Goal: Transaction & Acquisition: Book appointment/travel/reservation

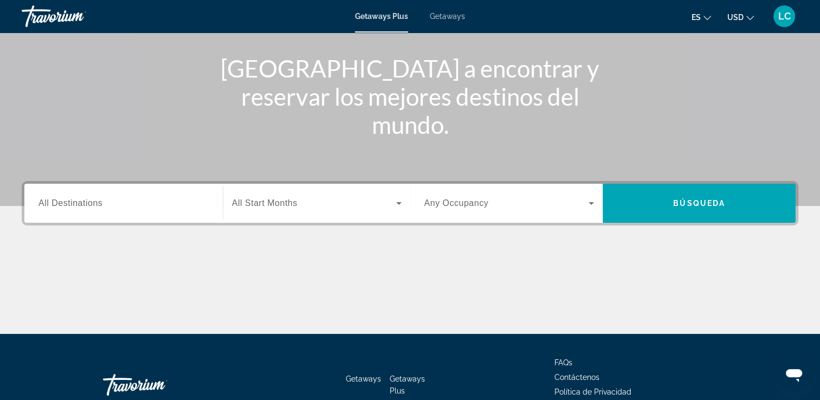
scroll to position [122, 0]
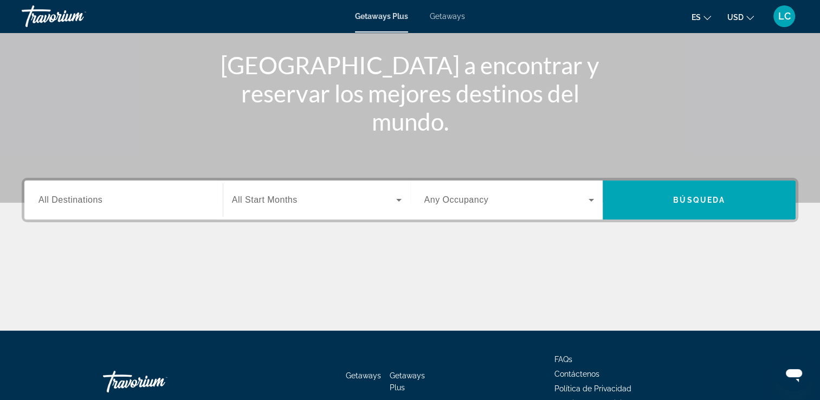
click at [74, 200] on span "All Destinations" at bounding box center [70, 199] width 64 height 9
click at [74, 200] on input "Destination All Destinations" at bounding box center [123, 200] width 170 height 13
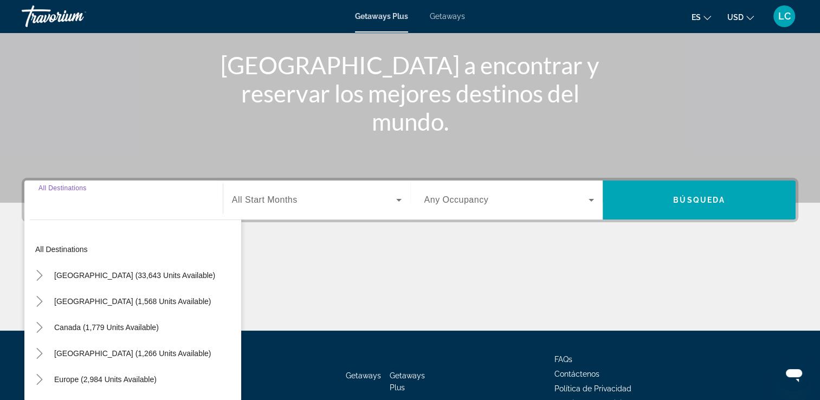
scroll to position [185, 0]
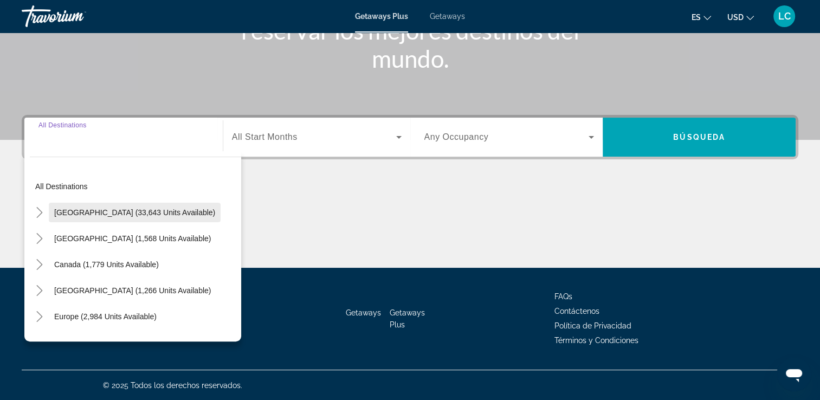
click at [76, 211] on span "[GEOGRAPHIC_DATA] (33,643 units available)" at bounding box center [134, 212] width 161 height 9
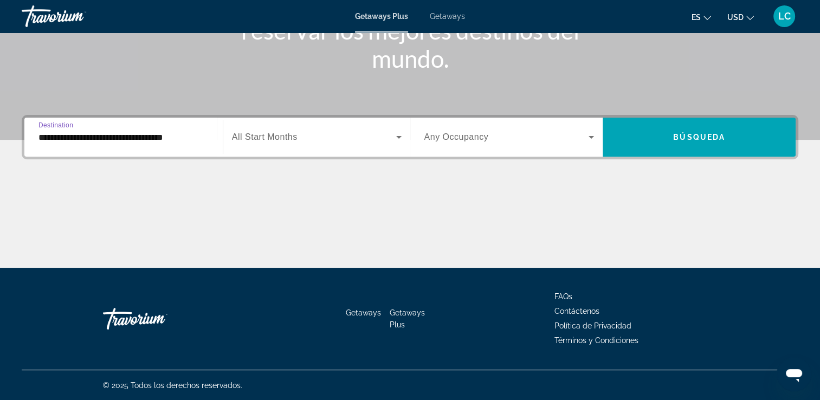
click at [83, 136] on input "**********" at bounding box center [123, 137] width 170 height 13
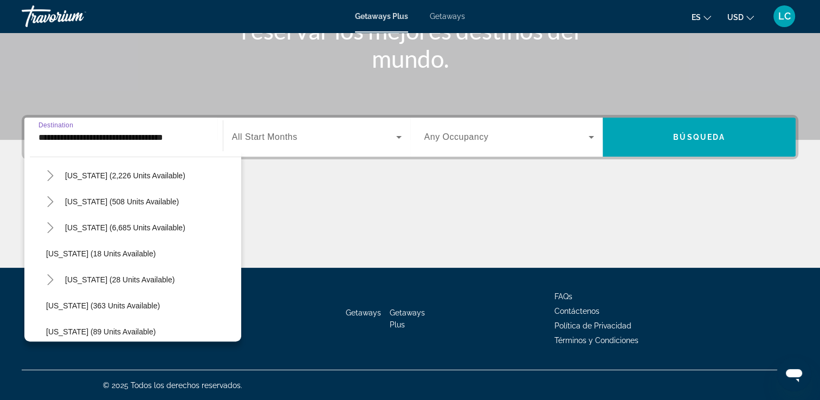
scroll to position [114, 0]
click at [101, 228] on span "[US_STATE] (6,685 units available)" at bounding box center [125, 228] width 120 height 9
type input "**********"
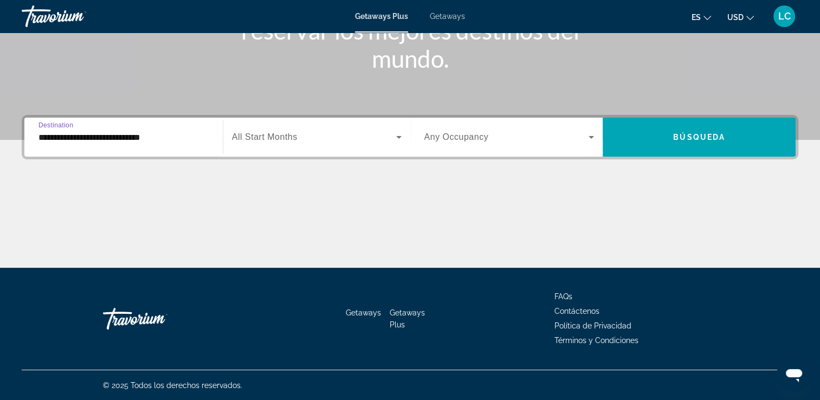
click at [295, 140] on span "All Start Months" at bounding box center [265, 136] width 66 height 9
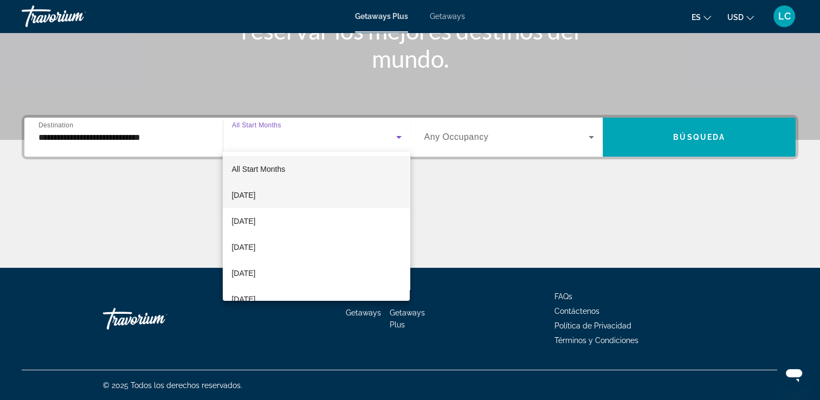
click at [255, 194] on span "[DATE]" at bounding box center [243, 195] width 24 height 13
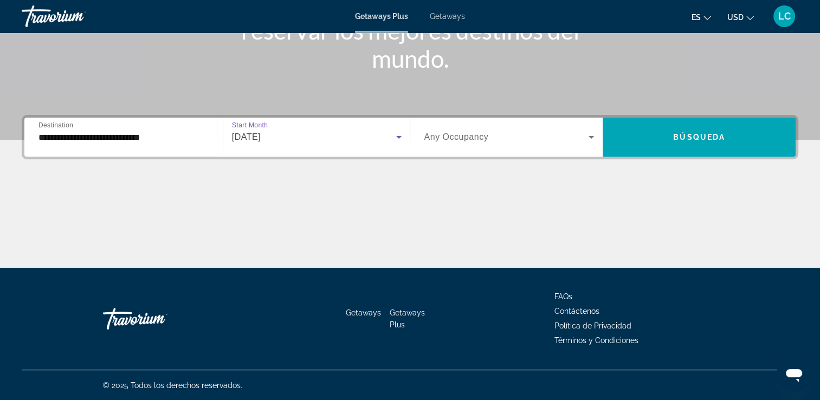
click at [562, 142] on span "Search widget" at bounding box center [506, 137] width 165 height 13
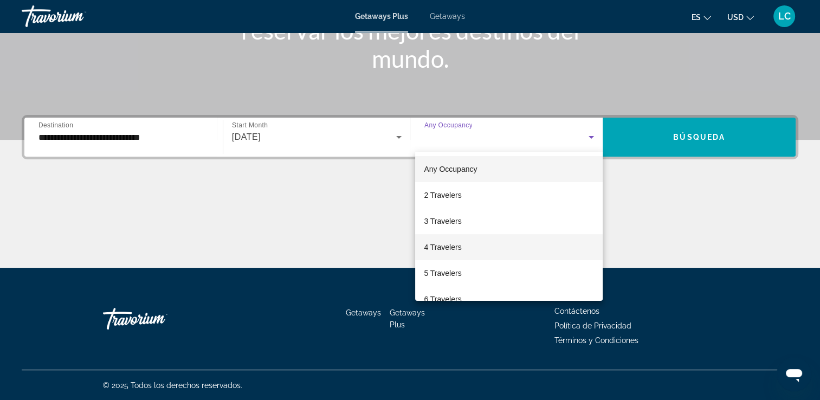
click at [459, 244] on span "4 Travelers" at bounding box center [442, 247] width 37 height 13
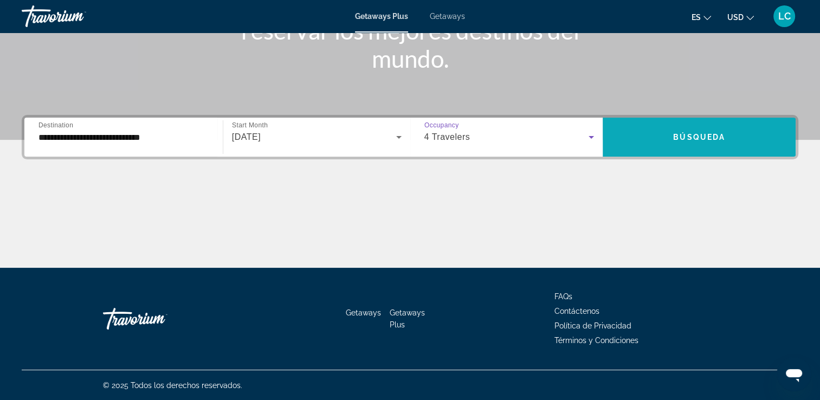
click at [639, 140] on span "Search widget" at bounding box center [699, 137] width 193 height 26
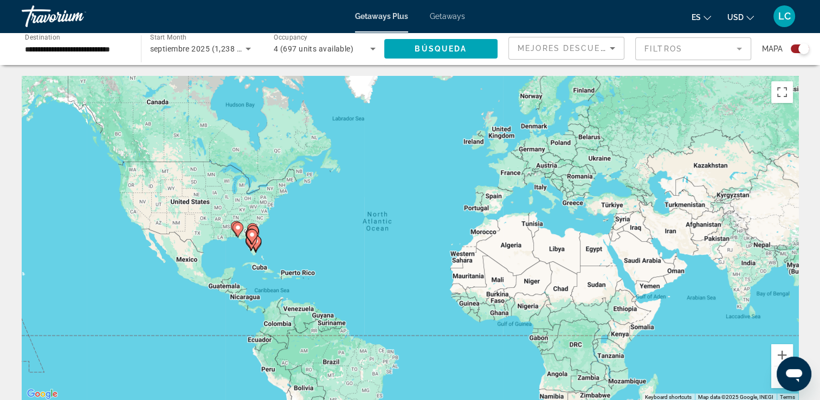
click at [254, 247] on gmp-advanced-marker "Main content" at bounding box center [251, 242] width 11 height 16
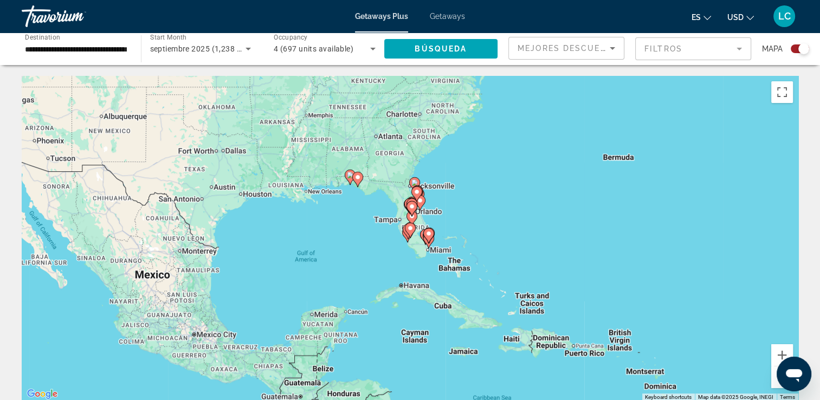
click at [429, 239] on icon "Main content" at bounding box center [428, 236] width 10 height 14
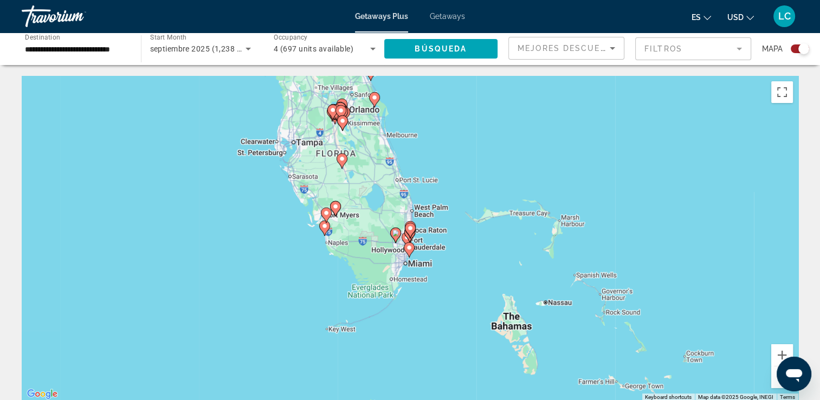
click at [407, 236] on gmp-advanced-marker "Main content" at bounding box center [410, 230] width 11 height 16
type input "**********"
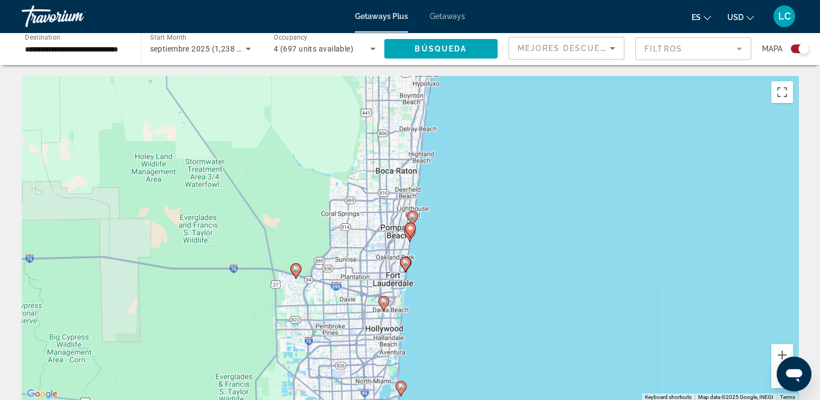
click at [406, 268] on icon "Main content" at bounding box center [405, 264] width 10 height 14
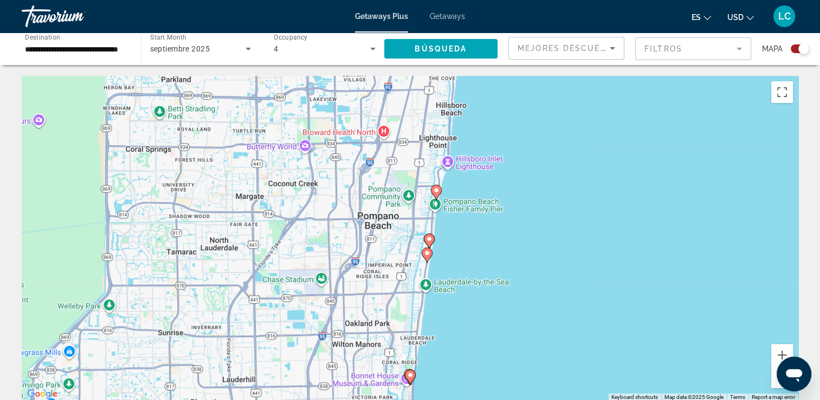
click at [425, 256] on icon "Main content" at bounding box center [427, 255] width 10 height 14
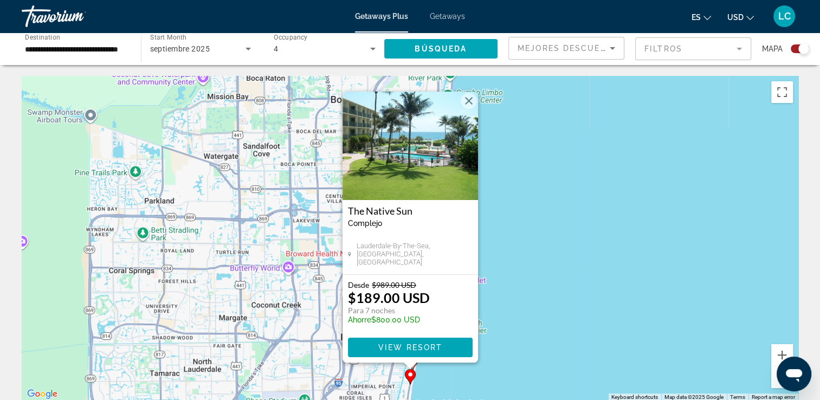
click at [468, 101] on button "Close" at bounding box center [469, 101] width 16 height 16
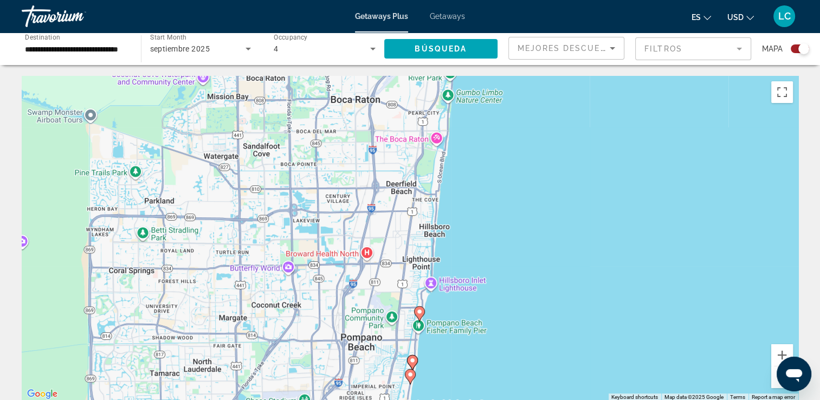
click at [418, 310] on image "Main content" at bounding box center [419, 311] width 7 height 7
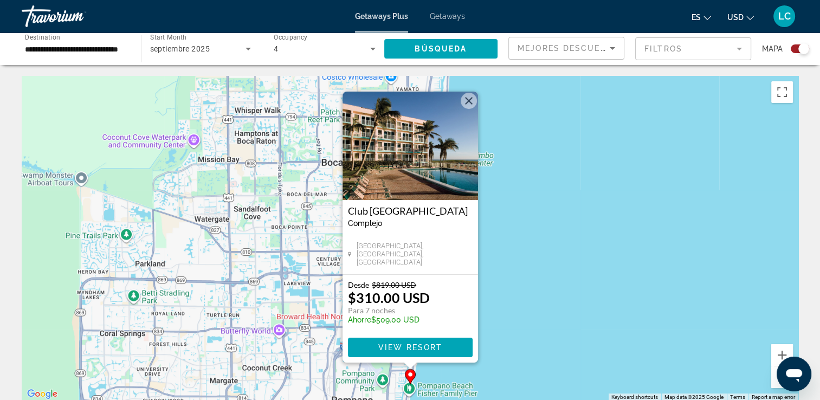
click at [469, 99] on button "Close" at bounding box center [469, 101] width 16 height 16
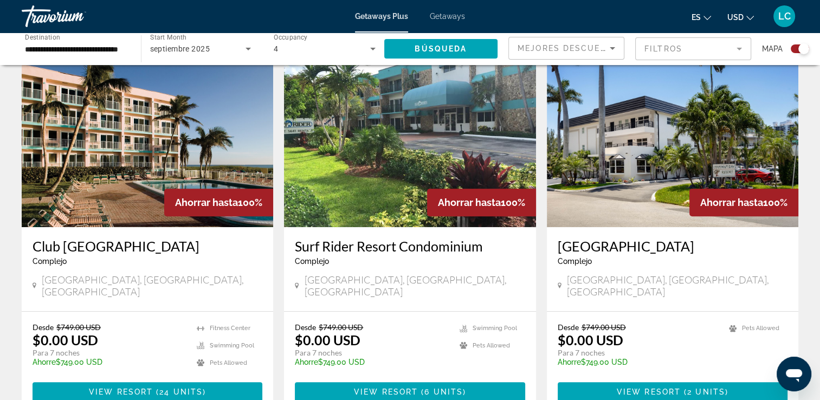
scroll to position [386, 0]
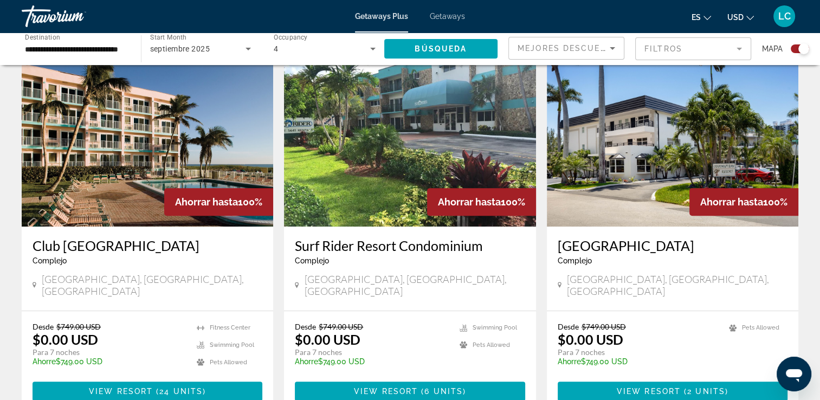
click at [616, 188] on img "Main content" at bounding box center [672, 139] width 251 height 173
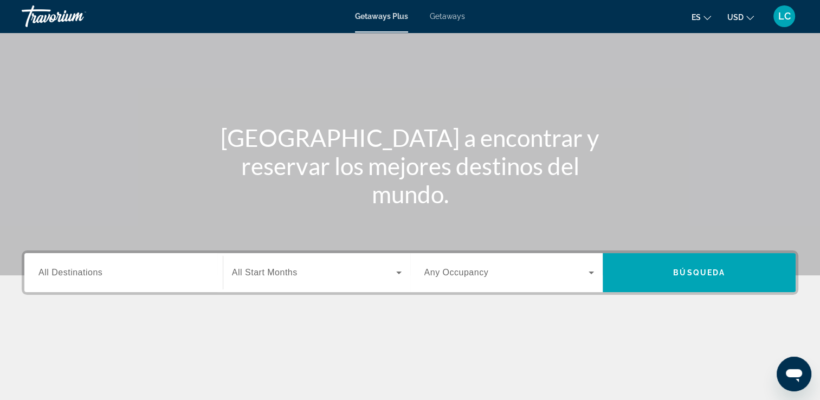
scroll to position [49, 0]
click at [67, 270] on span "All Destinations" at bounding box center [70, 272] width 64 height 9
click at [67, 270] on input "Destination All Destinations" at bounding box center [123, 273] width 170 height 13
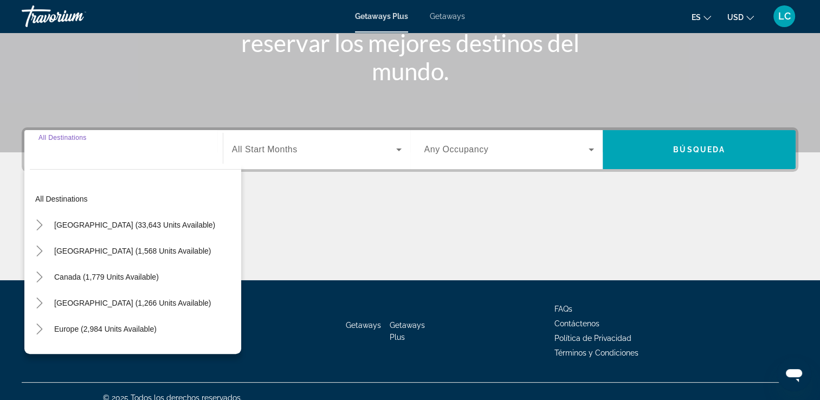
scroll to position [185, 0]
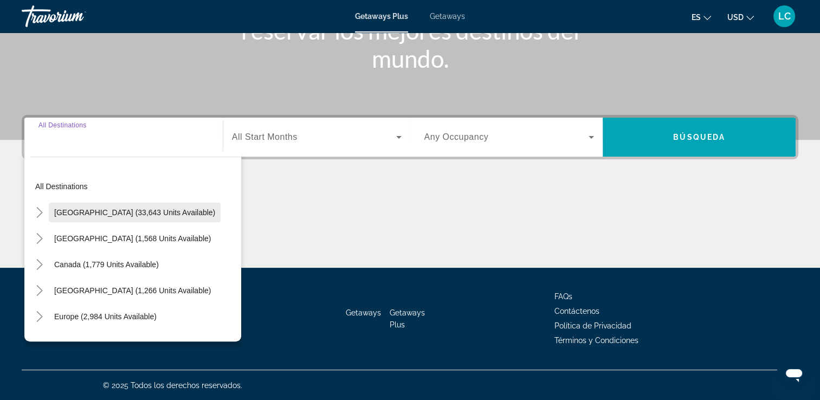
click at [103, 210] on span "[GEOGRAPHIC_DATA] (33,643 units available)" at bounding box center [134, 212] width 161 height 9
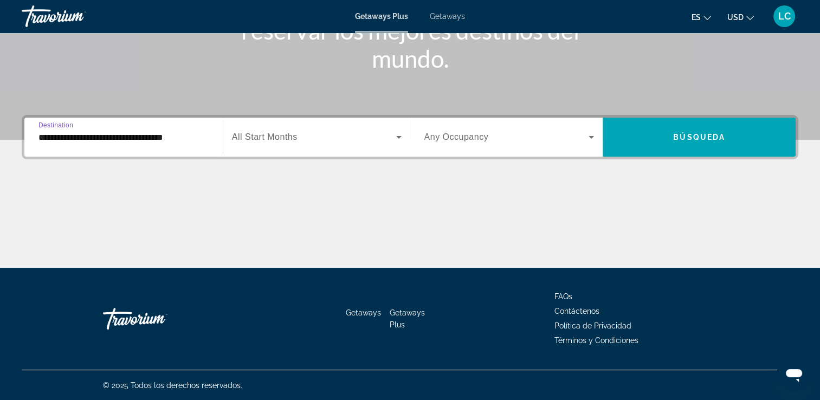
click at [75, 139] on input "**********" at bounding box center [123, 137] width 170 height 13
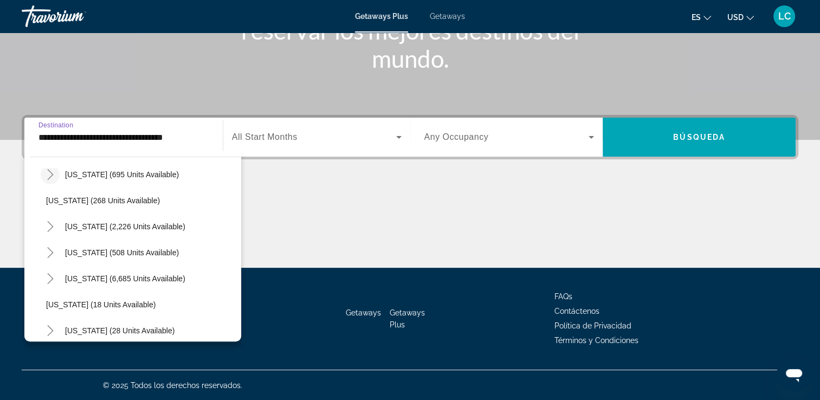
scroll to position [64, 0]
click at [90, 278] on span "[US_STATE] (6,685 units available)" at bounding box center [125, 278] width 120 height 9
type input "**********"
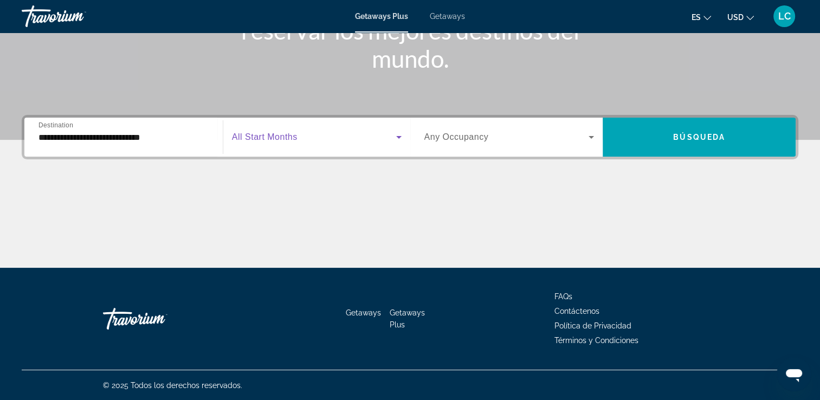
click at [314, 137] on span "Search widget" at bounding box center [314, 137] width 164 height 13
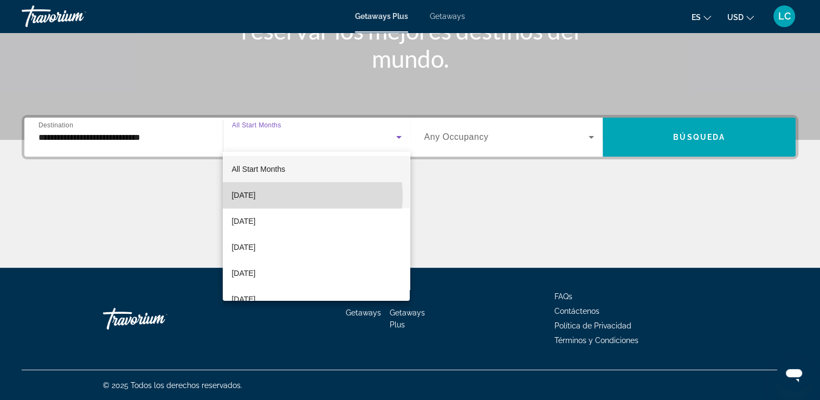
click at [291, 196] on mat-option "[DATE]" at bounding box center [316, 195] width 187 height 26
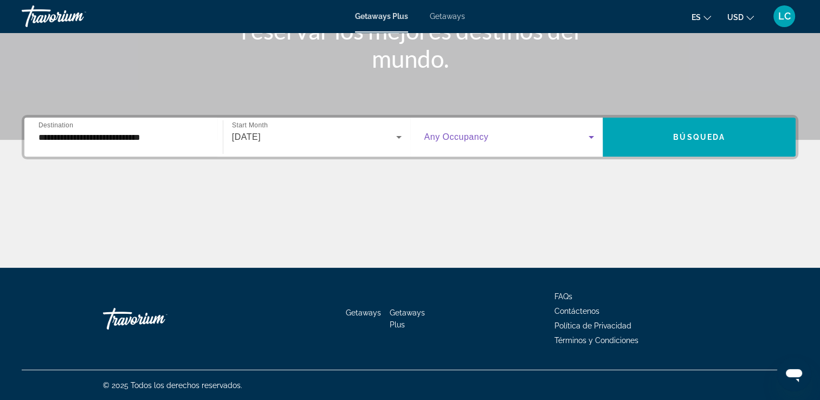
click at [587, 142] on icon "Search widget" at bounding box center [591, 137] width 13 height 13
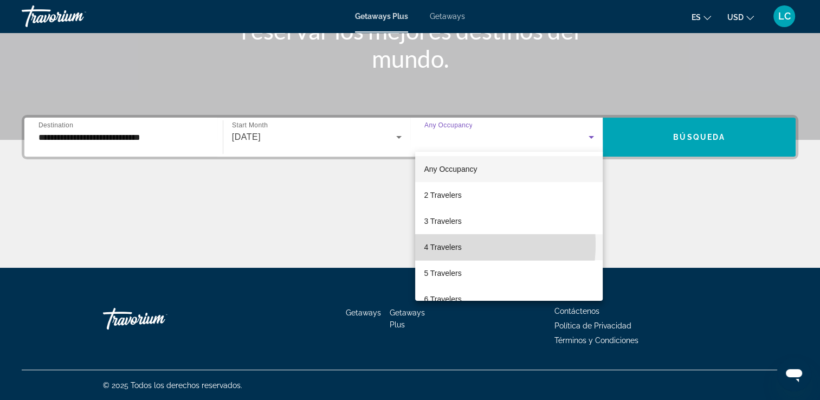
click at [449, 244] on span "4 Travelers" at bounding box center [442, 247] width 37 height 13
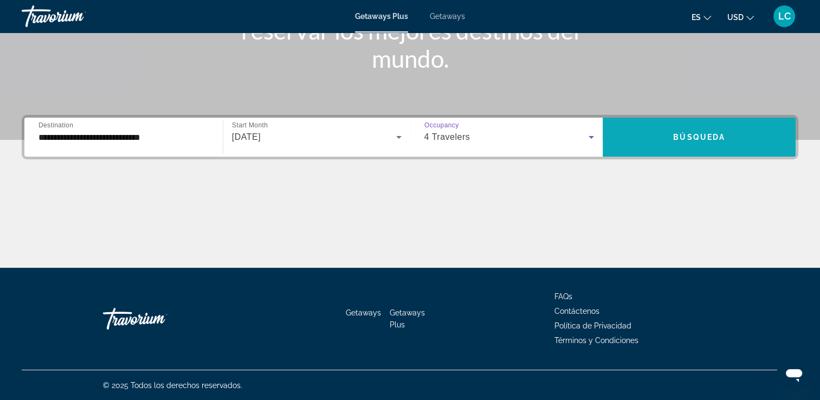
click at [680, 144] on span "Search widget" at bounding box center [699, 137] width 193 height 26
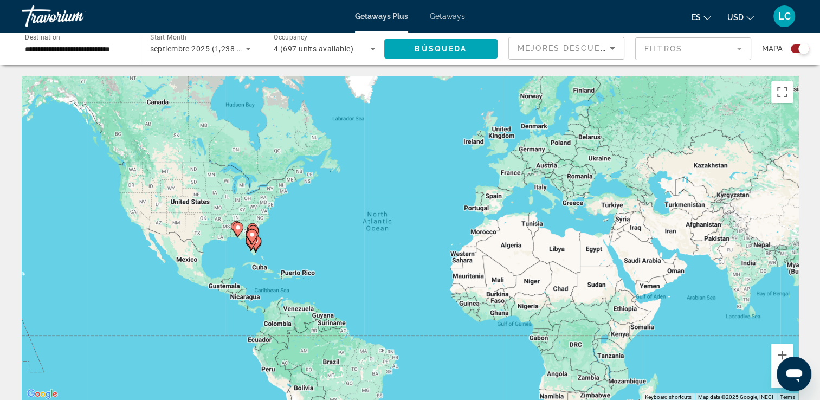
click at [254, 242] on gmp-advanced-marker "Main content" at bounding box center [252, 237] width 11 height 16
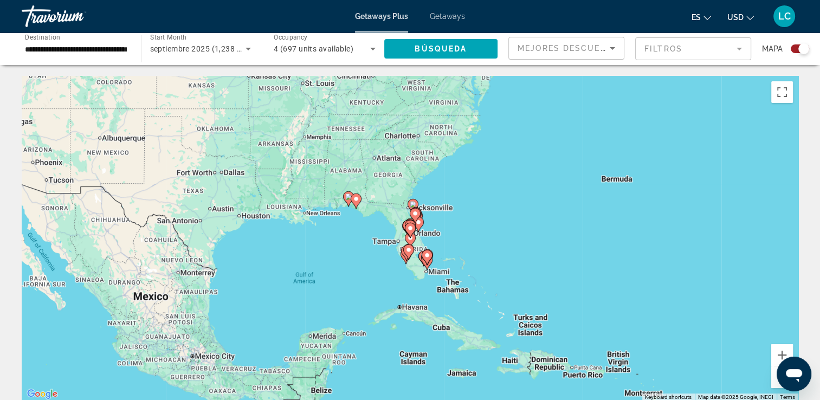
click at [406, 241] on icon "Main content" at bounding box center [410, 239] width 11 height 15
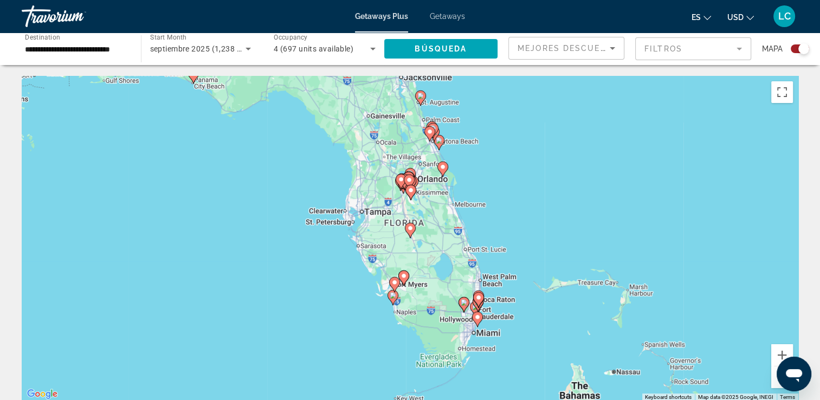
click at [479, 305] on gmp-advanced-marker "Main content" at bounding box center [478, 299] width 11 height 16
type input "**********"
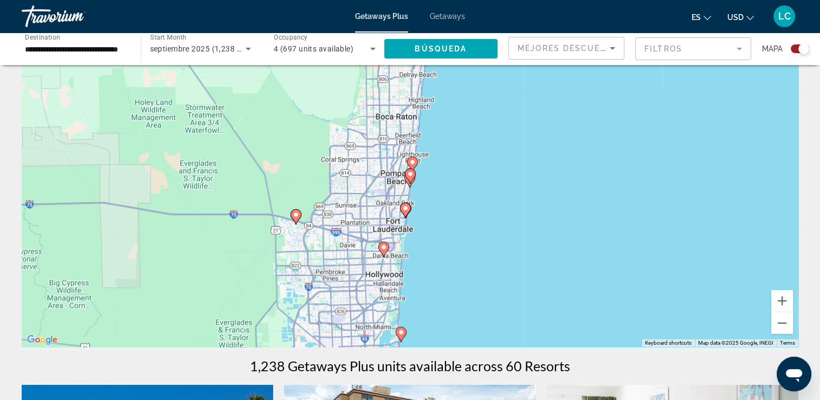
scroll to position [15, 0]
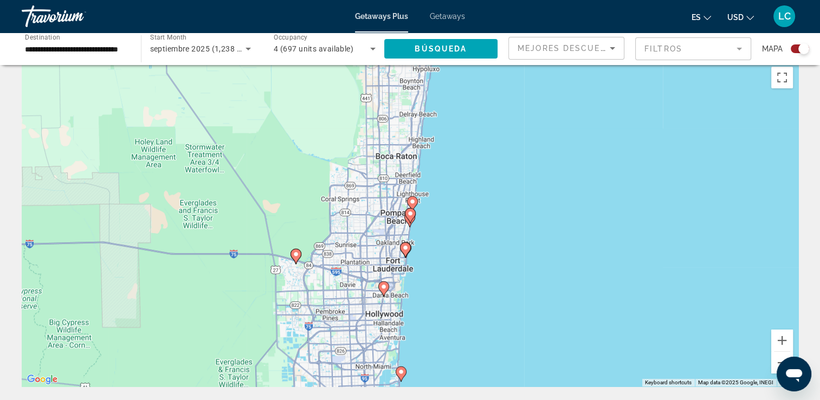
click at [409, 217] on icon "Main content" at bounding box center [410, 216] width 10 height 14
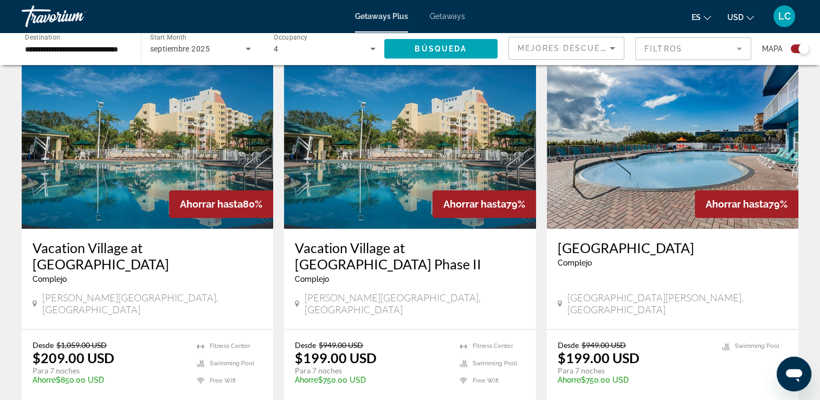
scroll to position [1199, 0]
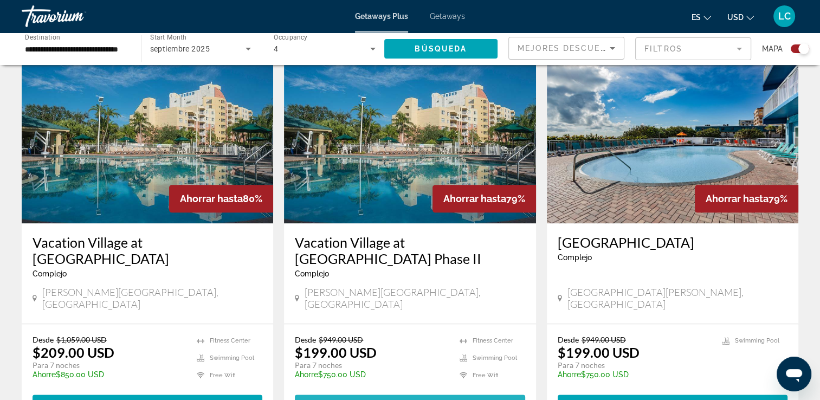
click at [397, 399] on span "View Resort" at bounding box center [386, 404] width 64 height 9
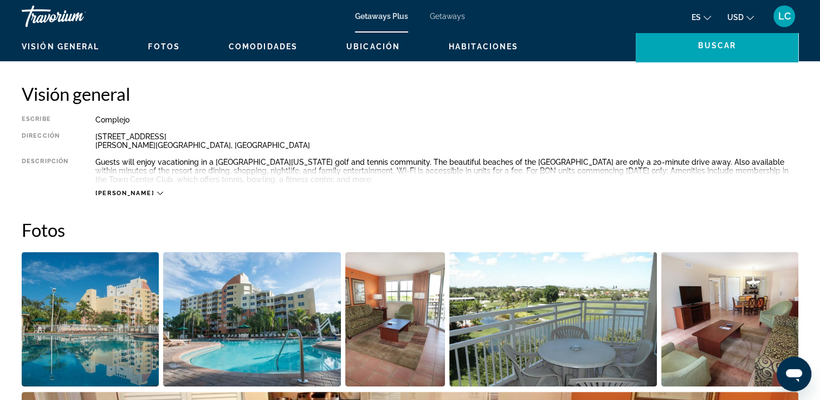
scroll to position [404, 0]
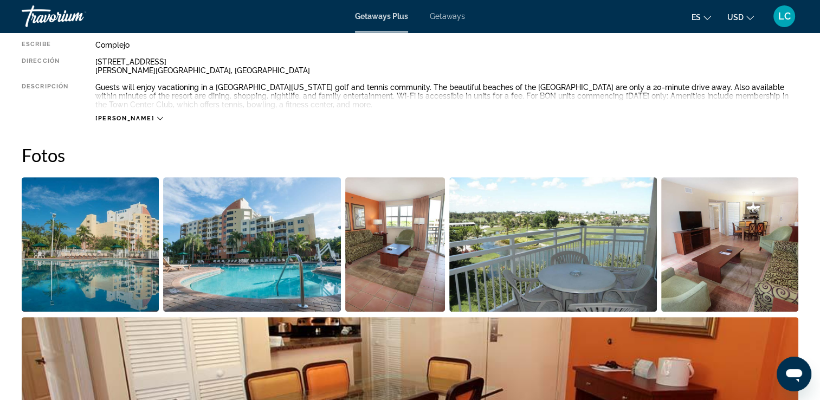
click at [140, 238] on img "Open full-screen image slider" at bounding box center [90, 244] width 137 height 134
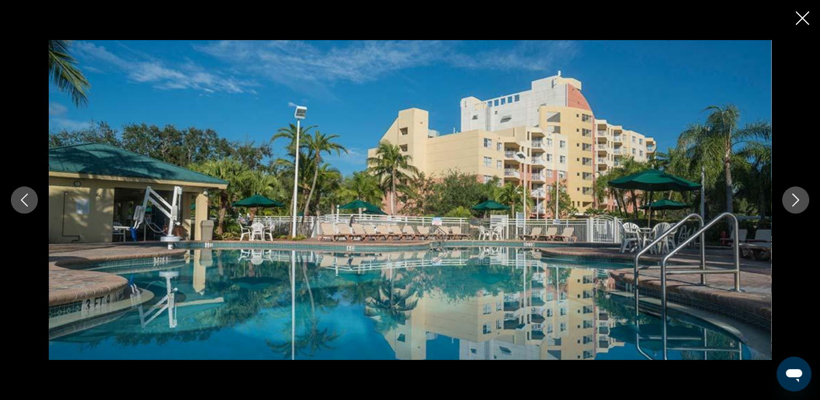
click at [798, 201] on icon "Next image" at bounding box center [795, 199] width 7 height 13
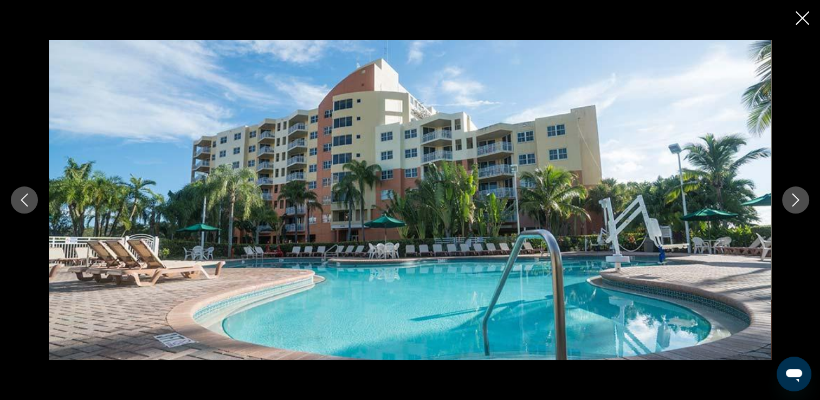
click at [798, 201] on icon "Next image" at bounding box center [795, 199] width 7 height 13
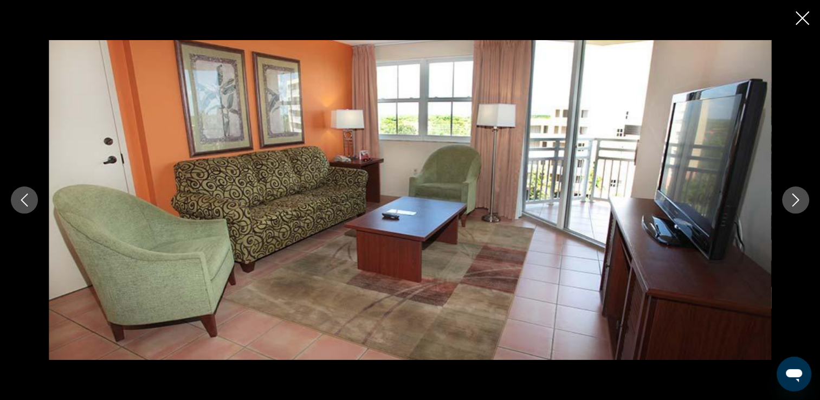
click at [798, 201] on icon "Next image" at bounding box center [795, 199] width 7 height 13
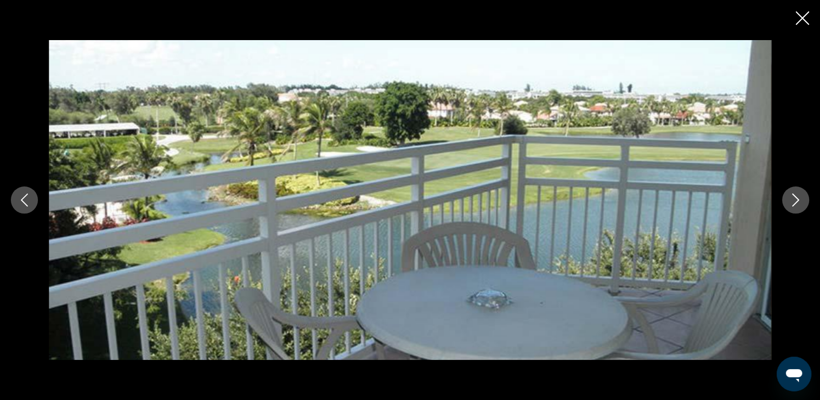
click at [798, 201] on icon "Next image" at bounding box center [795, 199] width 7 height 13
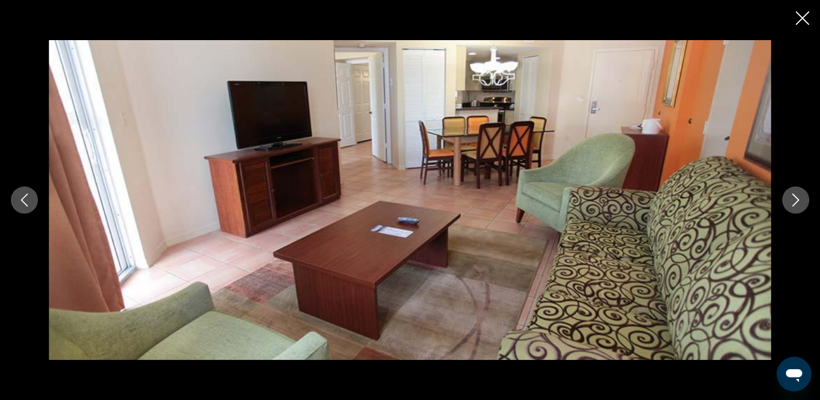
click at [798, 201] on icon "Next image" at bounding box center [795, 199] width 7 height 13
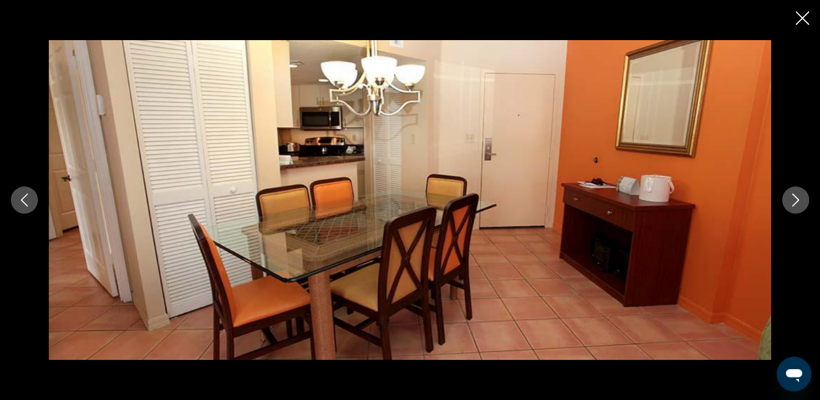
click at [798, 201] on icon "Next image" at bounding box center [795, 199] width 7 height 13
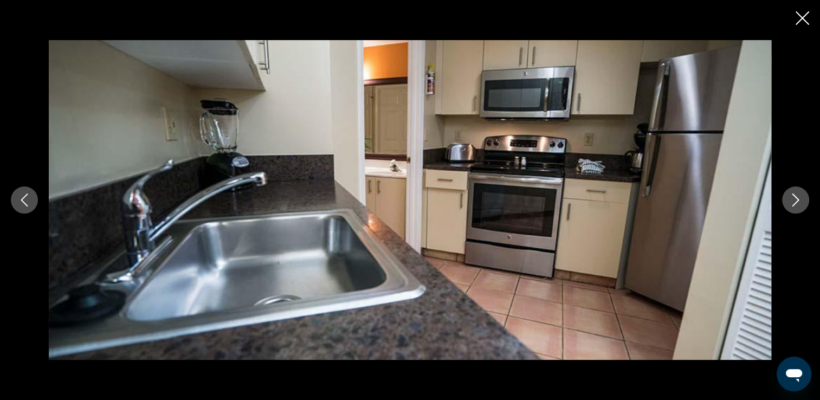
click at [798, 201] on icon "Next image" at bounding box center [795, 199] width 7 height 13
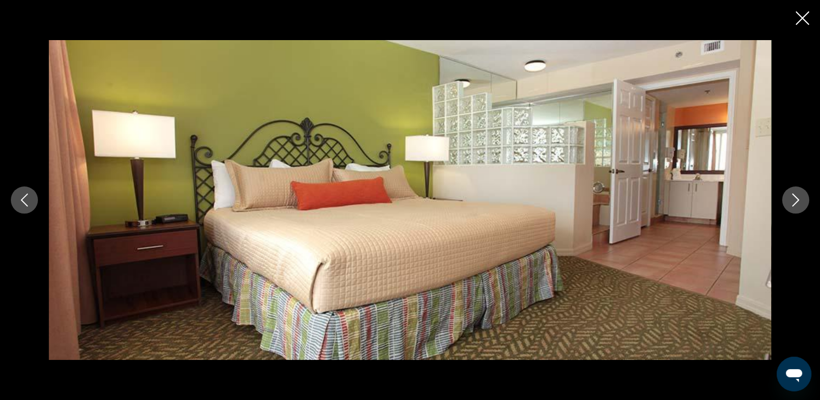
click at [798, 201] on icon "Next image" at bounding box center [795, 199] width 7 height 13
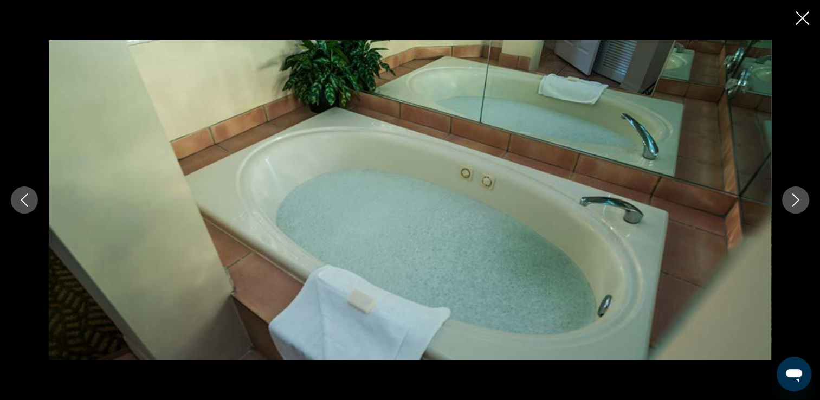
click at [798, 201] on icon "Next image" at bounding box center [795, 199] width 7 height 13
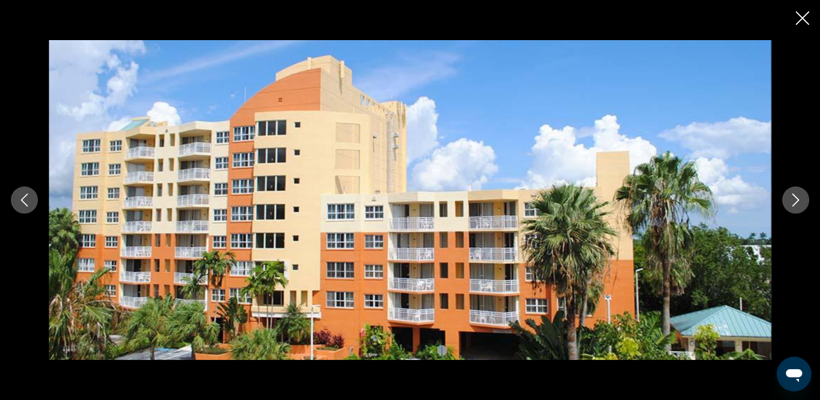
click at [798, 201] on icon "Next image" at bounding box center [795, 199] width 7 height 13
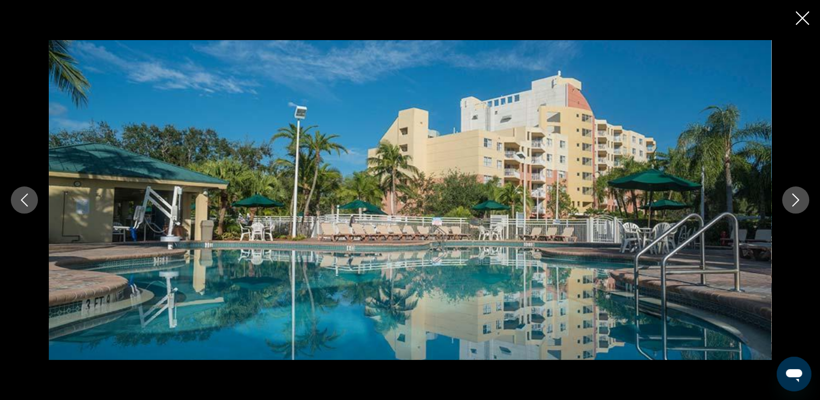
click at [798, 201] on icon "Next image" at bounding box center [795, 199] width 7 height 13
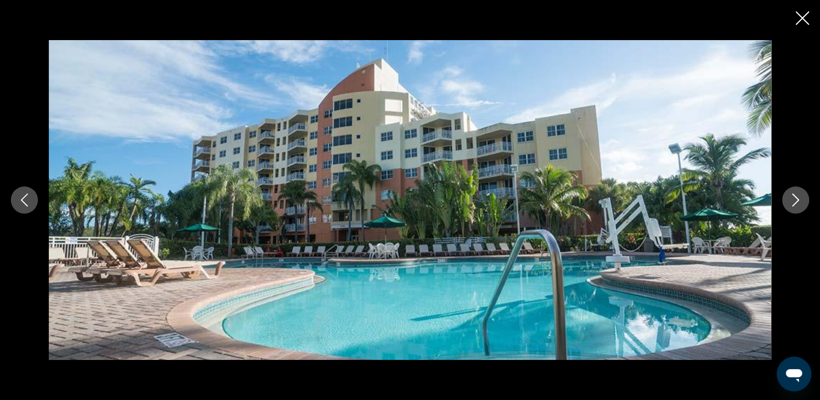
click at [798, 201] on icon "Next image" at bounding box center [795, 199] width 7 height 13
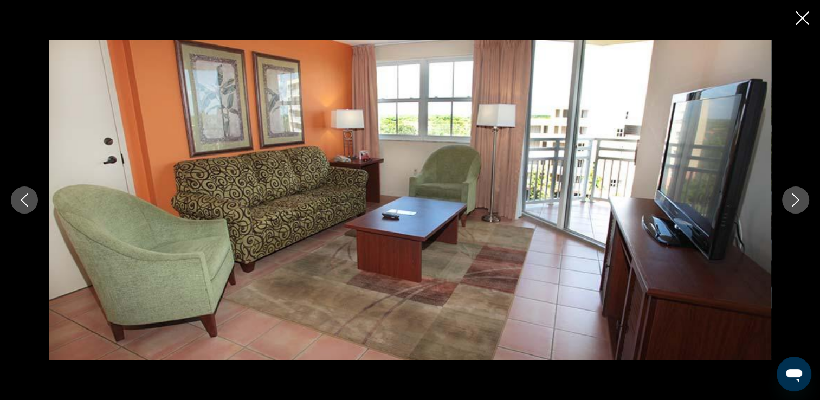
click at [798, 201] on icon "Next image" at bounding box center [795, 199] width 7 height 13
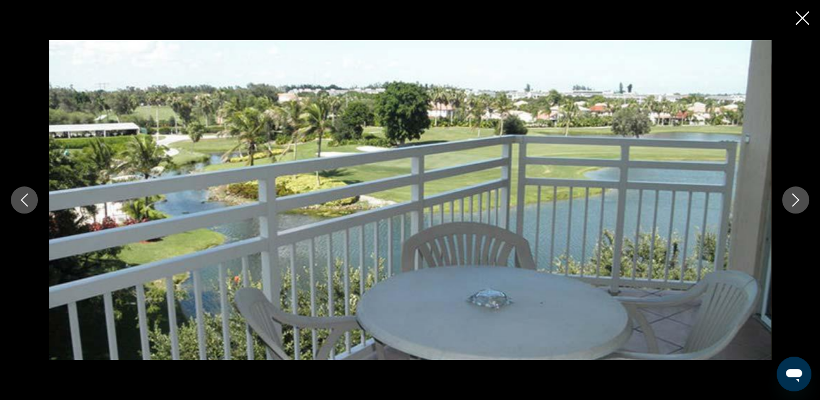
click at [794, 23] on div "prev next" at bounding box center [410, 200] width 820 height 400
click at [802, 14] on icon "Close slideshow" at bounding box center [802, 18] width 14 height 14
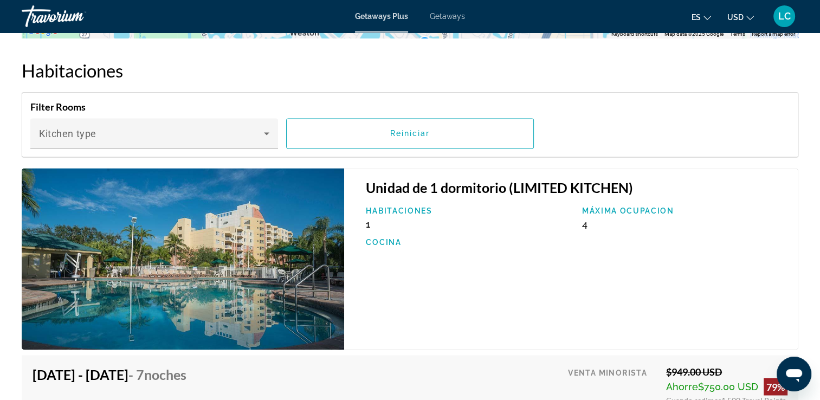
scroll to position [1669, 0]
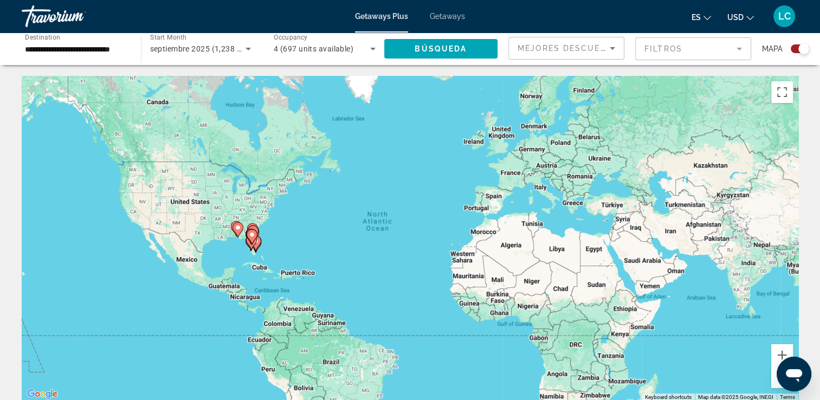
click at [249, 237] on image "Main content" at bounding box center [252, 234] width 7 height 7
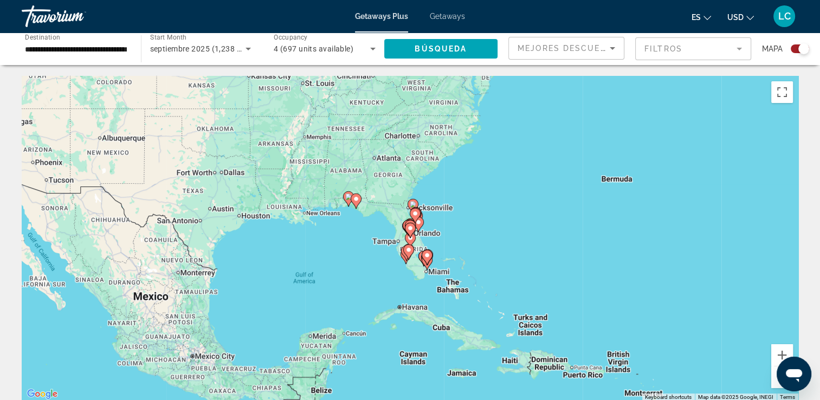
click at [420, 242] on div "To activate drag with keyboard, press Alt + Enter. Once in keyboard drag state,…" at bounding box center [410, 238] width 776 height 325
click at [427, 260] on icon "Main content" at bounding box center [427, 257] width 10 height 14
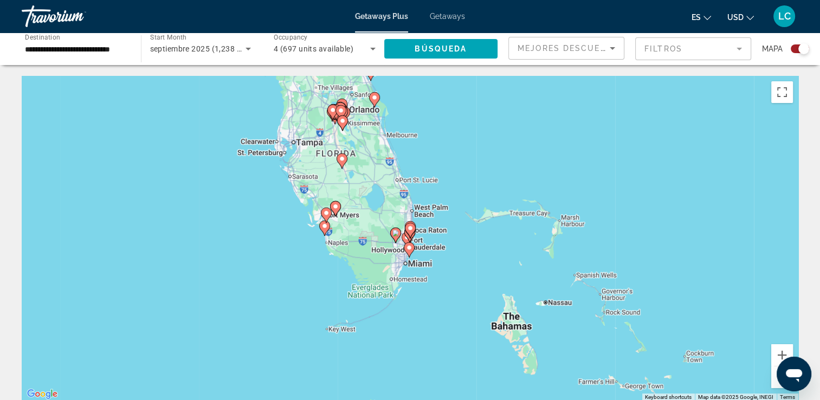
click at [408, 233] on icon "Main content" at bounding box center [410, 230] width 10 height 14
type input "**********"
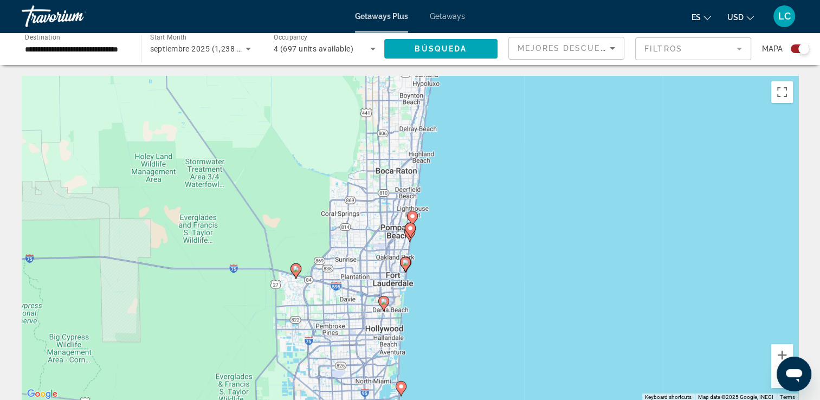
click at [410, 233] on icon "Main content" at bounding box center [410, 230] width 10 height 14
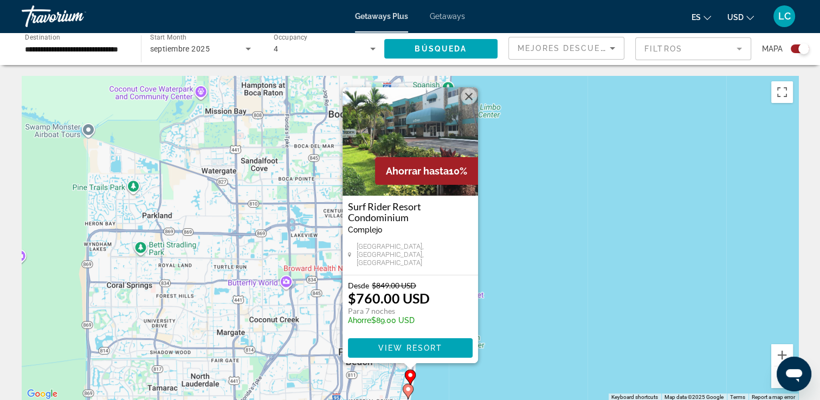
click at [466, 103] on button "Close" at bounding box center [469, 96] width 16 height 16
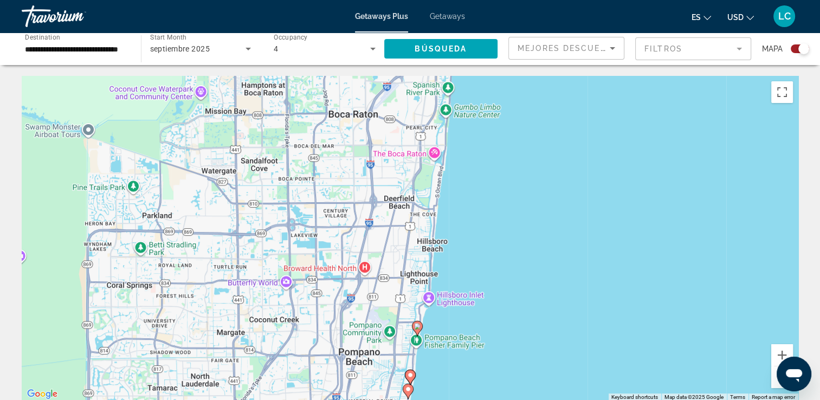
click at [419, 326] on image "Main content" at bounding box center [417, 326] width 7 height 7
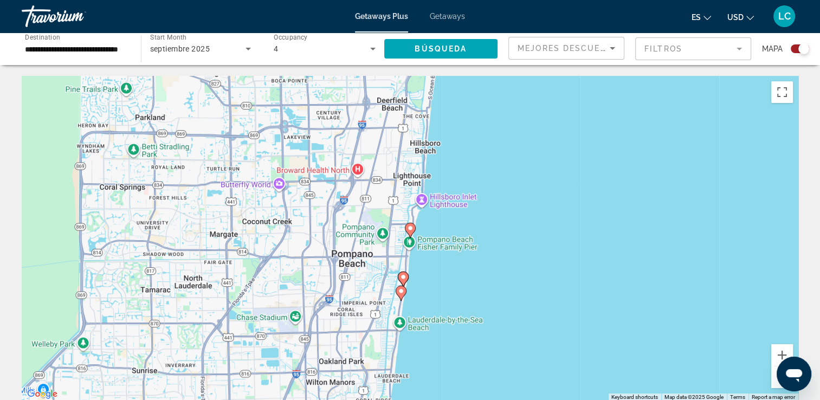
click at [412, 228] on image "Main content" at bounding box center [410, 228] width 7 height 7
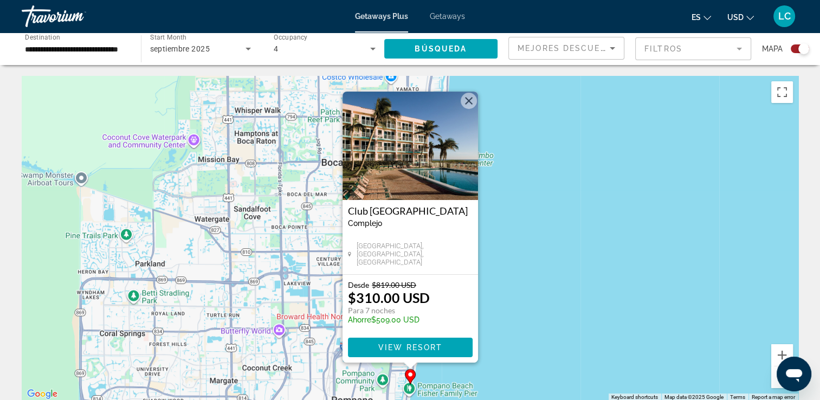
click at [470, 96] on button "Close" at bounding box center [469, 101] width 16 height 16
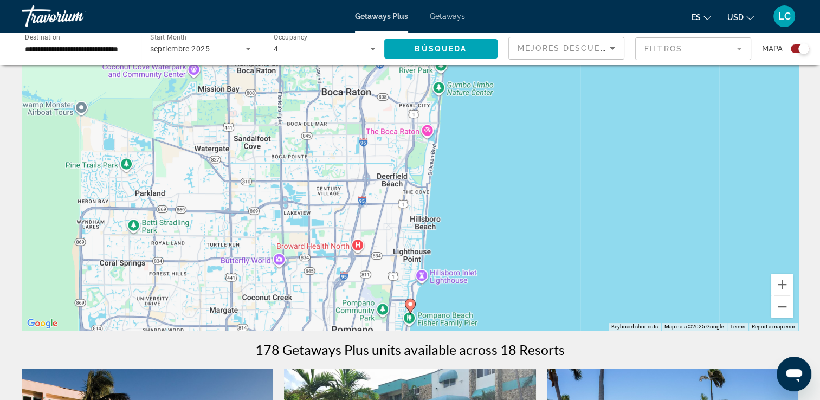
scroll to position [73, 0]
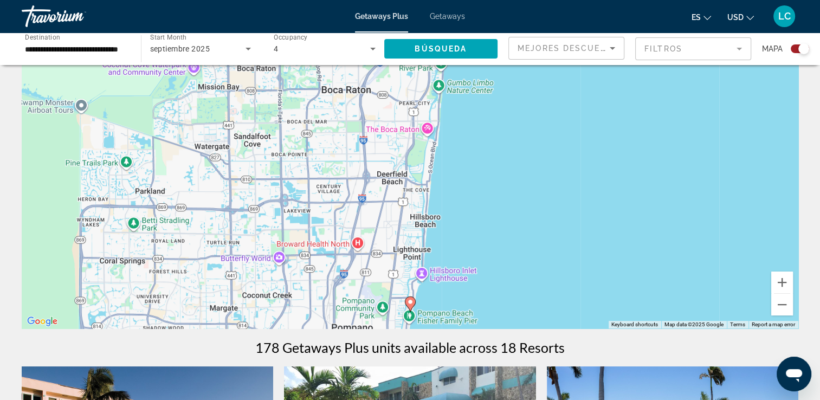
click at [411, 300] on image "Main content" at bounding box center [410, 302] width 7 height 7
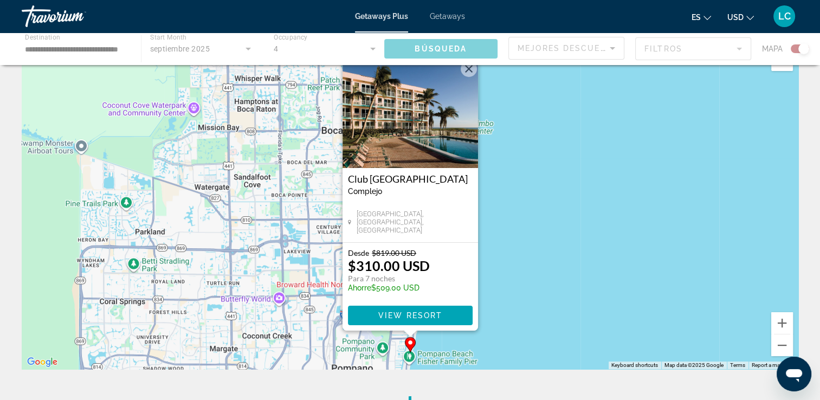
scroll to position [0, 0]
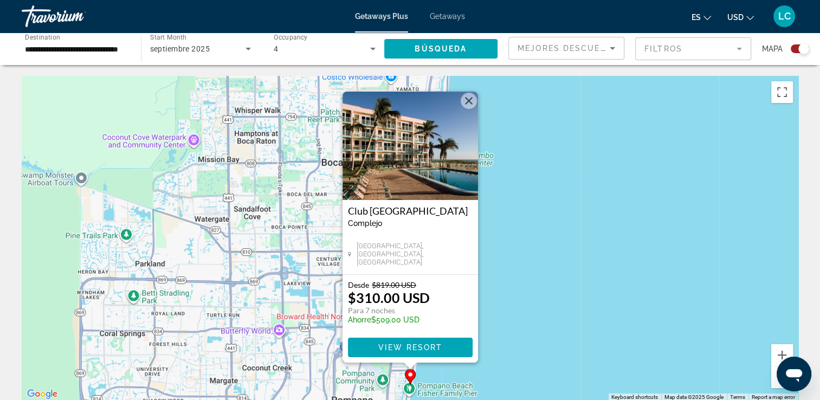
click at [470, 99] on button "Close" at bounding box center [469, 101] width 16 height 16
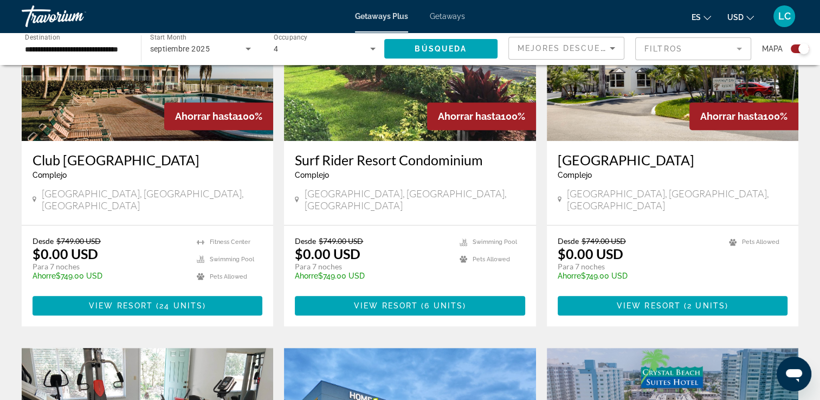
scroll to position [476, 0]
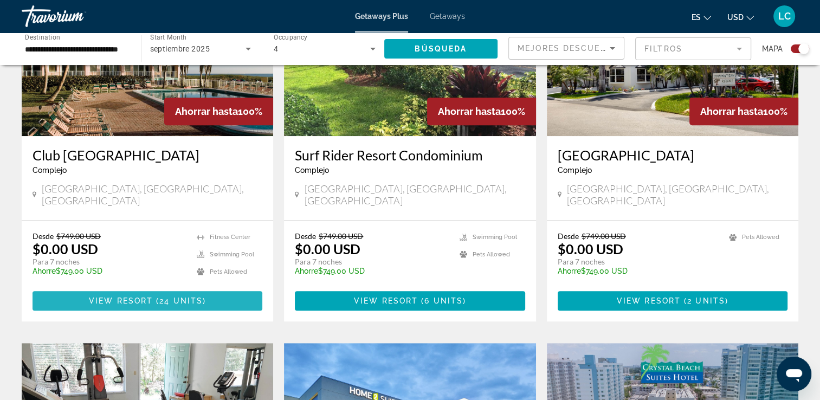
click at [177, 296] on span "24 units" at bounding box center [180, 300] width 43 height 9
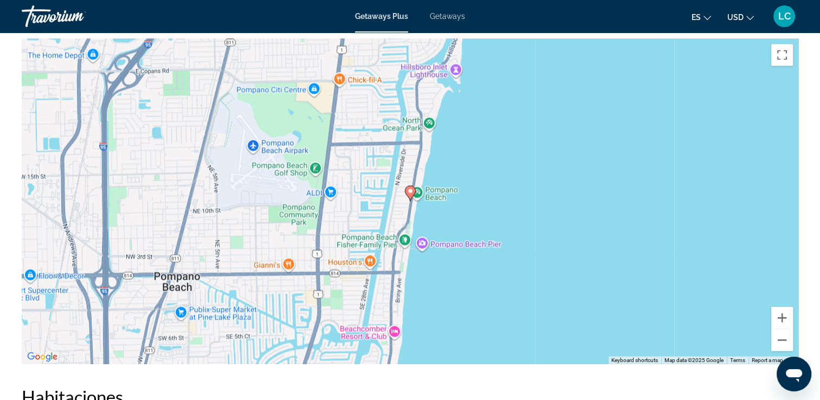
scroll to position [1777, 0]
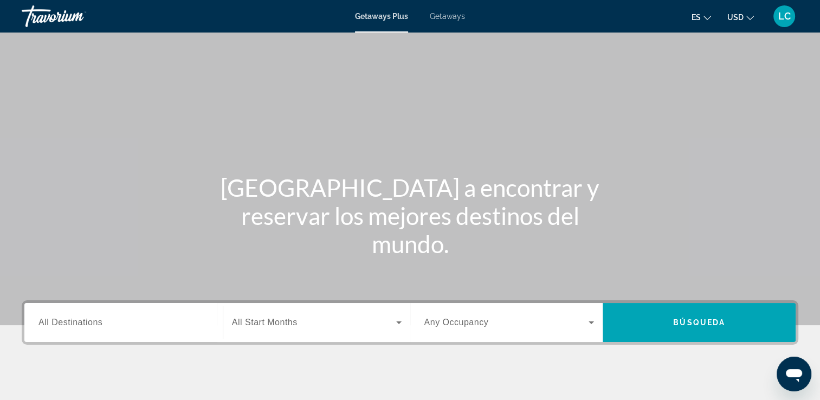
click at [449, 18] on span "Getaways" at bounding box center [447, 16] width 35 height 9
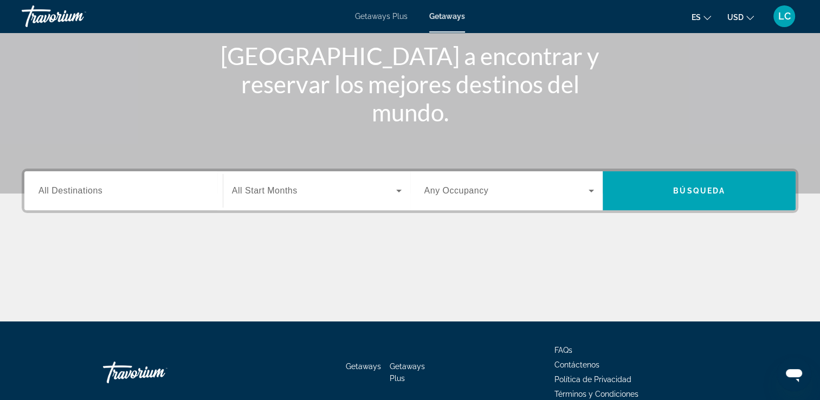
scroll to position [185, 0]
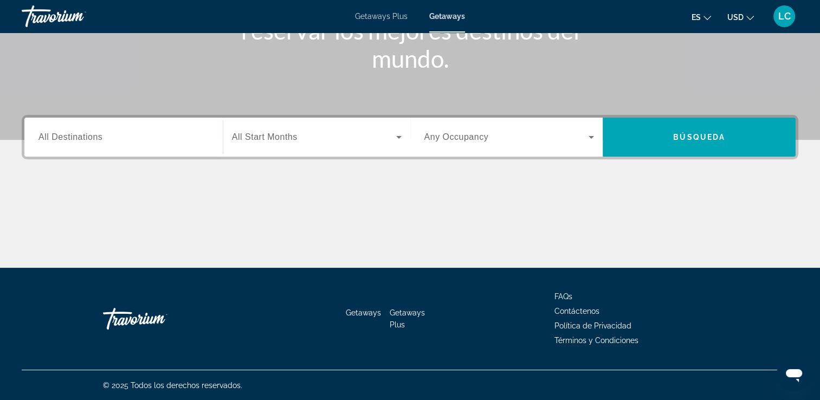
click at [85, 138] on span "All Destinations" at bounding box center [70, 136] width 64 height 9
click at [85, 138] on input "Destination All Destinations" at bounding box center [123, 137] width 170 height 13
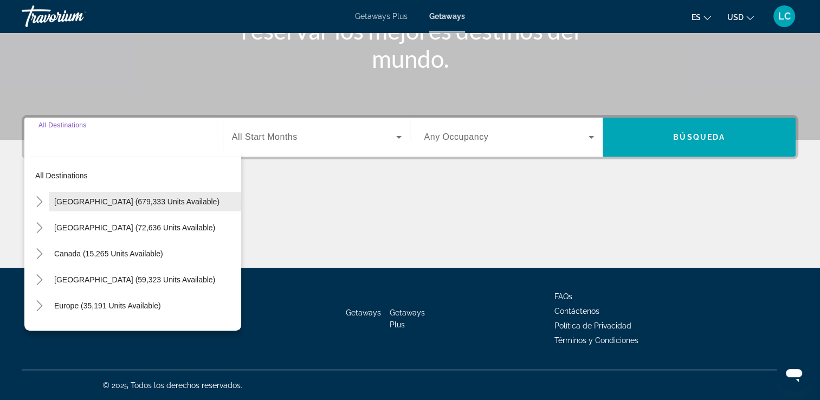
click at [88, 203] on span "United States (679,333 units available)" at bounding box center [136, 201] width 165 height 9
type input "**********"
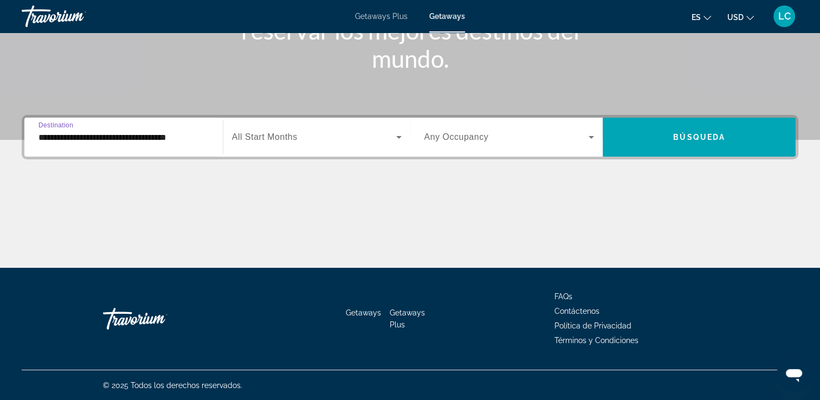
click at [342, 135] on span "Search widget" at bounding box center [314, 137] width 164 height 13
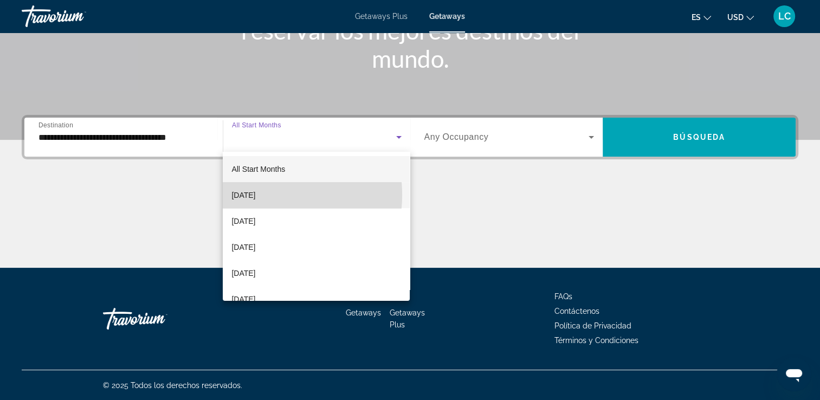
click at [255, 195] on span "[DATE]" at bounding box center [243, 195] width 24 height 13
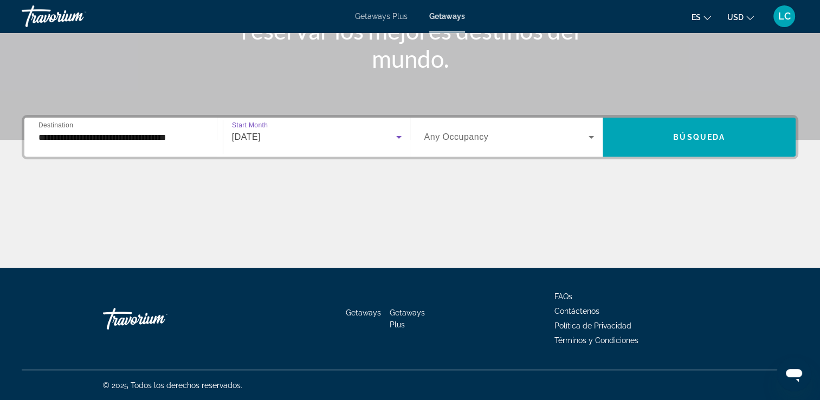
click at [559, 137] on span "Search widget" at bounding box center [506, 137] width 165 height 13
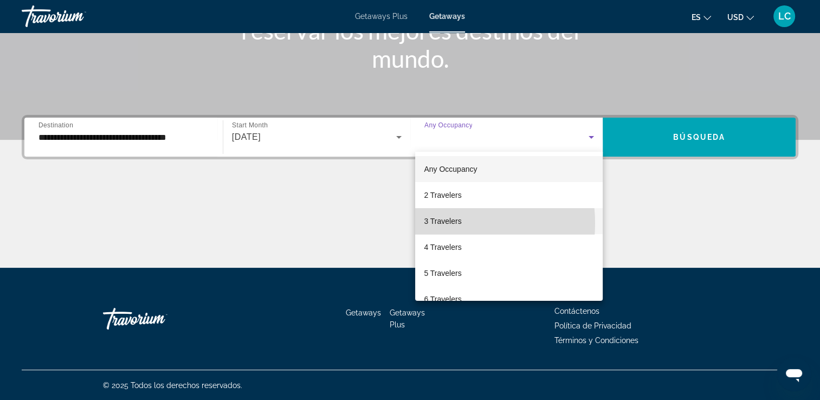
click at [439, 223] on span "3 Travelers" at bounding box center [442, 221] width 37 height 13
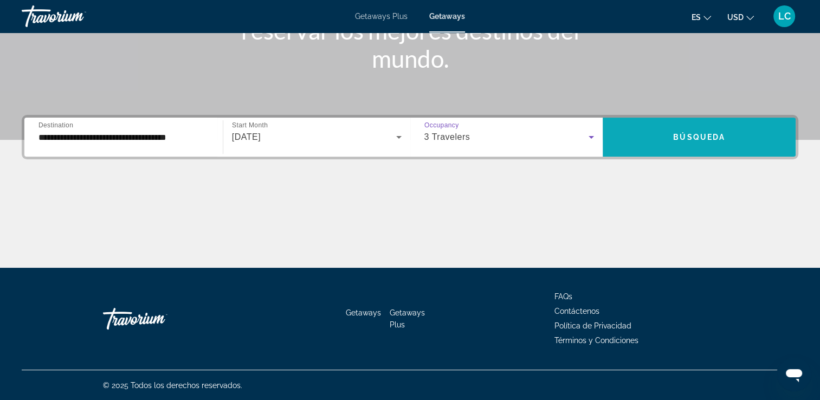
click at [669, 136] on span "Search widget" at bounding box center [699, 137] width 193 height 26
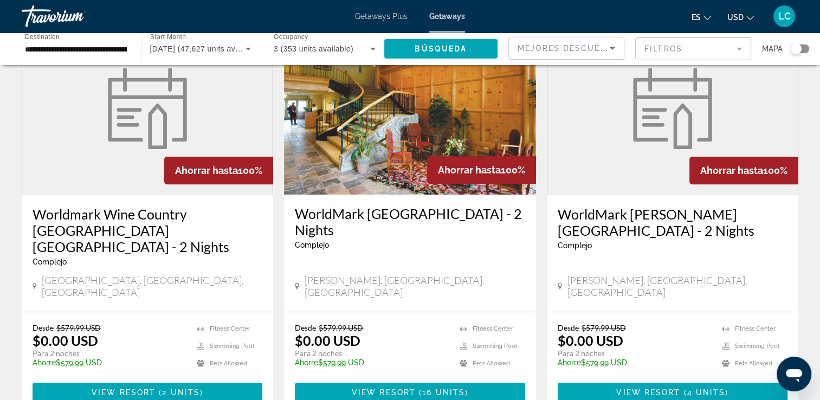
scroll to position [860, 0]
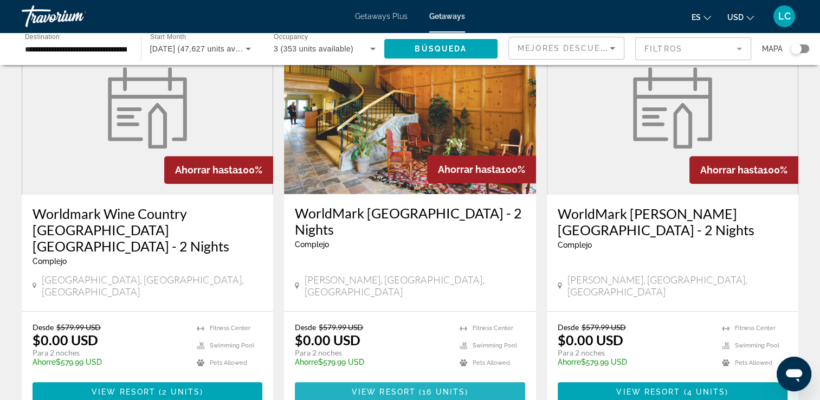
click at [412, 387] on span "View Resort" at bounding box center [384, 391] width 64 height 9
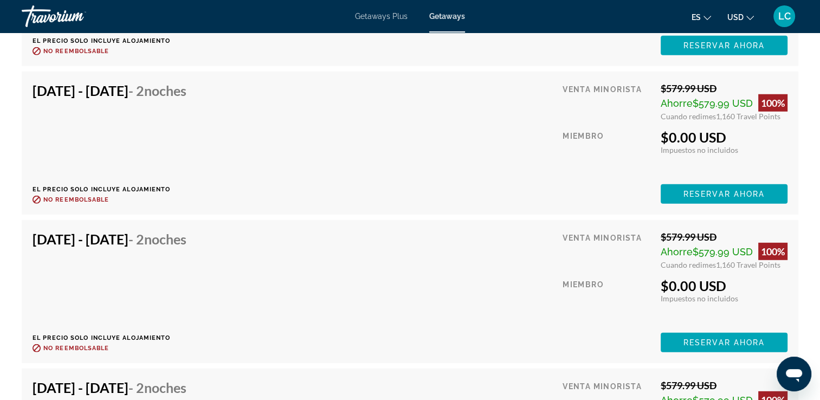
scroll to position [2962, 0]
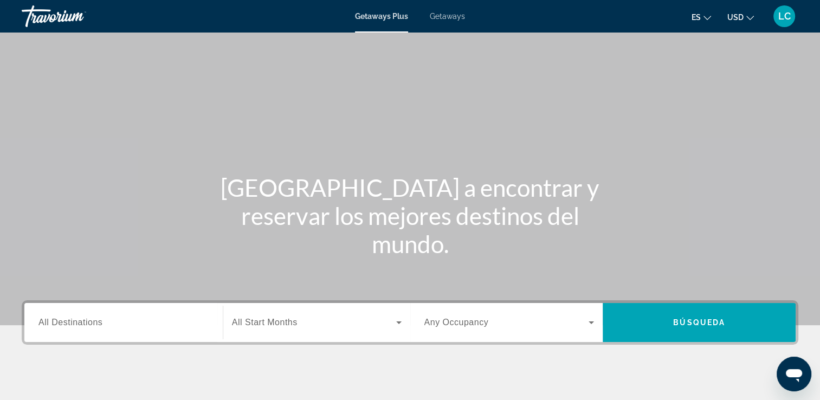
click at [368, 18] on span "Getaways Plus" at bounding box center [381, 16] width 53 height 9
click at [79, 327] on span "All Destinations" at bounding box center [70, 322] width 64 height 9
click at [79, 327] on input "Destination All Destinations" at bounding box center [123, 322] width 170 height 13
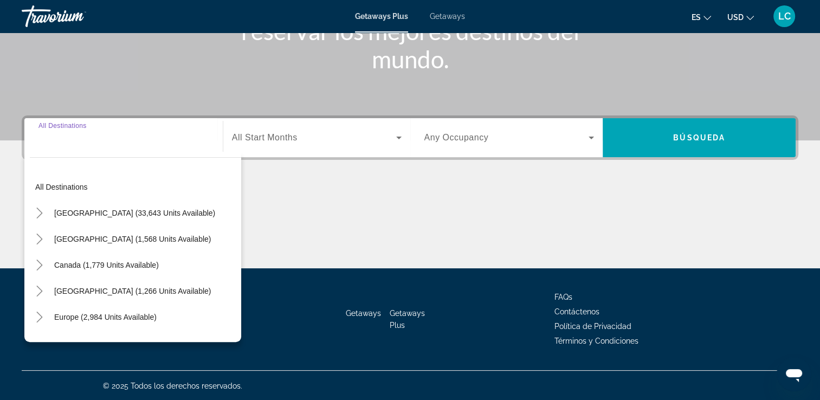
scroll to position [185, 0]
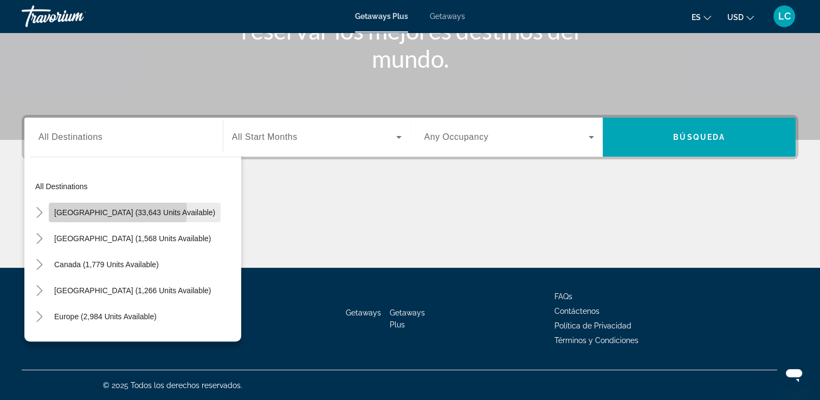
click at [102, 209] on span "[GEOGRAPHIC_DATA] (33,643 units available)" at bounding box center [134, 212] width 161 height 9
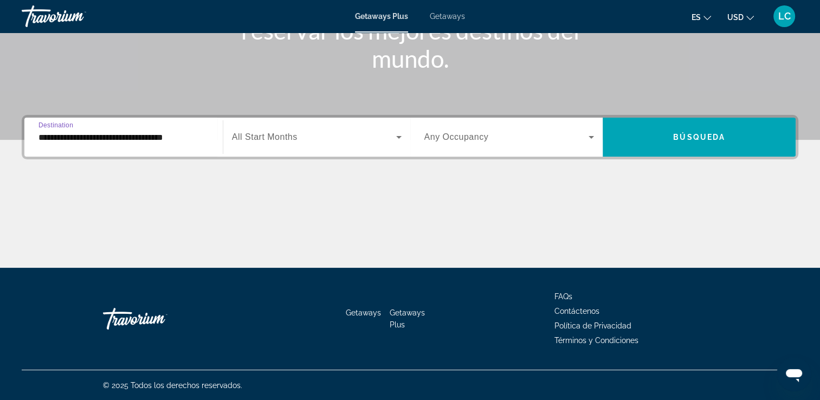
click at [137, 131] on input "**********" at bounding box center [123, 137] width 170 height 13
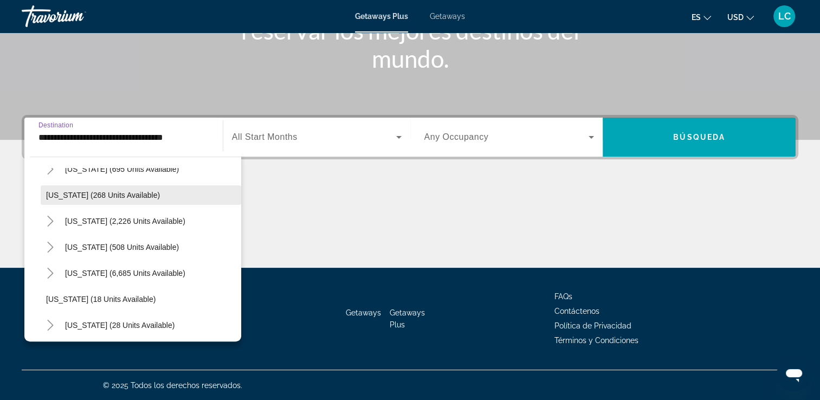
scroll to position [75, 0]
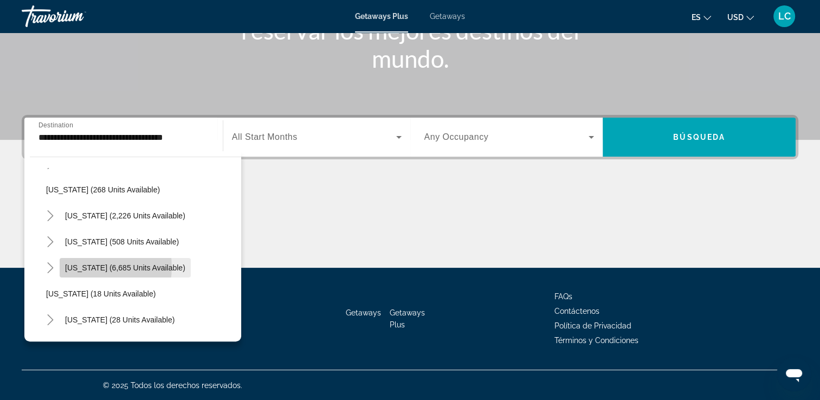
click at [93, 266] on span "[US_STATE] (6,685 units available)" at bounding box center [125, 267] width 120 height 9
type input "**********"
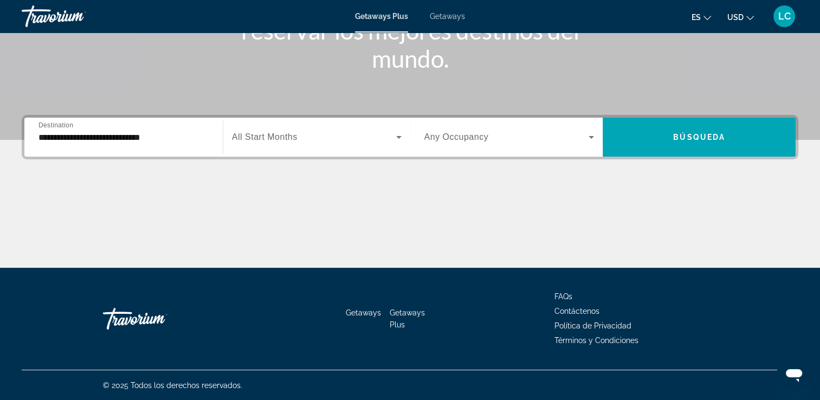
click at [365, 129] on div "Search widget" at bounding box center [317, 137] width 170 height 30
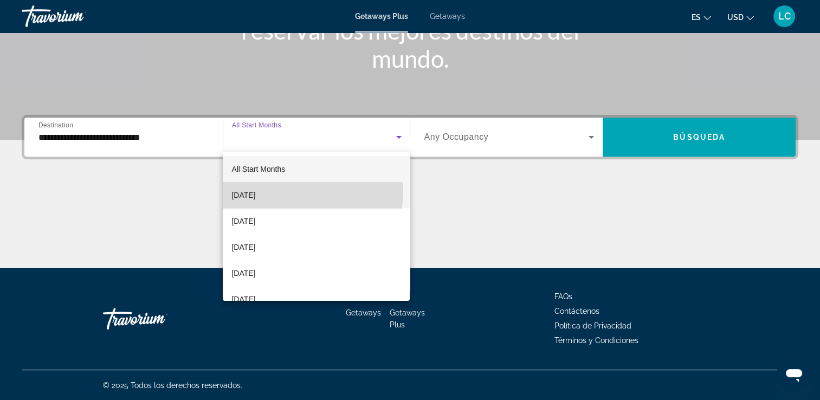
click at [303, 192] on mat-option "[DATE]" at bounding box center [316, 195] width 187 height 26
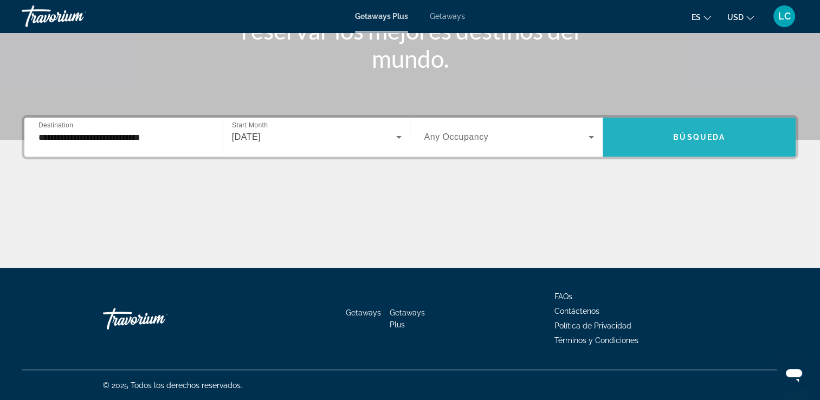
click at [654, 129] on span "Search widget" at bounding box center [699, 137] width 193 height 26
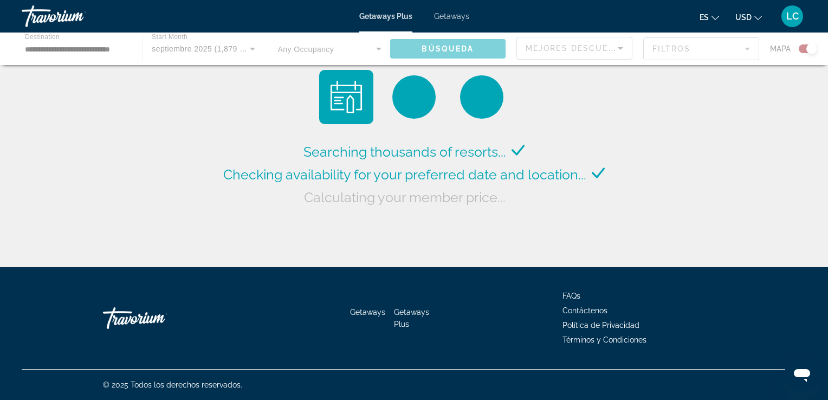
click at [654, 129] on div "Searching thousands of resorts... Checking availability for your preferred date…" at bounding box center [414, 136] width 828 height 273
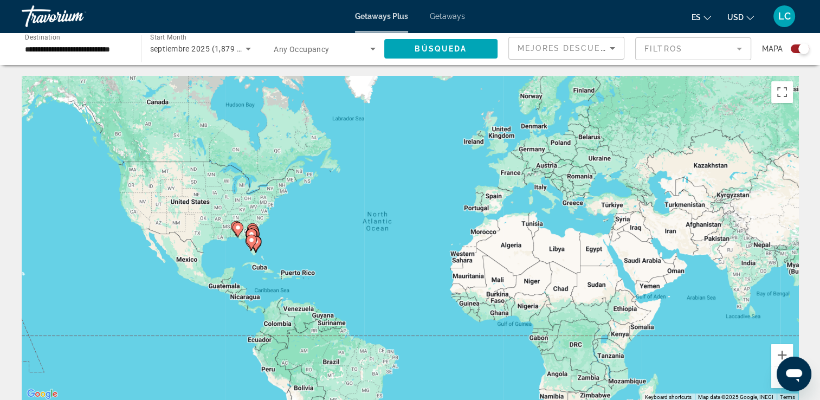
click at [254, 239] on icon "Main content" at bounding box center [251, 242] width 10 height 14
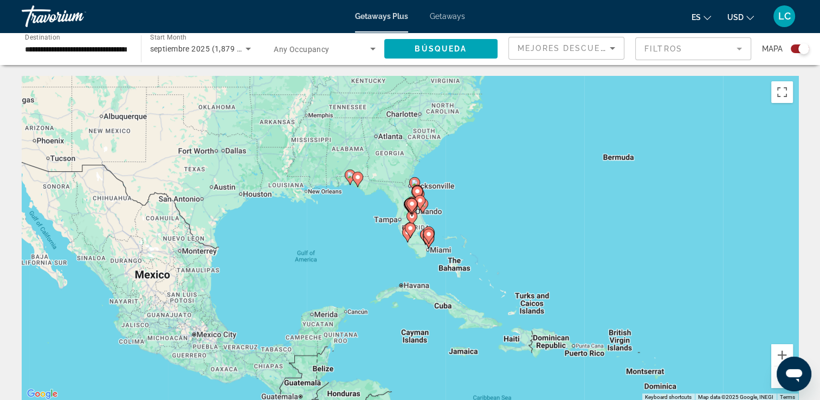
click at [427, 211] on gmp-advanced-marker "Main content" at bounding box center [422, 206] width 11 height 16
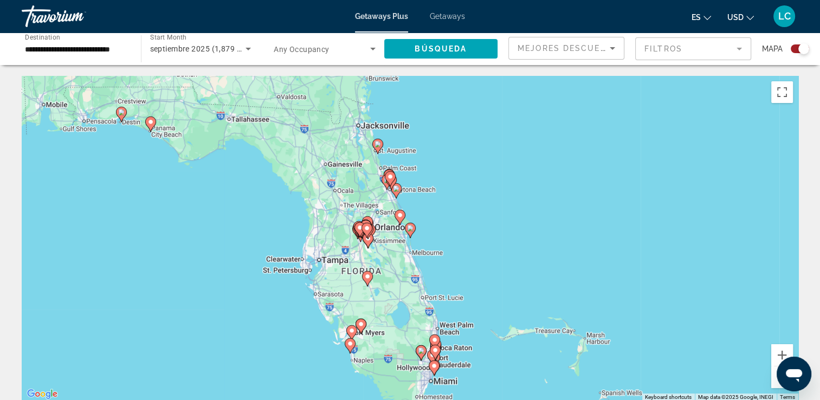
click at [388, 177] on image "Main content" at bounding box center [390, 176] width 7 height 7
type input "**********"
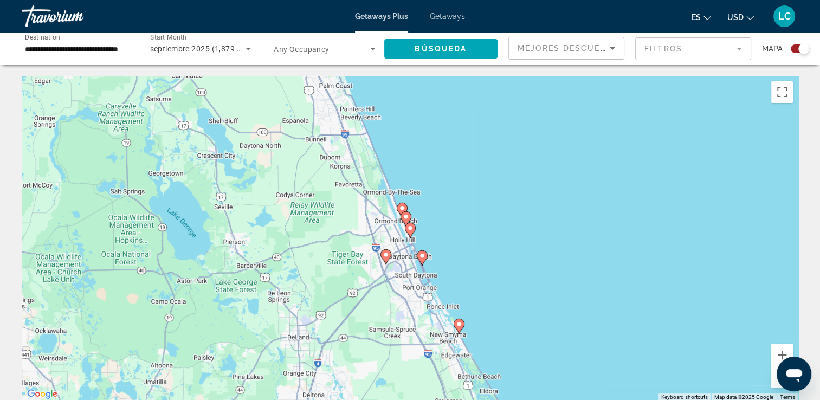
click at [405, 216] on image "Main content" at bounding box center [406, 216] width 7 height 7
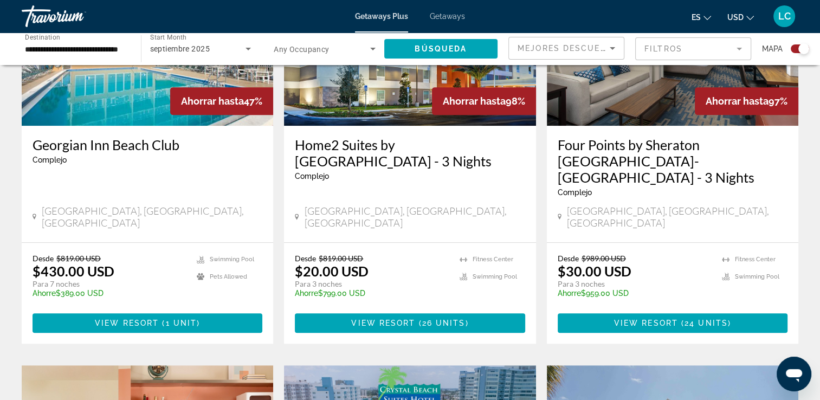
scroll to position [492, 0]
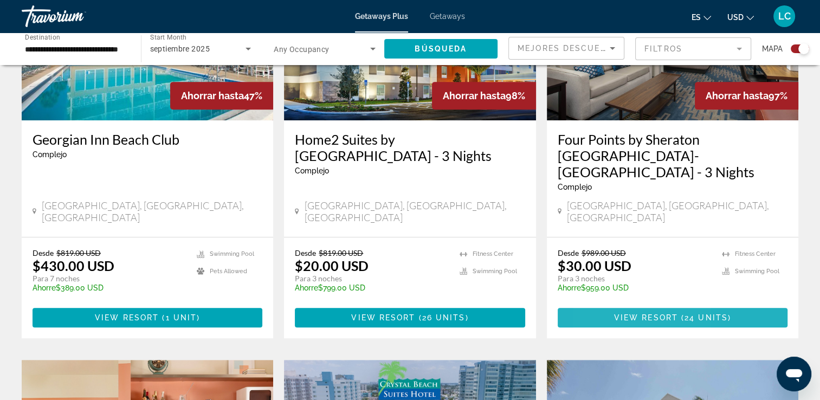
click at [611, 305] on span "Main content" at bounding box center [673, 318] width 230 height 26
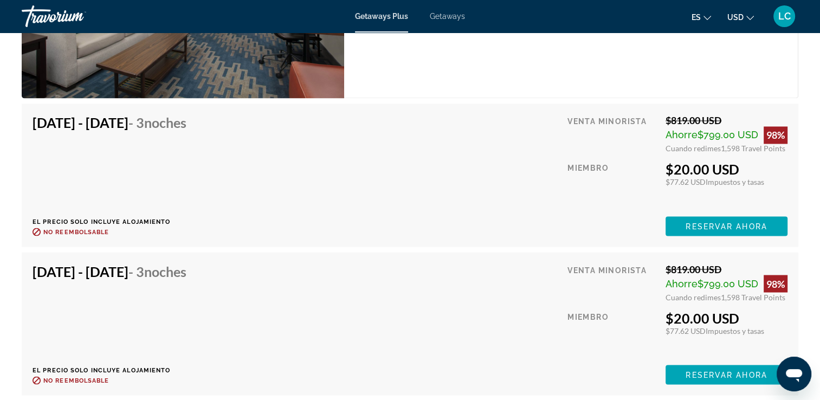
scroll to position [1837, 0]
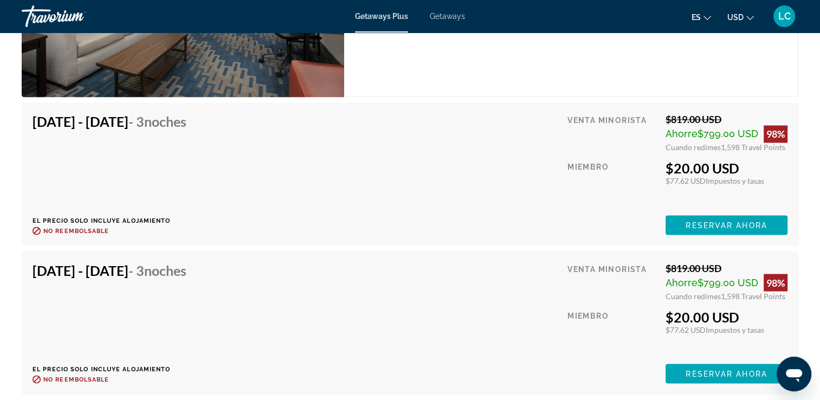
click at [535, 290] on div "Sep 22, 2025 - Sep 25, 2025 - 3 noches El precio solo incluye alojamiento Reemb…" at bounding box center [410, 322] width 755 height 121
click at [536, 286] on div "Sep 22, 2025 - Sep 25, 2025 - 3 noches El precio solo incluye alojamiento Reemb…" at bounding box center [410, 322] width 755 height 121
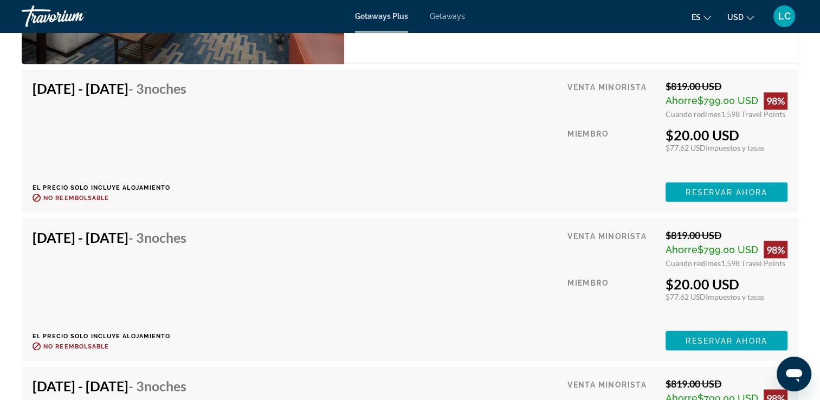
scroll to position [1874, 0]
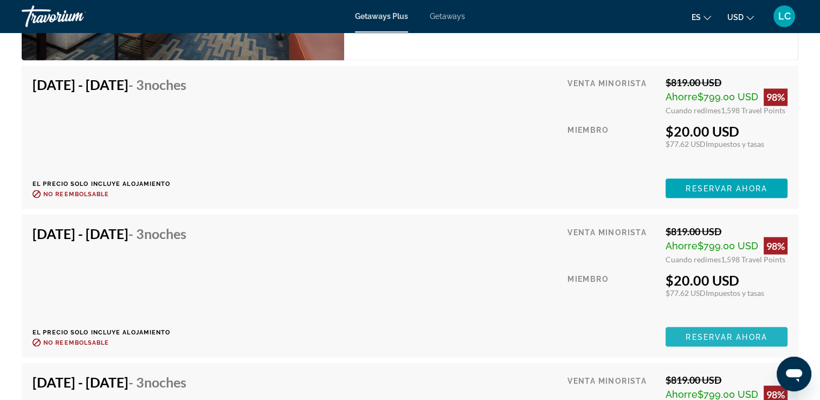
click at [714, 337] on span "Reservar ahora" at bounding box center [725, 336] width 81 height 9
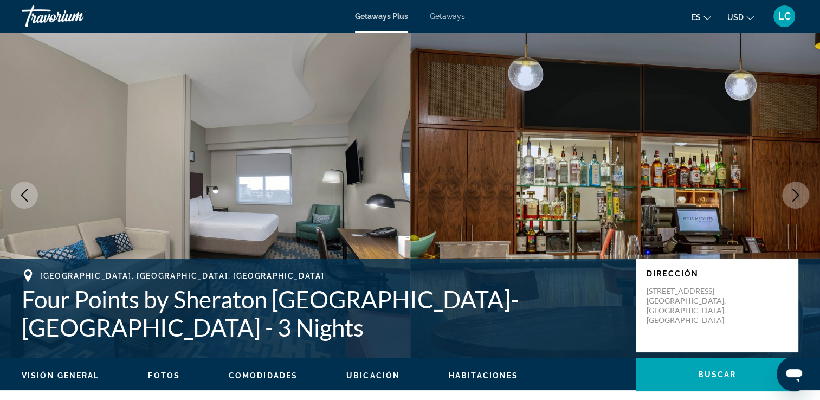
click at [793, 197] on icon "Next image" at bounding box center [795, 195] width 13 height 13
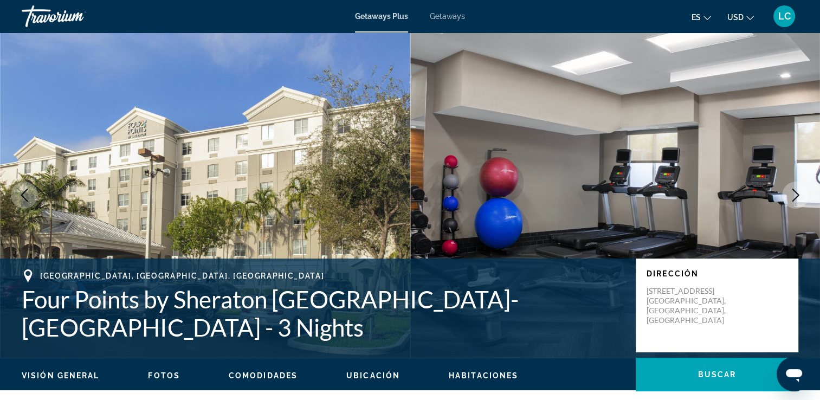
click at [793, 197] on icon "Next image" at bounding box center [795, 195] width 13 height 13
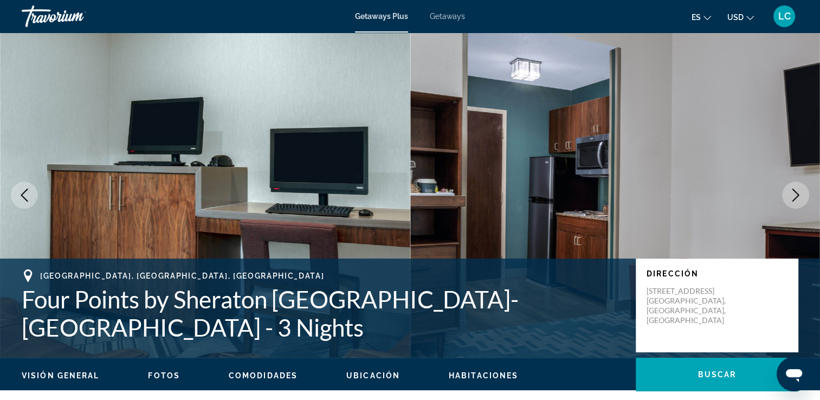
click at [793, 197] on icon "Next image" at bounding box center [795, 195] width 13 height 13
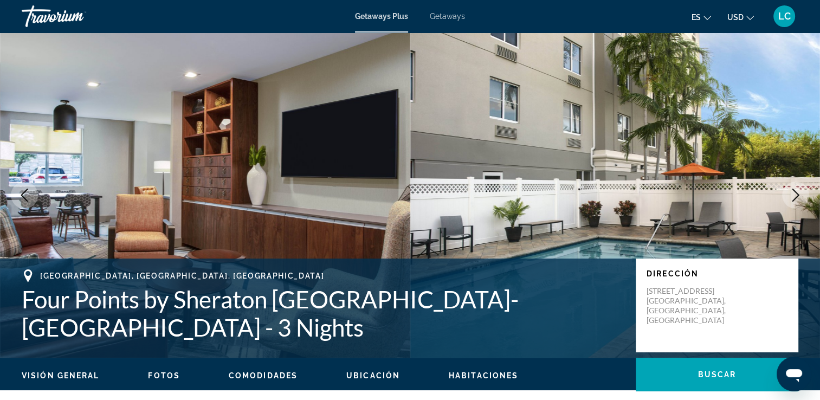
click at [23, 196] on icon "Previous image" at bounding box center [24, 195] width 7 height 13
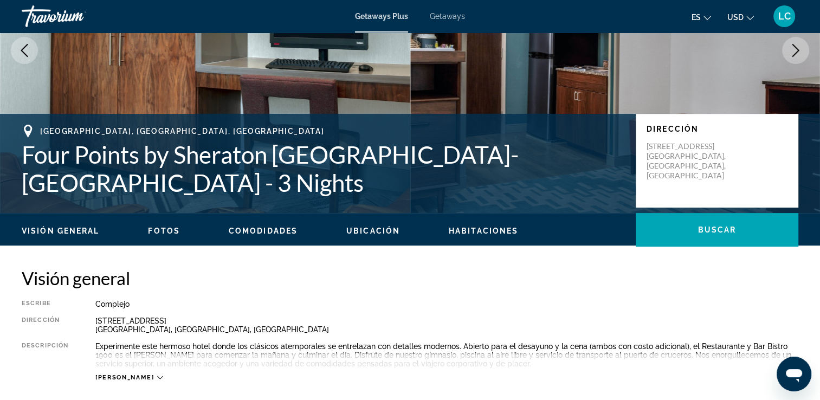
scroll to position [232, 0]
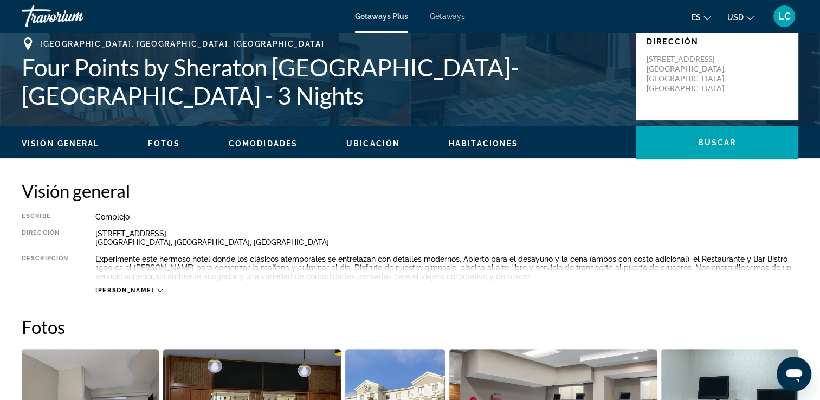
click at [121, 287] on span "[PERSON_NAME]" at bounding box center [124, 290] width 59 height 7
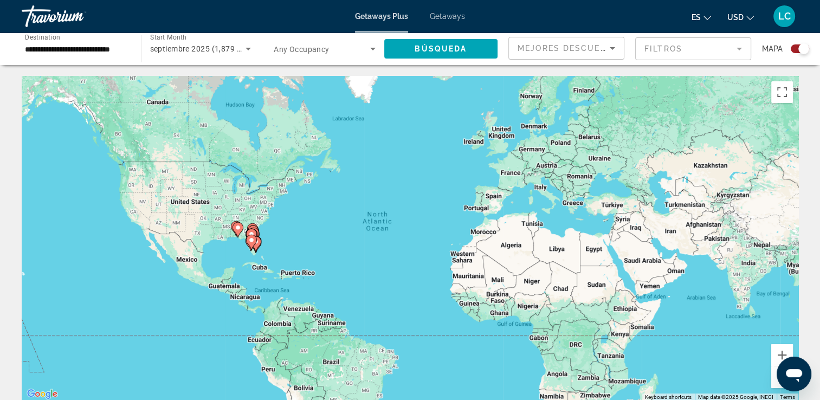
click at [255, 244] on gmp-advanced-marker "Main content" at bounding box center [251, 242] width 11 height 16
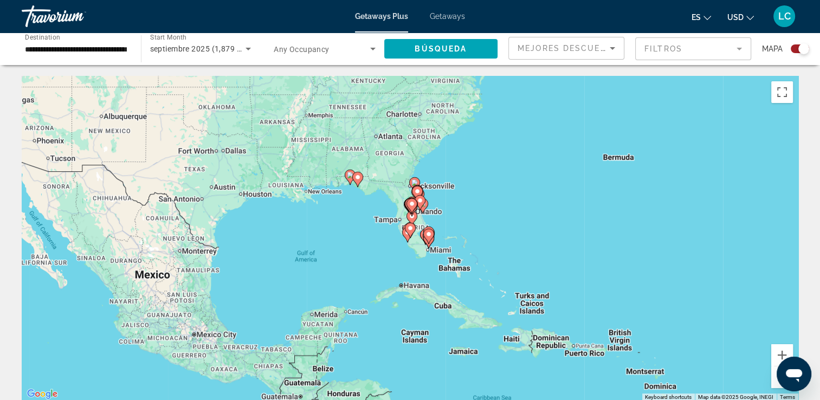
click at [428, 229] on icon "Main content" at bounding box center [428, 236] width 10 height 14
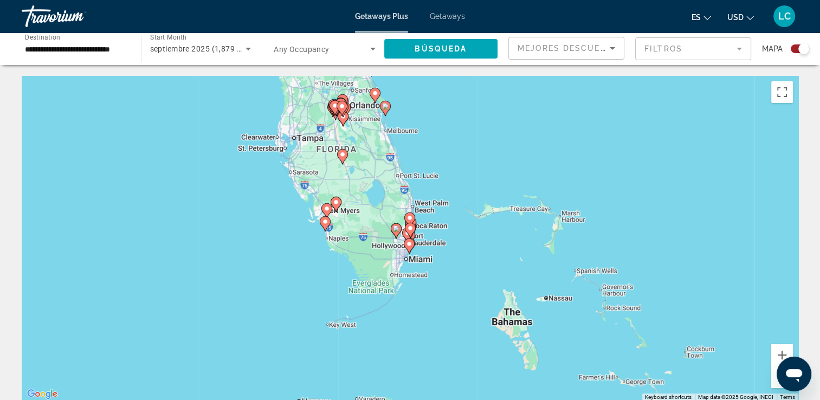
click at [412, 226] on image "Main content" at bounding box center [410, 228] width 7 height 7
type input "**********"
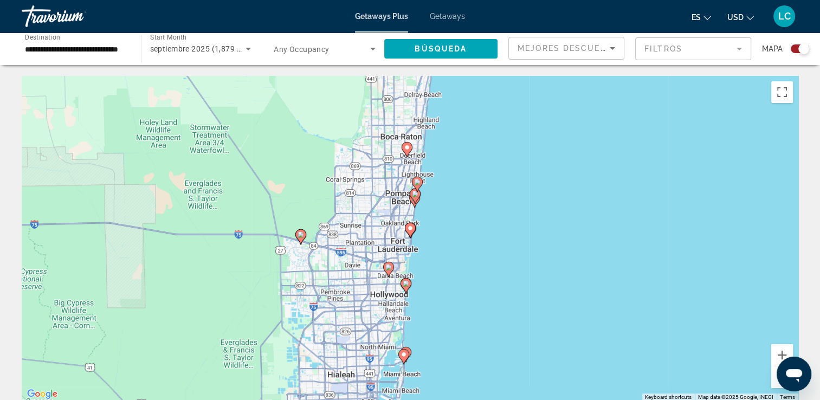
click at [406, 284] on image "Main content" at bounding box center [406, 283] width 7 height 7
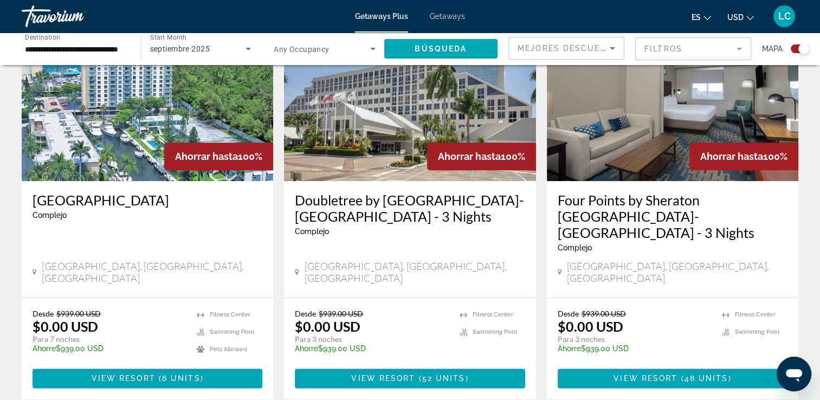
scroll to position [1191, 0]
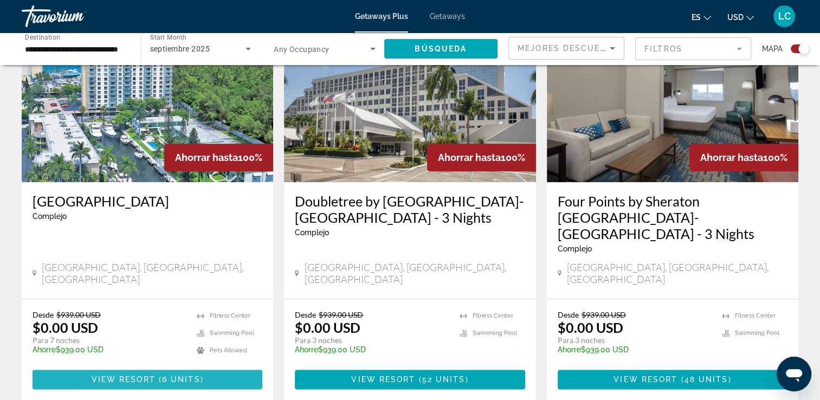
click at [141, 375] on span "View Resort" at bounding box center [124, 379] width 64 height 9
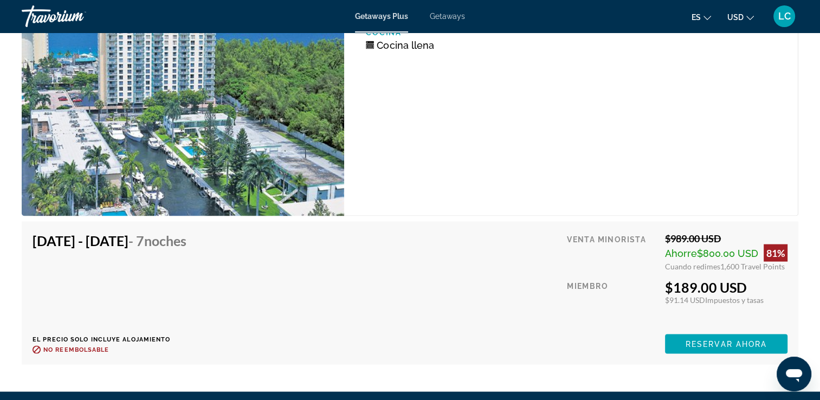
scroll to position [2154, 0]
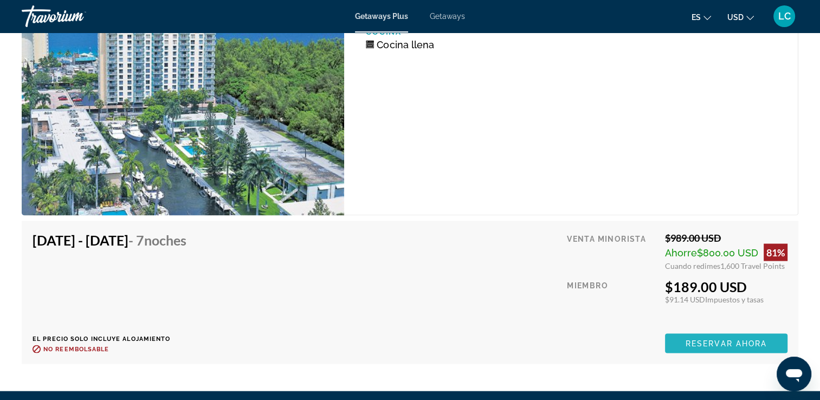
click at [733, 339] on span "Reservar ahora" at bounding box center [725, 343] width 81 height 9
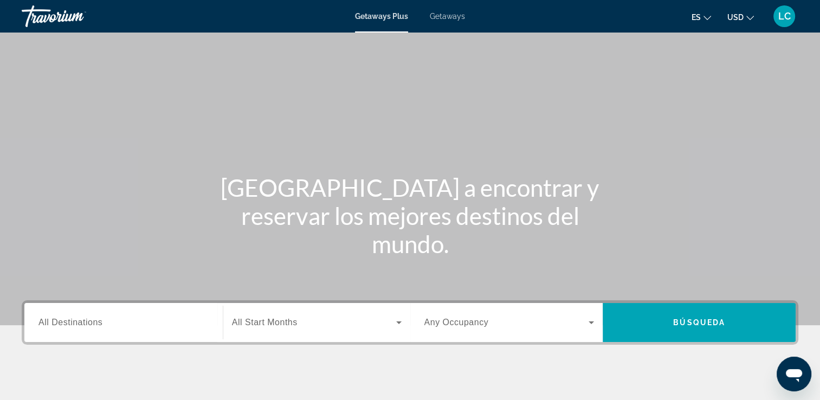
click at [452, 16] on span "Getaways" at bounding box center [447, 16] width 35 height 9
click at [446, 15] on span "Getaways" at bounding box center [447, 16] width 36 height 9
click at [377, 17] on span "Getaways Plus" at bounding box center [381, 16] width 53 height 9
click at [441, 16] on span "Getaways" at bounding box center [447, 16] width 35 height 9
click at [386, 14] on span "Getaways Plus" at bounding box center [381, 16] width 53 height 9
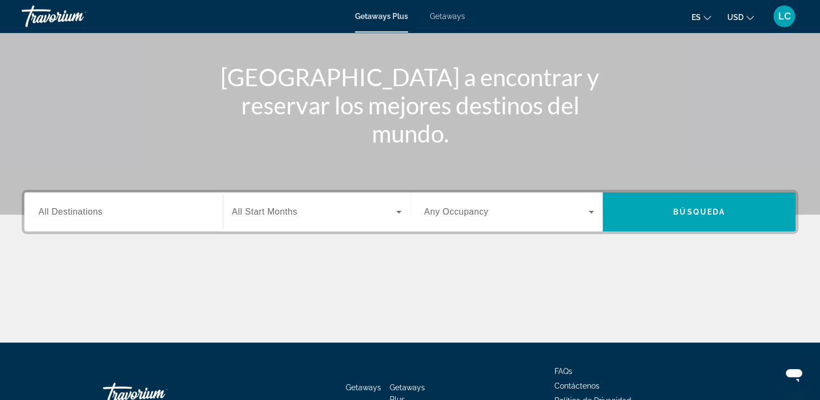
scroll to position [147, 0]
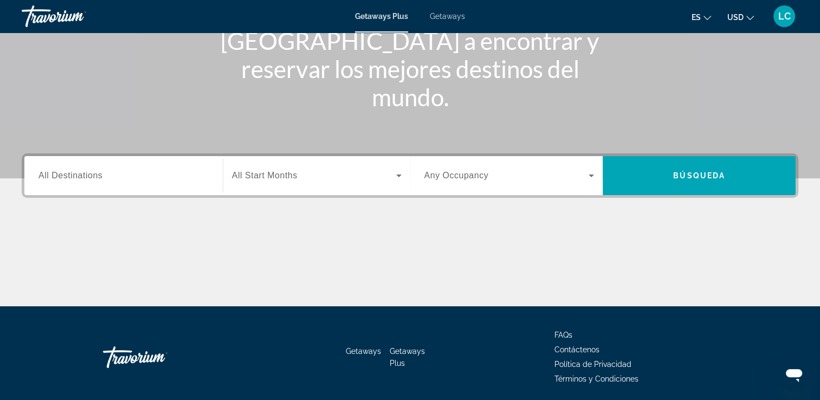
click at [68, 179] on span "All Destinations" at bounding box center [70, 175] width 64 height 9
click at [68, 179] on input "Destination All Destinations" at bounding box center [123, 176] width 170 height 13
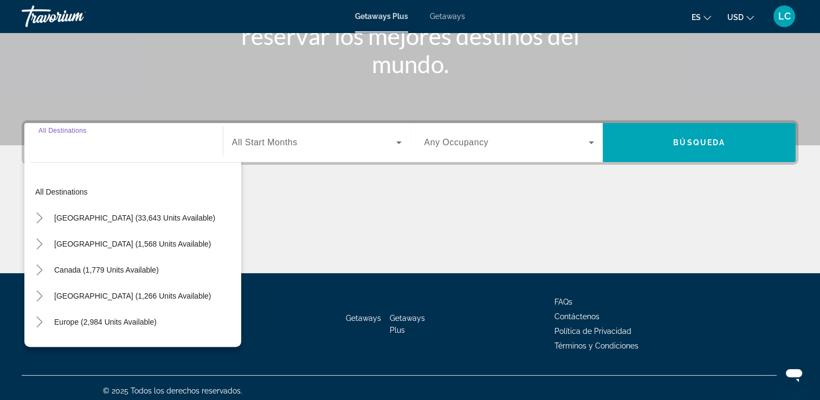
scroll to position [185, 0]
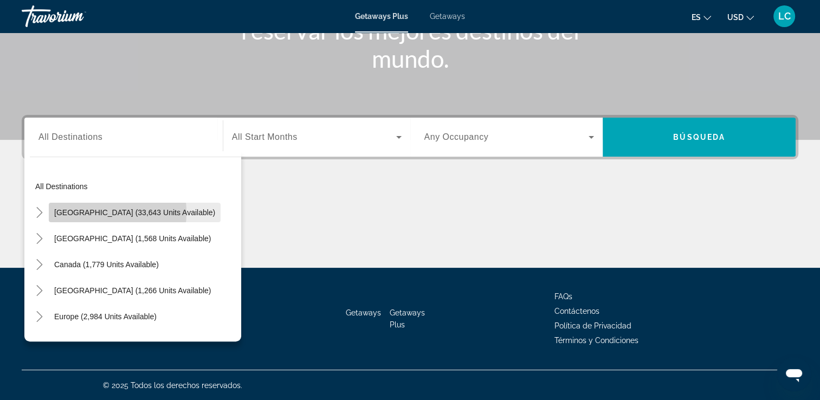
click at [80, 212] on span "[GEOGRAPHIC_DATA] (33,643 units available)" at bounding box center [134, 212] width 161 height 9
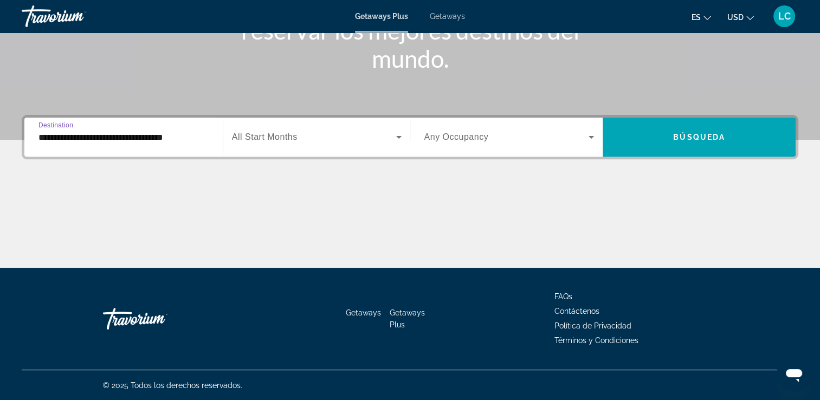
click at [85, 138] on input "**********" at bounding box center [123, 137] width 170 height 13
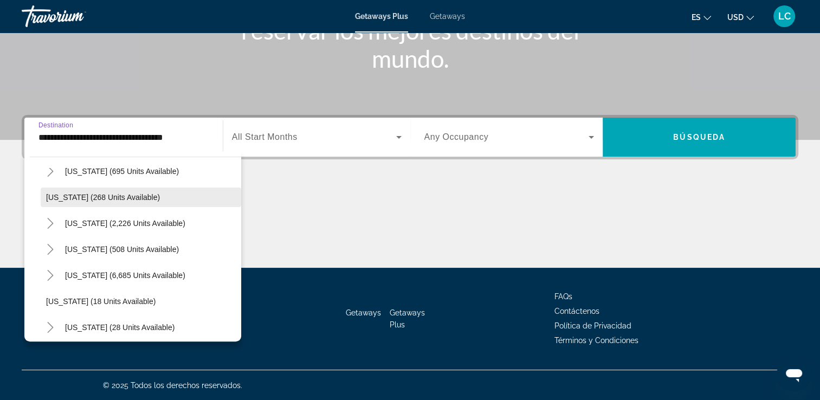
scroll to position [65, 0]
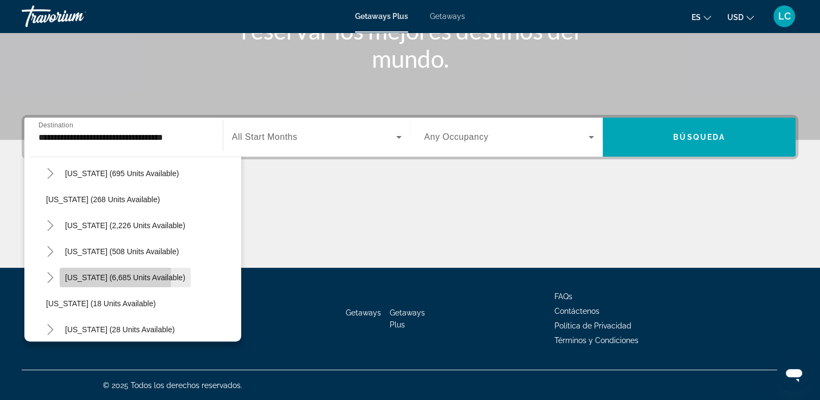
click at [80, 276] on span "[US_STATE] (6,685 units available)" at bounding box center [125, 277] width 120 height 9
type input "**********"
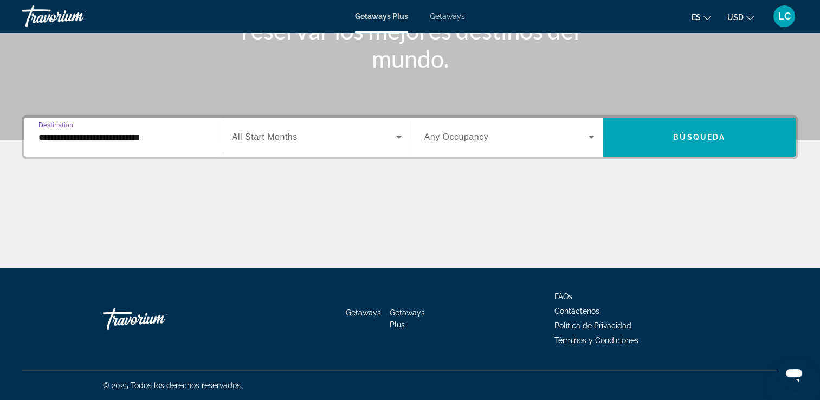
click at [300, 141] on span "Search widget" at bounding box center [314, 137] width 164 height 13
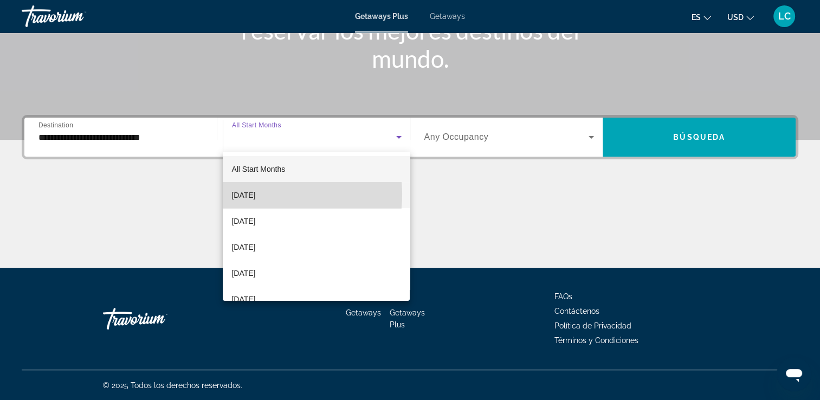
click at [255, 195] on span "[DATE]" at bounding box center [243, 195] width 24 height 13
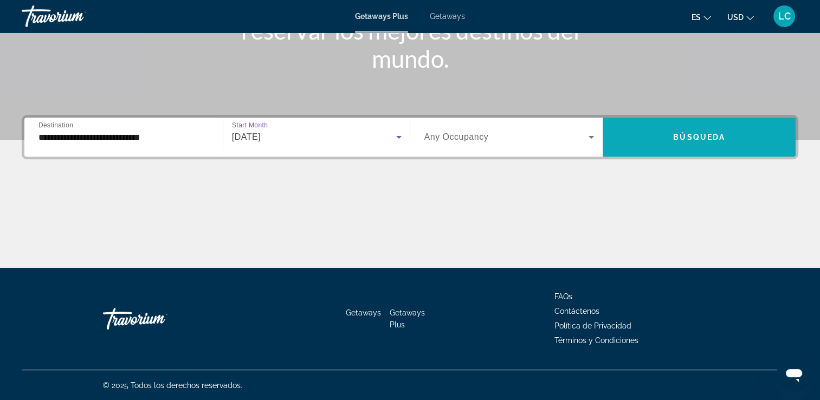
click at [646, 139] on span "Search widget" at bounding box center [699, 137] width 193 height 26
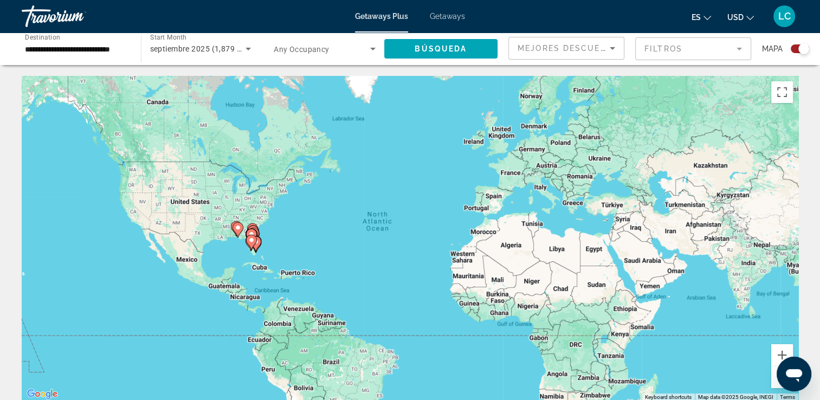
click at [251, 240] on image "Main content" at bounding box center [251, 240] width 7 height 7
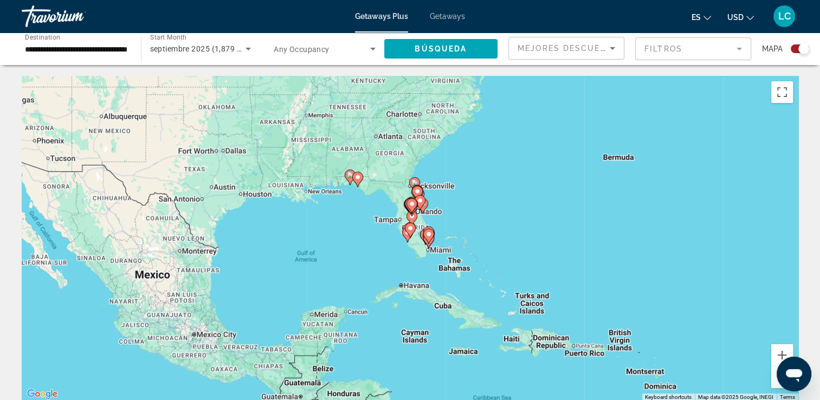
click at [427, 236] on image "Main content" at bounding box center [428, 234] width 7 height 7
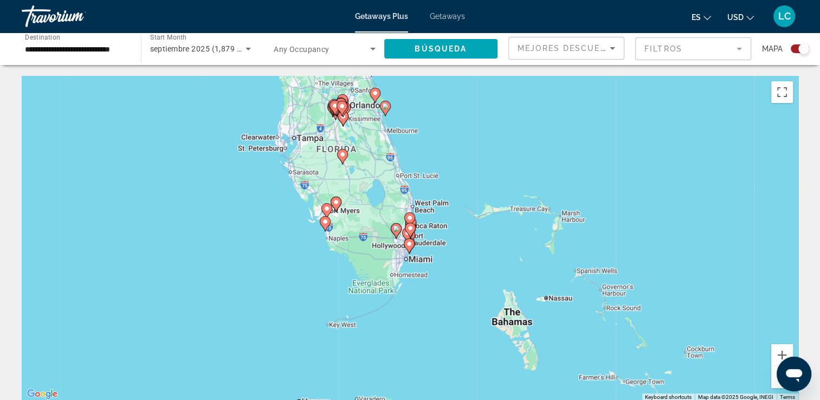
click at [409, 229] on image "Main content" at bounding box center [410, 228] width 7 height 7
type input "**********"
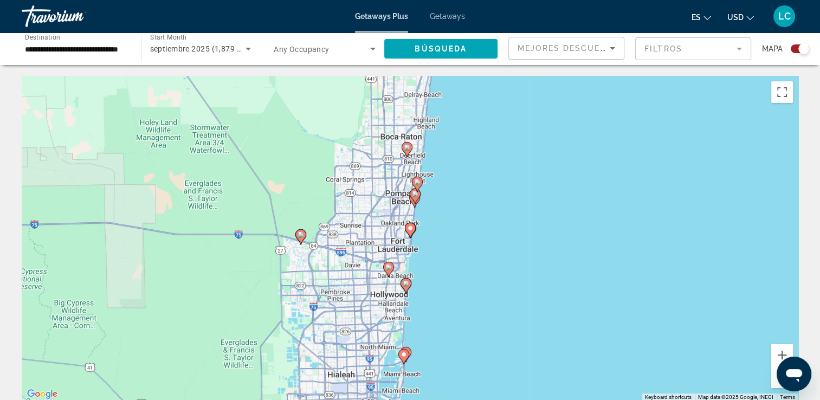
click at [402, 287] on icon "Main content" at bounding box center [405, 285] width 11 height 15
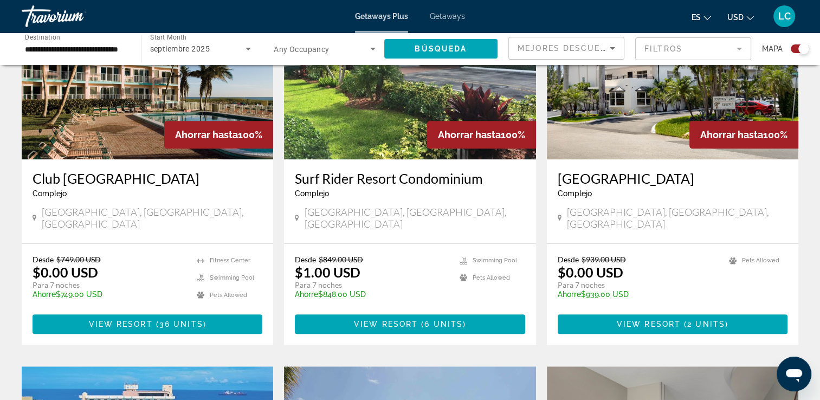
scroll to position [844, 0]
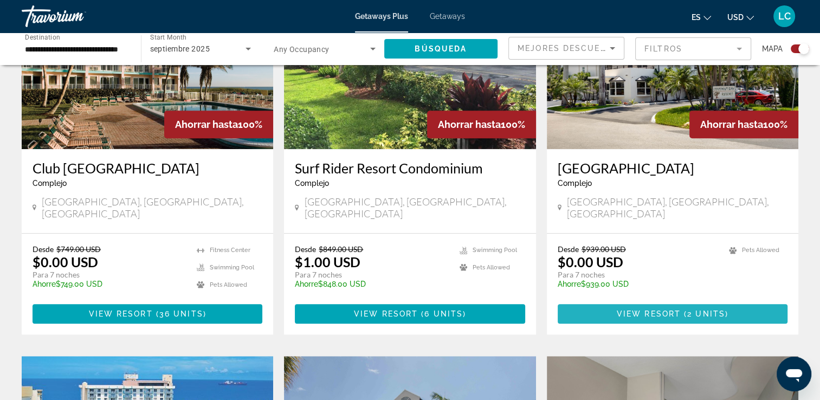
click at [664, 309] on span "View Resort" at bounding box center [649, 313] width 64 height 9
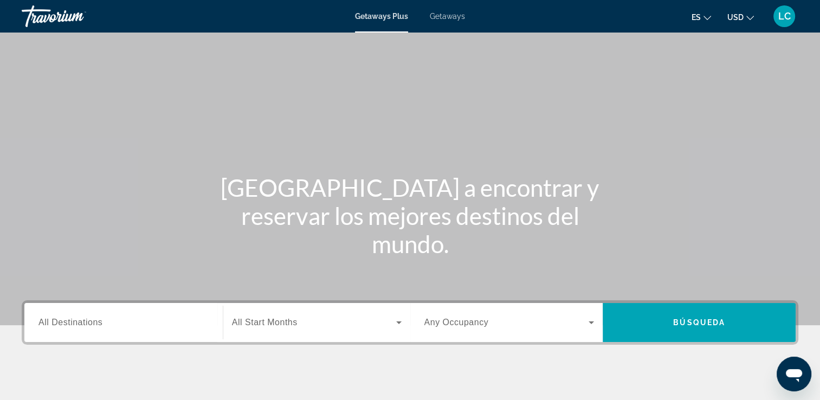
click at [387, 16] on span "Getaways Plus" at bounding box center [381, 16] width 53 height 9
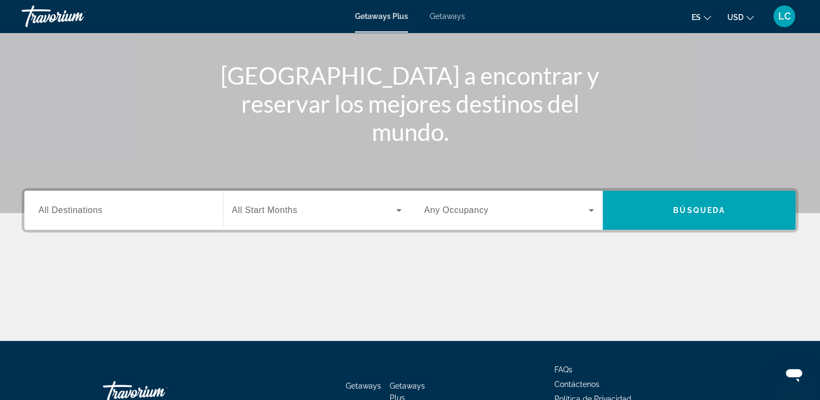
scroll to position [113, 0]
click at [81, 210] on span "All Destinations" at bounding box center [70, 209] width 64 height 9
click at [81, 210] on input "Destination All Destinations" at bounding box center [123, 210] width 170 height 13
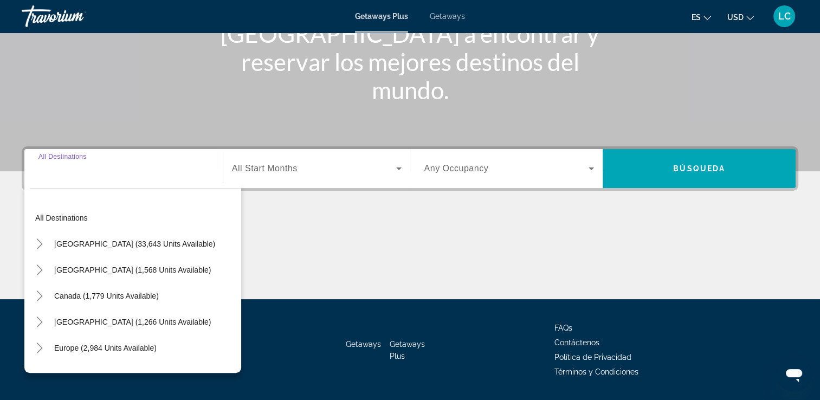
scroll to position [185, 0]
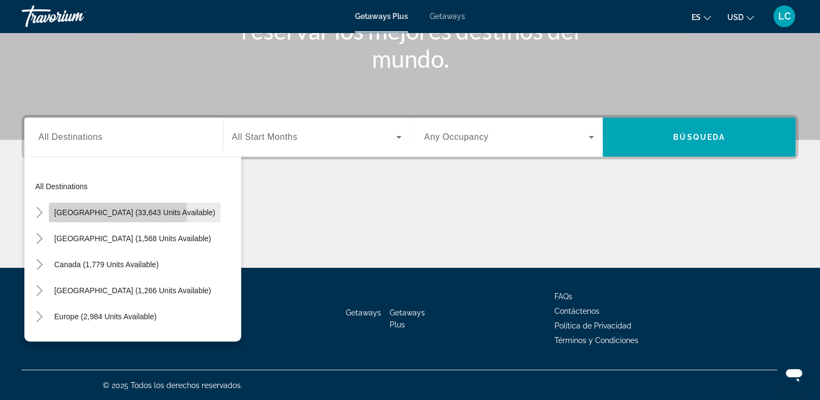
click at [82, 210] on span "[GEOGRAPHIC_DATA] (33,643 units available)" at bounding box center [134, 212] width 161 height 9
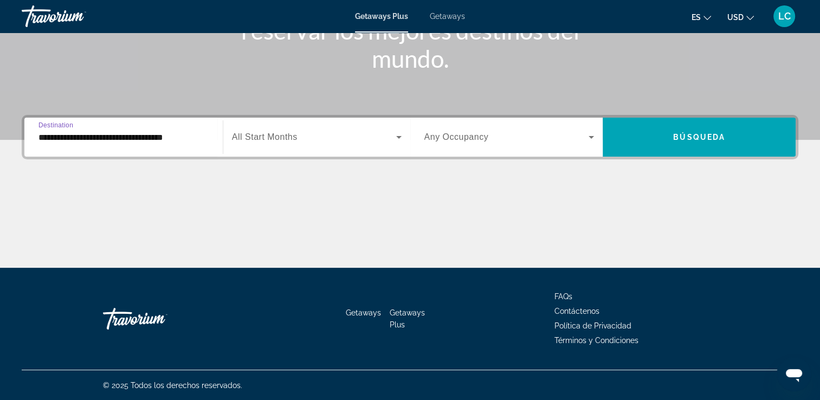
click at [113, 138] on input "**********" at bounding box center [123, 137] width 170 height 13
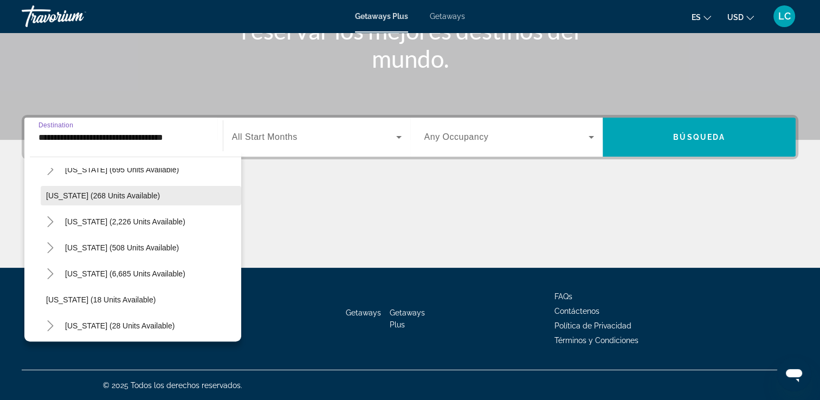
scroll to position [71, 0]
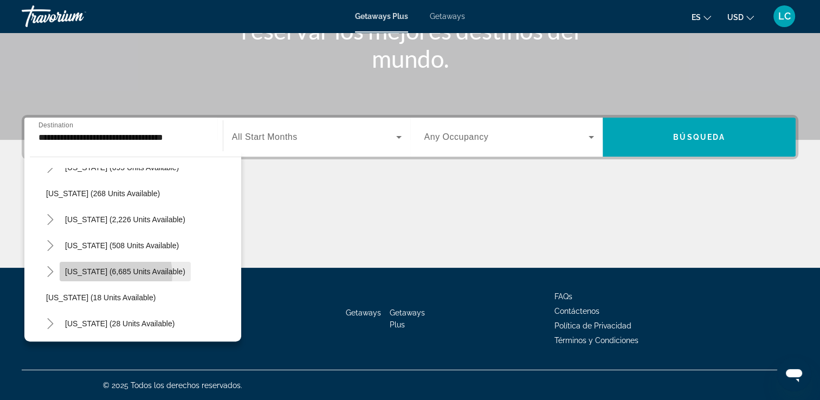
click at [112, 274] on span "[US_STATE] (6,685 units available)" at bounding box center [125, 271] width 120 height 9
type input "**********"
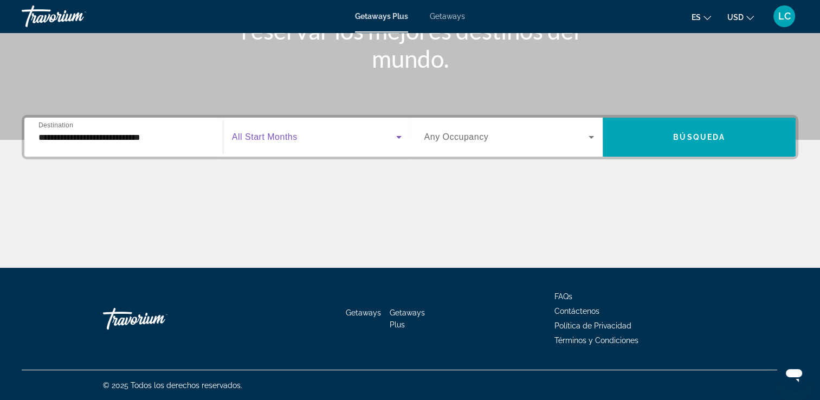
click at [398, 136] on icon "Search widget" at bounding box center [398, 137] width 5 height 3
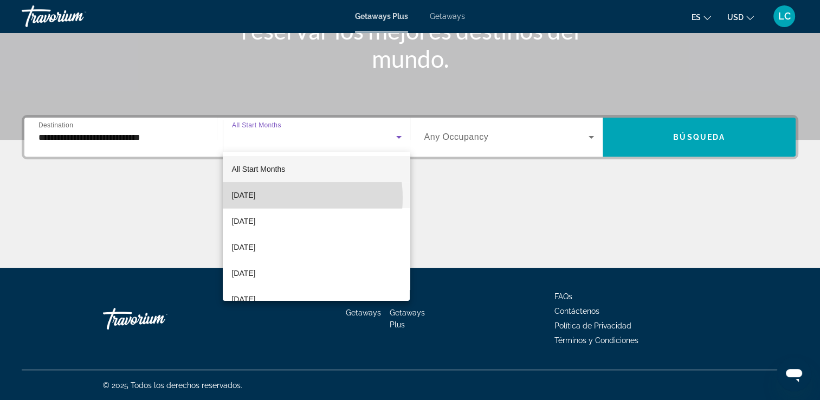
click at [255, 198] on span "[DATE]" at bounding box center [243, 195] width 24 height 13
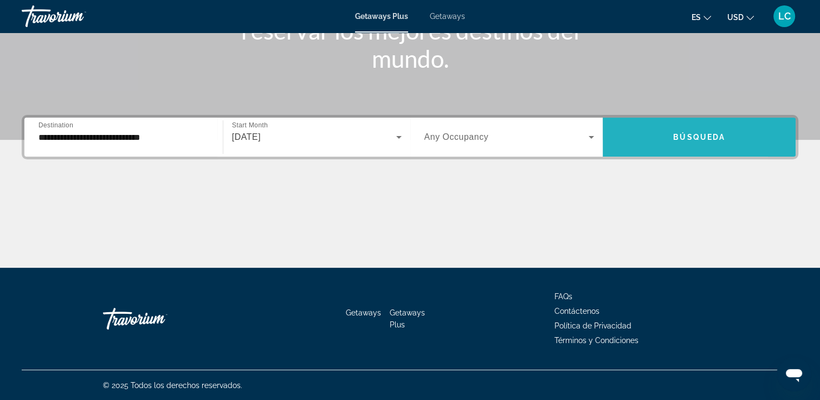
click at [645, 144] on span "Search widget" at bounding box center [699, 137] width 193 height 26
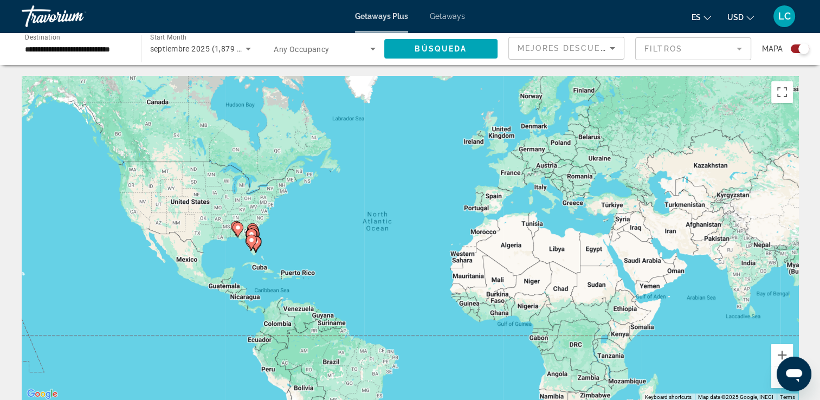
click at [255, 250] on gmp-advanced-marker "Main content" at bounding box center [251, 242] width 11 height 16
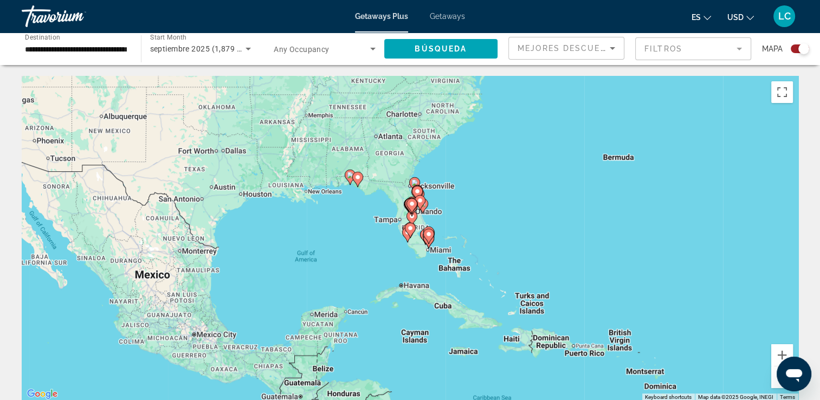
click at [424, 215] on div "To activate drag with keyboard, press Alt + Enter. Once in keyboard drag state,…" at bounding box center [410, 238] width 776 height 325
click at [420, 198] on image "Main content" at bounding box center [420, 200] width 7 height 7
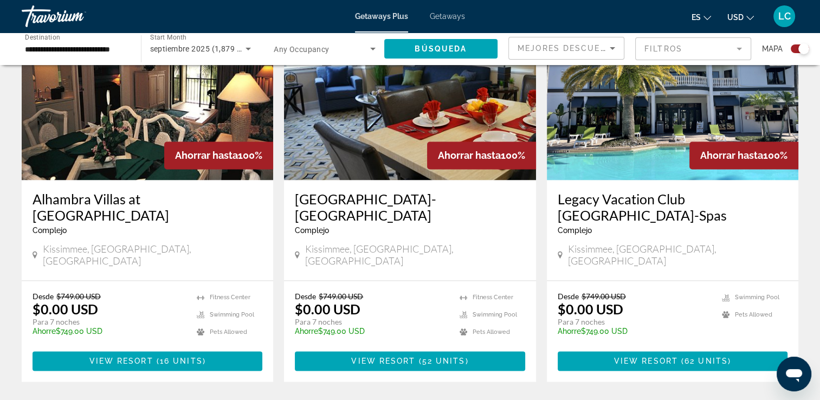
scroll to position [1674, 0]
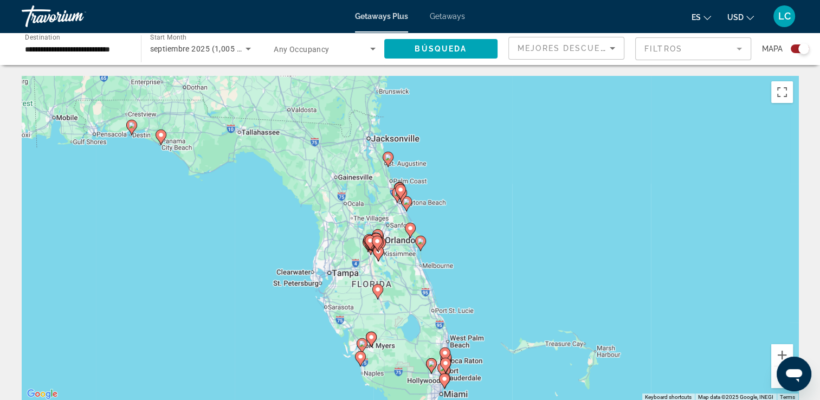
click at [443, 367] on icon "Main content" at bounding box center [445, 365] width 10 height 14
type input "**********"
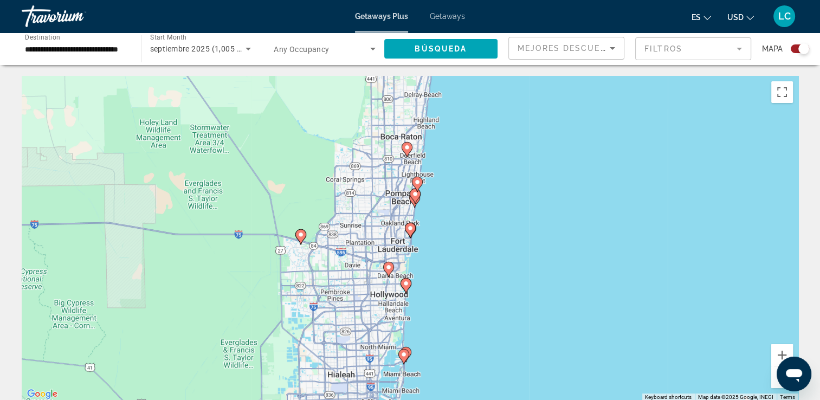
click at [414, 198] on icon "Main content" at bounding box center [415, 196] width 10 height 14
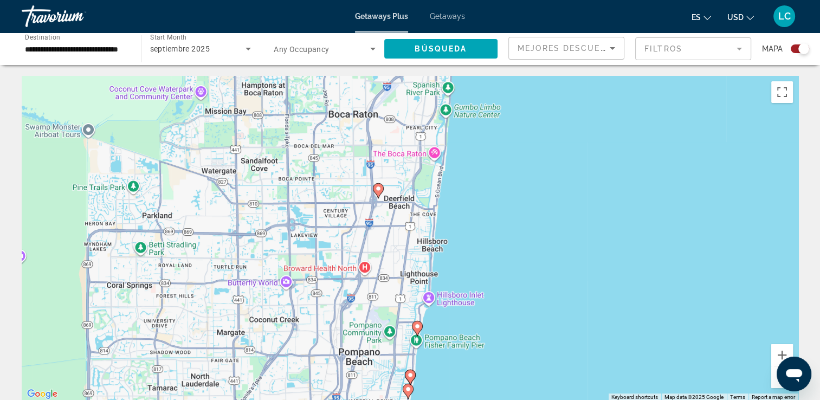
click at [416, 325] on image "Main content" at bounding box center [417, 326] width 7 height 7
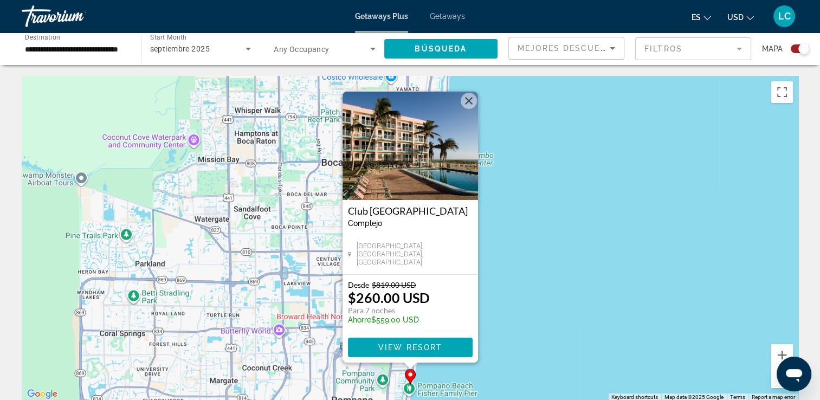
click at [467, 97] on button "Close" at bounding box center [469, 101] width 16 height 16
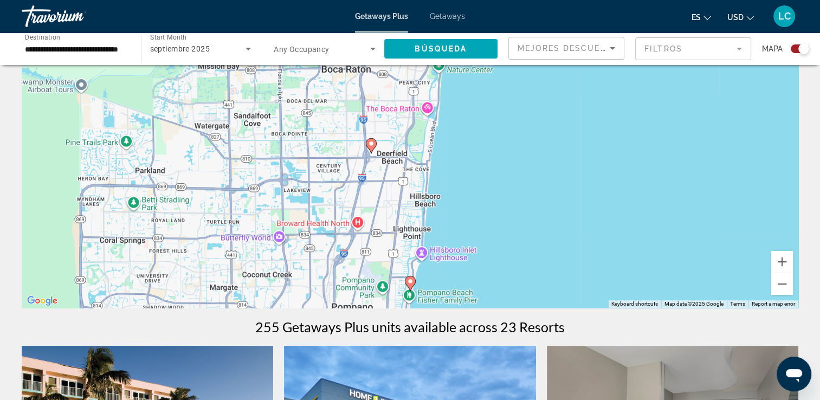
scroll to position [93, 0]
click at [370, 144] on image "Main content" at bounding box center [371, 143] width 7 height 7
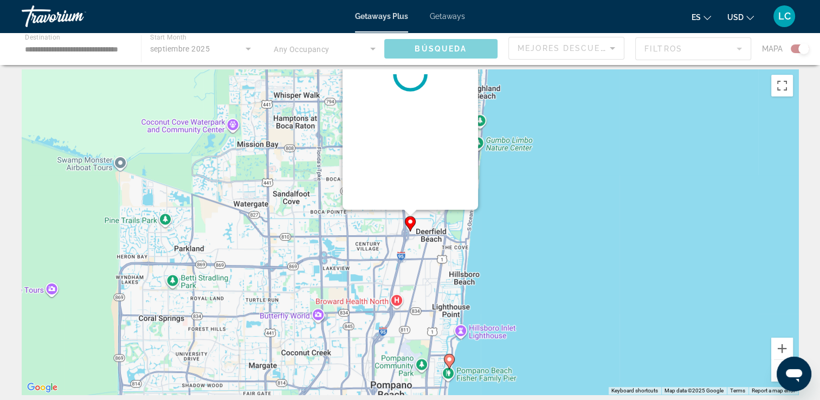
scroll to position [0, 0]
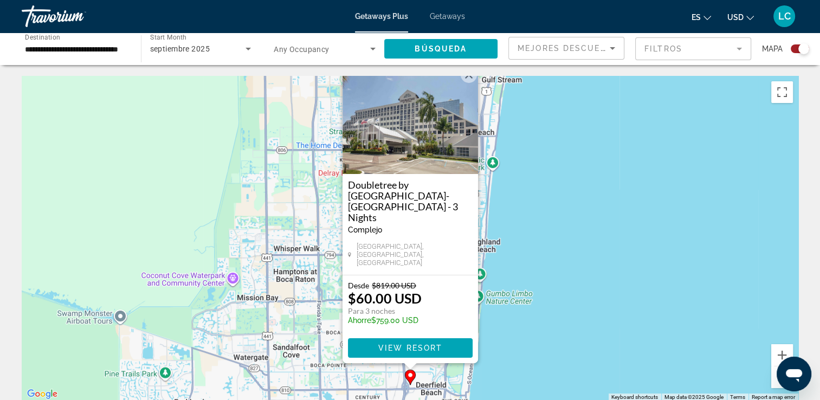
click at [466, 83] on button "Close" at bounding box center [469, 75] width 16 height 16
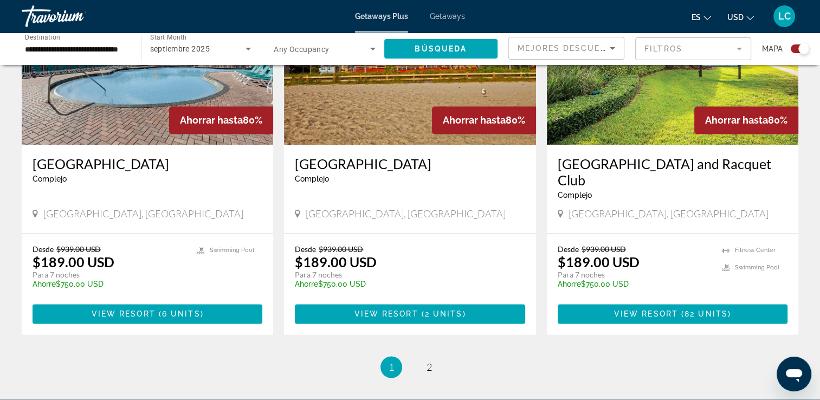
scroll to position [1753, 0]
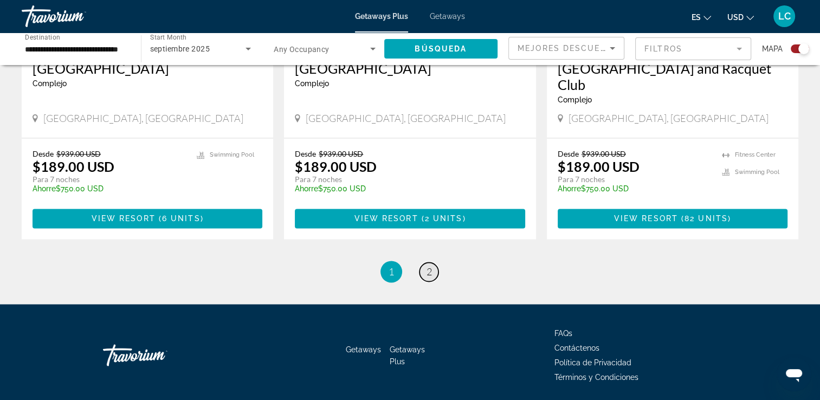
click at [431, 265] on span "2" at bounding box center [428, 271] width 5 height 12
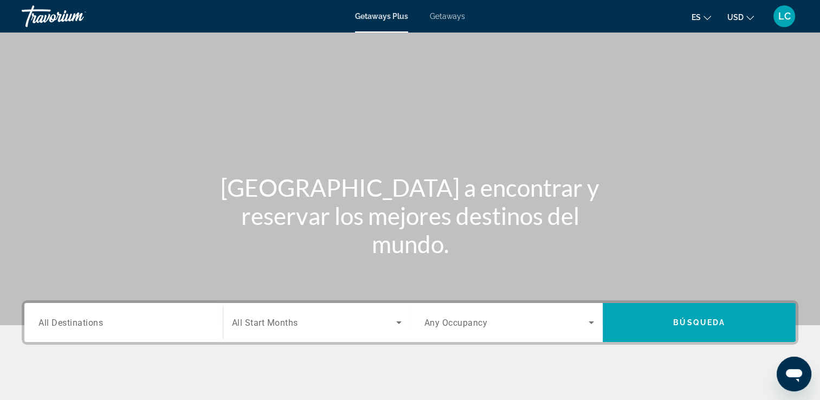
click at [455, 16] on span "Getaways" at bounding box center [447, 16] width 35 height 9
click at [89, 325] on span "All Destinations" at bounding box center [70, 322] width 64 height 10
click at [89, 325] on input "Destination All Destinations" at bounding box center [123, 322] width 170 height 13
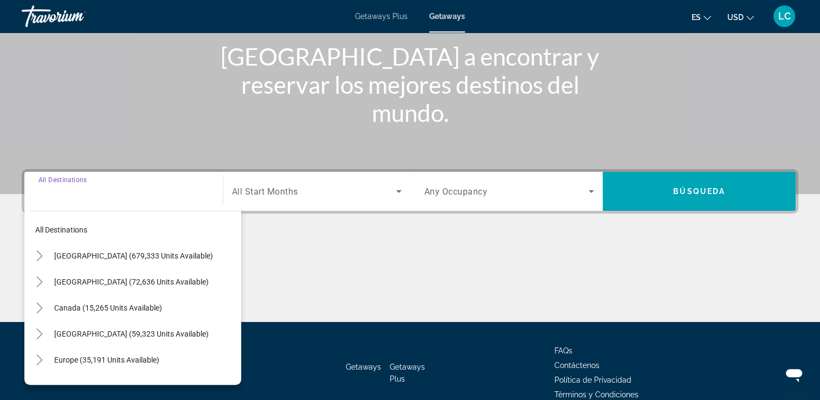
scroll to position [185, 0]
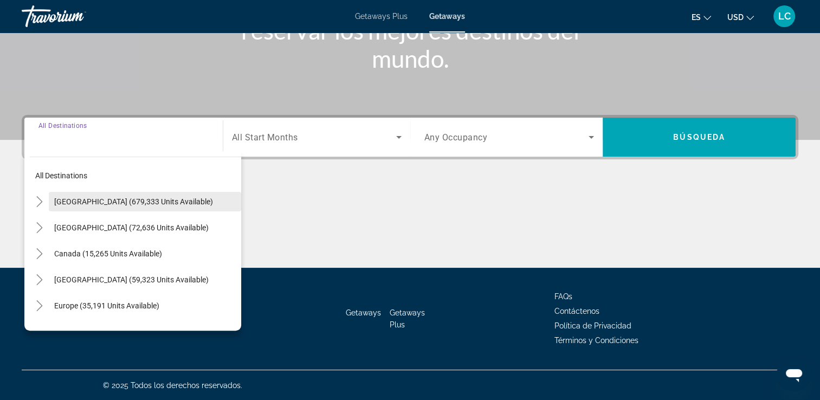
click at [96, 199] on span "[GEOGRAPHIC_DATA] (679,333 units available)" at bounding box center [133, 201] width 159 height 9
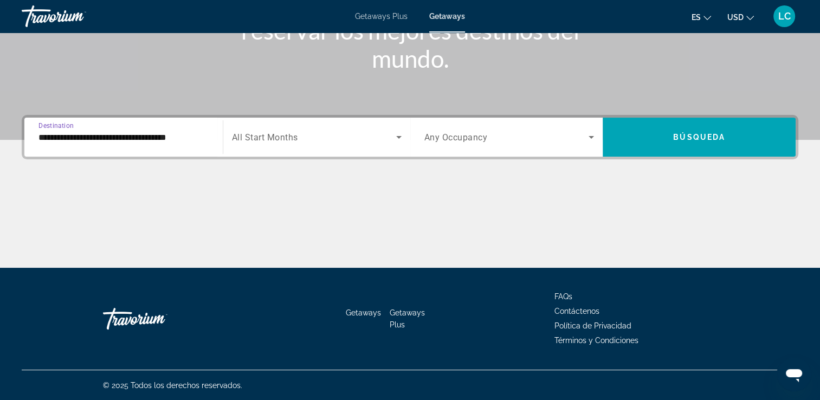
click at [83, 134] on input "**********" at bounding box center [123, 137] width 170 height 13
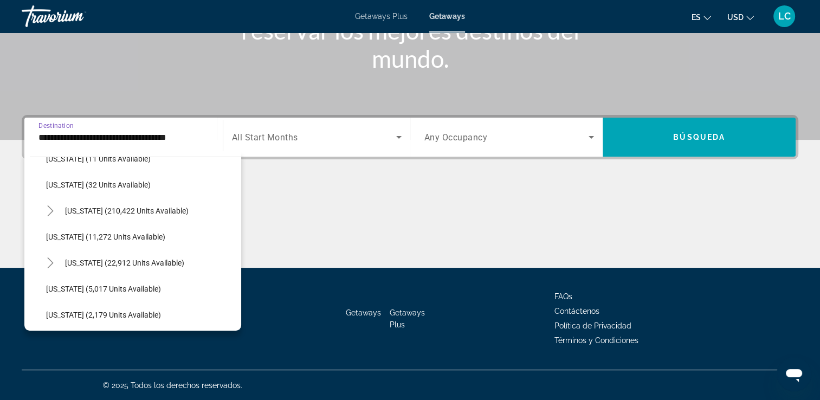
scroll to position [199, 0]
click at [110, 211] on span "[US_STATE] (210,422 units available)" at bounding box center [127, 210] width 124 height 9
type input "**********"
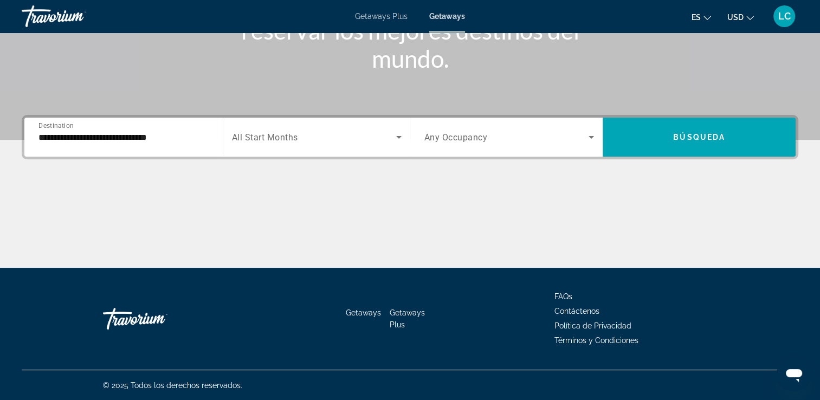
click at [281, 140] on span "All Start Months" at bounding box center [265, 137] width 66 height 10
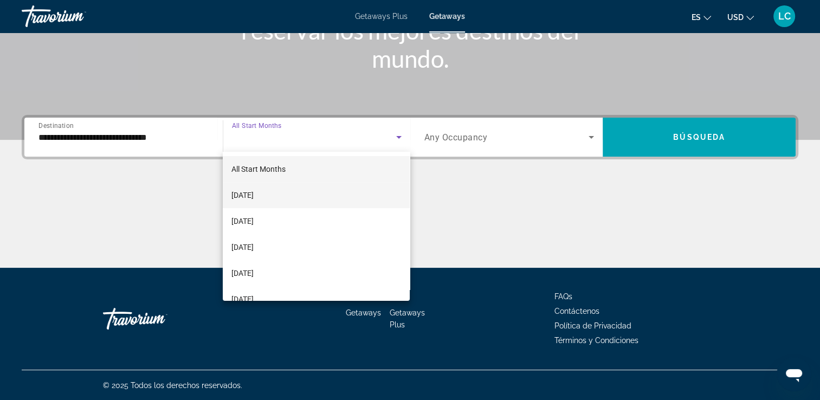
click at [254, 198] on span "[DATE]" at bounding box center [242, 195] width 22 height 13
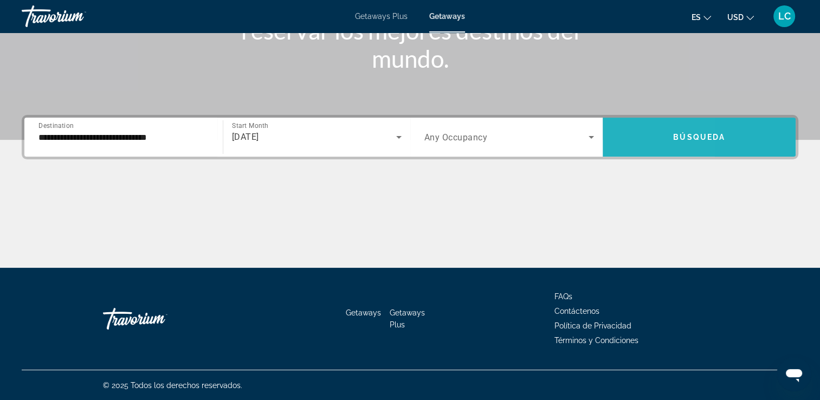
click at [618, 138] on span "Search widget" at bounding box center [699, 137] width 193 height 26
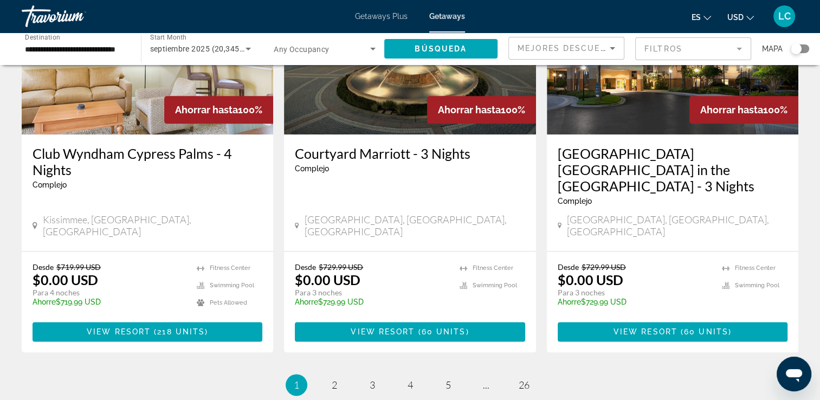
scroll to position [1363, 0]
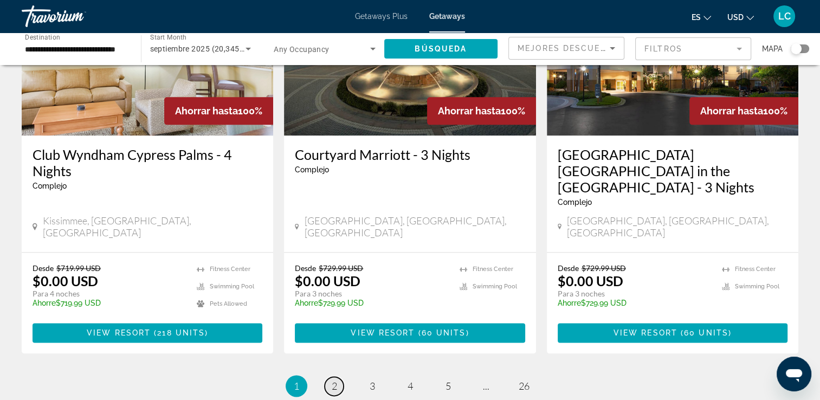
click at [333, 380] on span "2" at bounding box center [334, 386] width 5 height 12
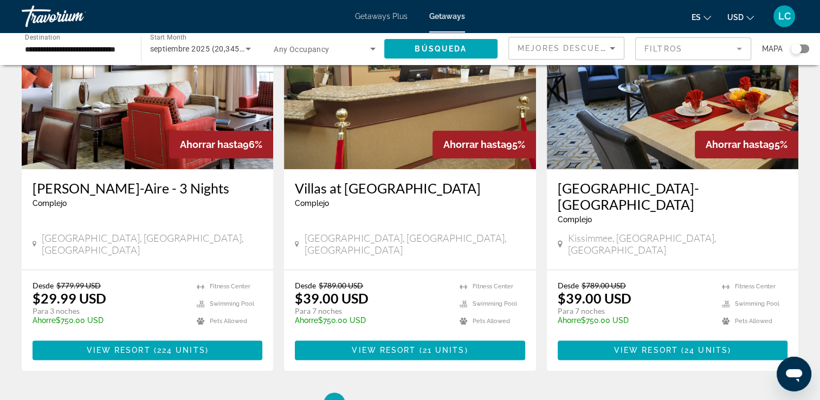
scroll to position [1332, 0]
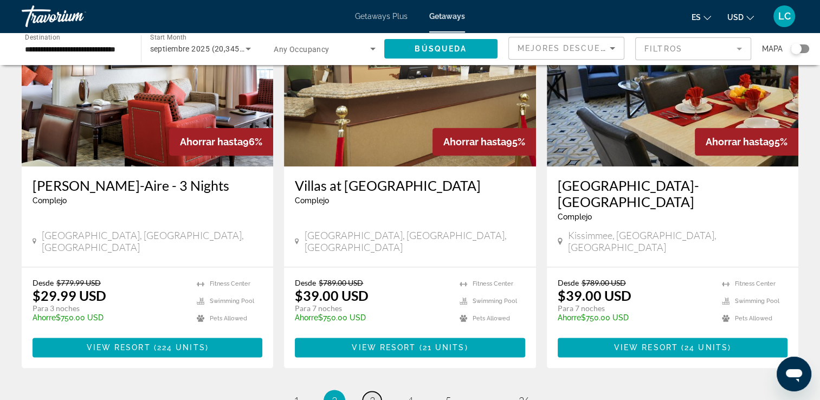
click at [370, 394] on span "3" at bounding box center [372, 400] width 5 height 12
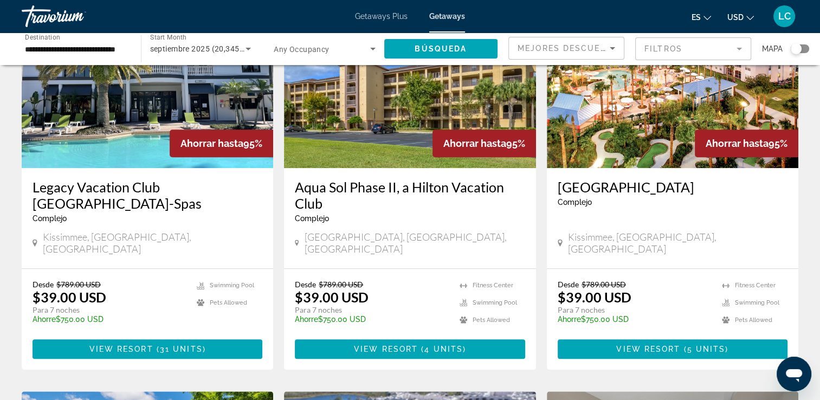
scroll to position [938, 0]
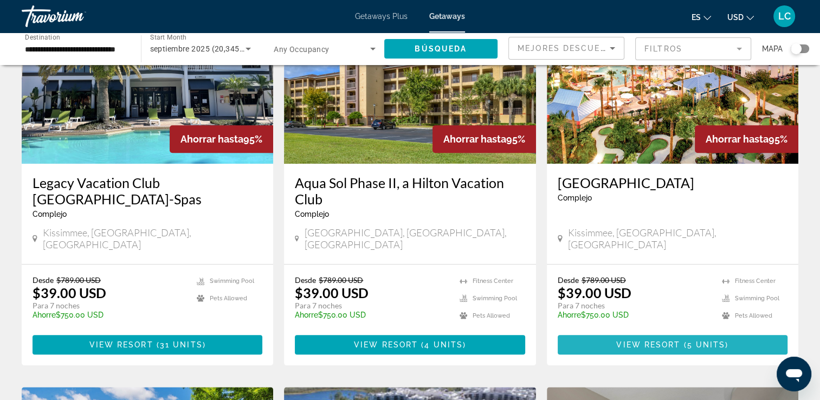
click at [599, 332] on span "Main content" at bounding box center [673, 345] width 230 height 26
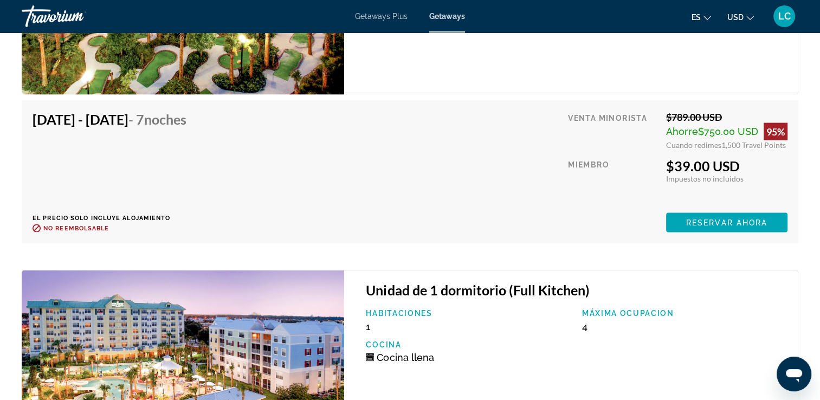
scroll to position [2078, 0]
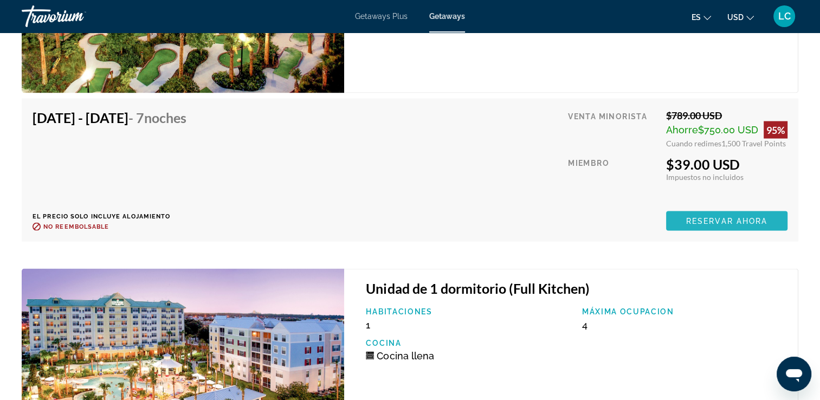
click at [696, 221] on span "Reservar ahora" at bounding box center [726, 221] width 81 height 9
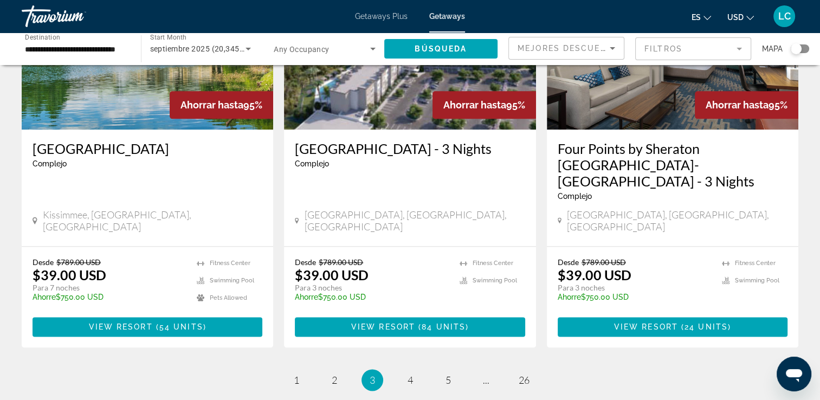
scroll to position [1372, 0]
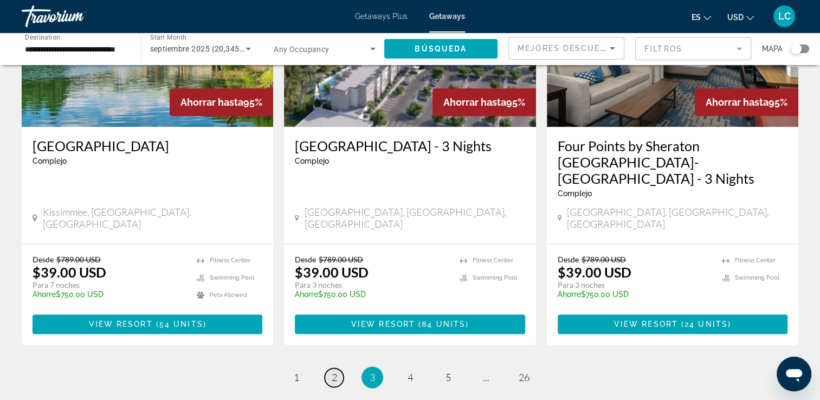
click at [332, 371] on span "2" at bounding box center [334, 377] width 5 height 12
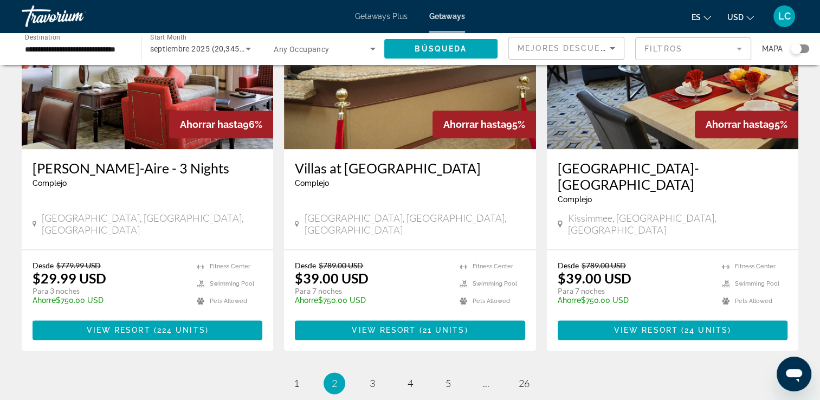
scroll to position [1350, 0]
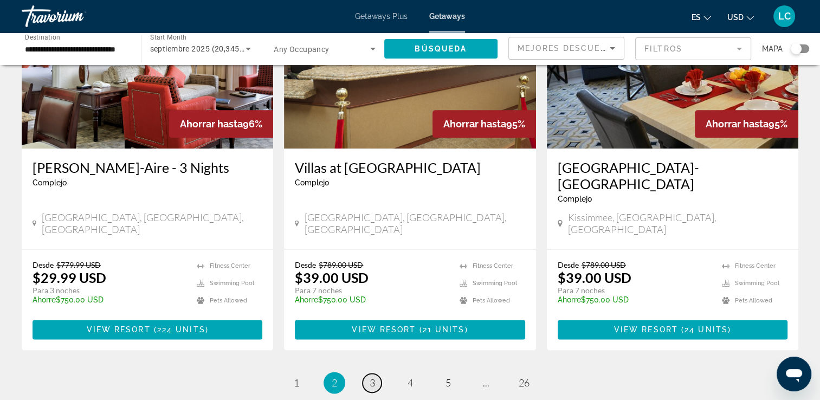
click at [375, 373] on link "page 3" at bounding box center [371, 382] width 19 height 19
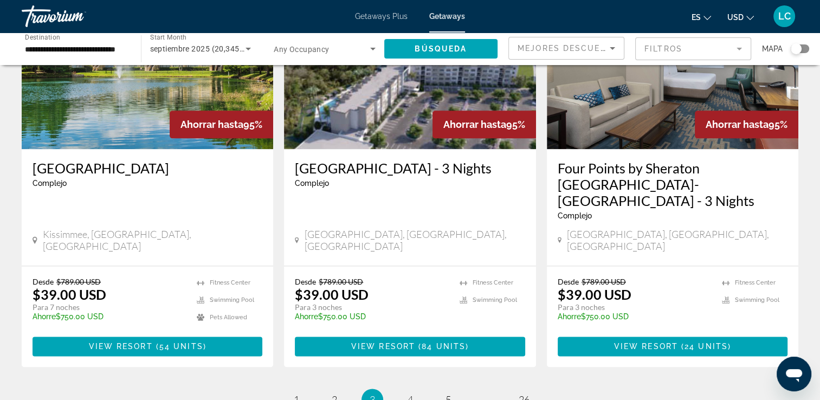
scroll to position [1350, 0]
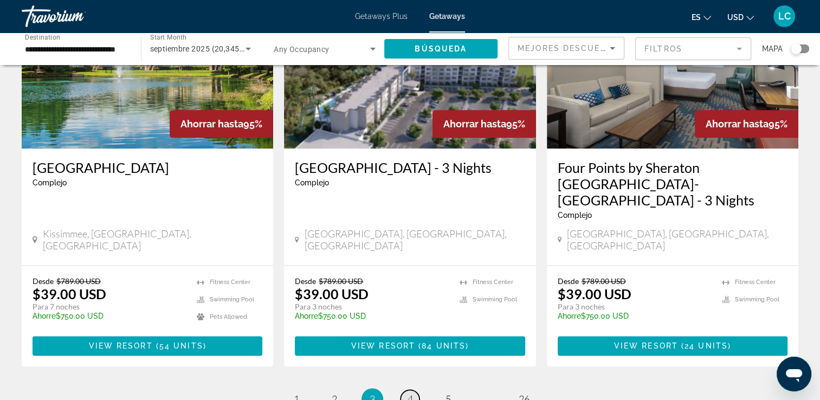
click at [409, 393] on span "4" at bounding box center [409, 399] width 5 height 12
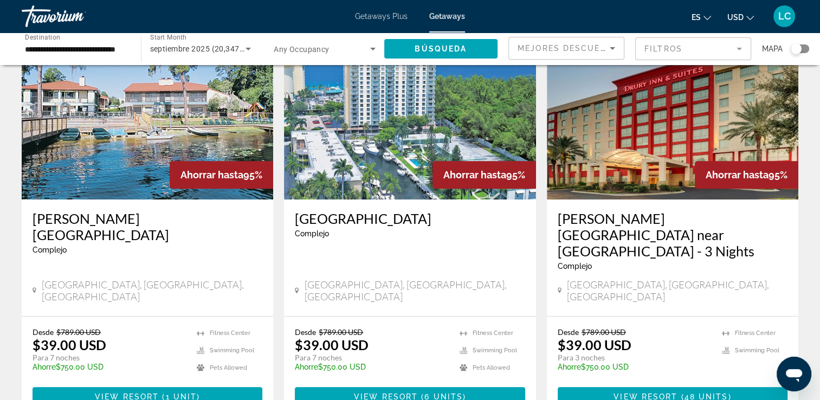
scroll to position [470, 0]
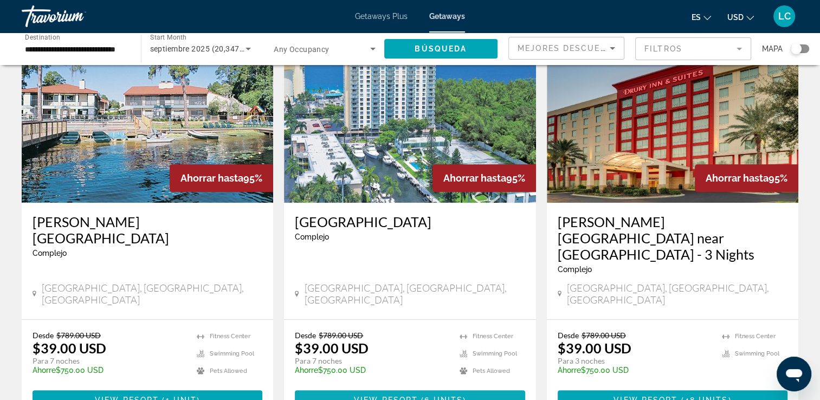
click at [374, 396] on span "View Resort" at bounding box center [386, 400] width 64 height 9
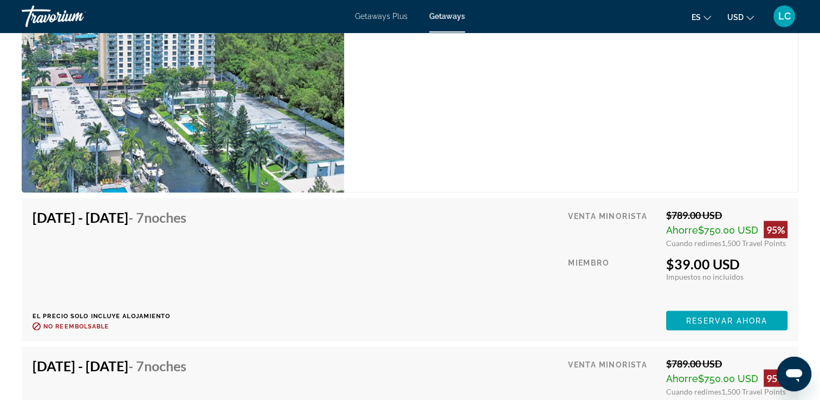
scroll to position [2198, 0]
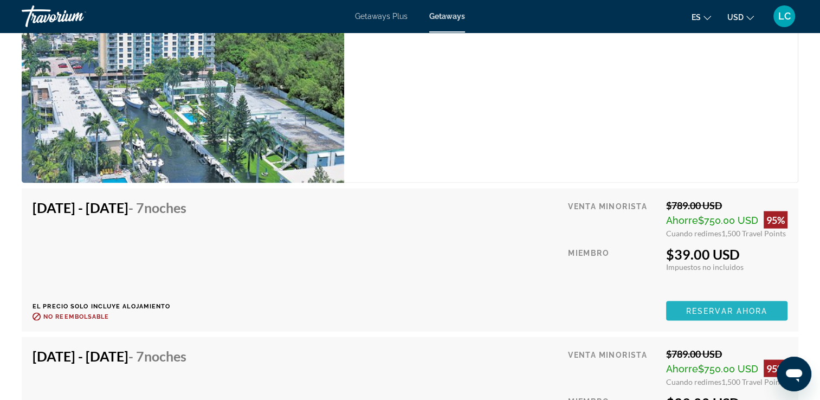
click at [732, 307] on span "Reservar ahora" at bounding box center [726, 311] width 81 height 9
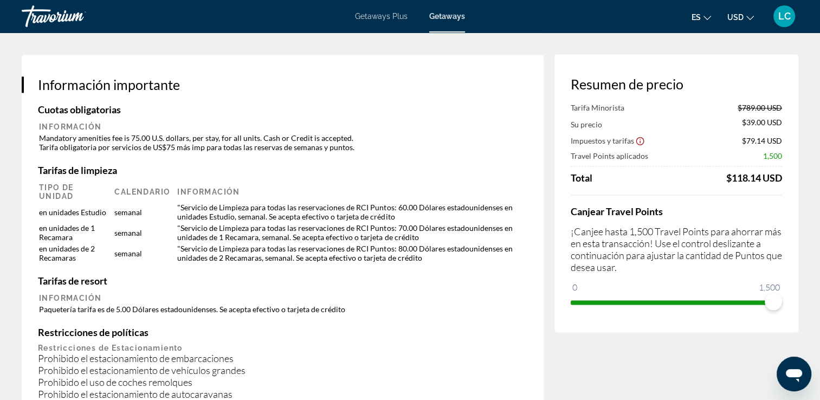
scroll to position [1606, 0]
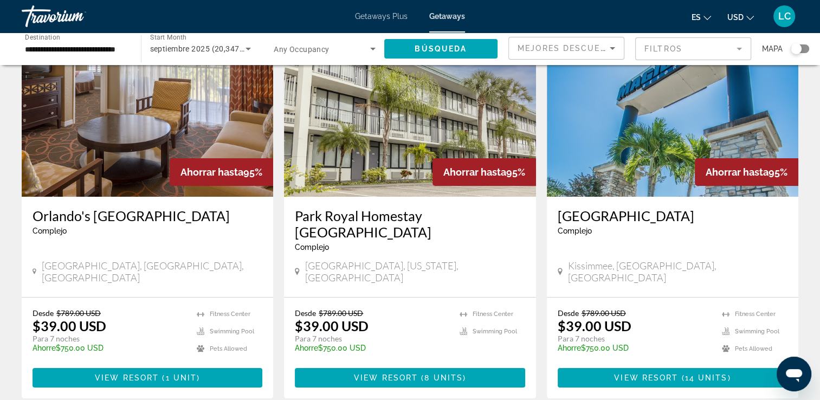
scroll to position [79, 0]
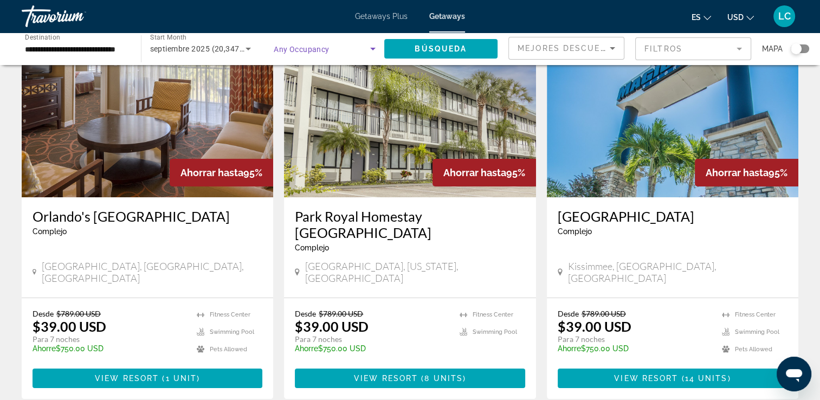
click at [370, 50] on icon "Search widget" at bounding box center [372, 48] width 13 height 13
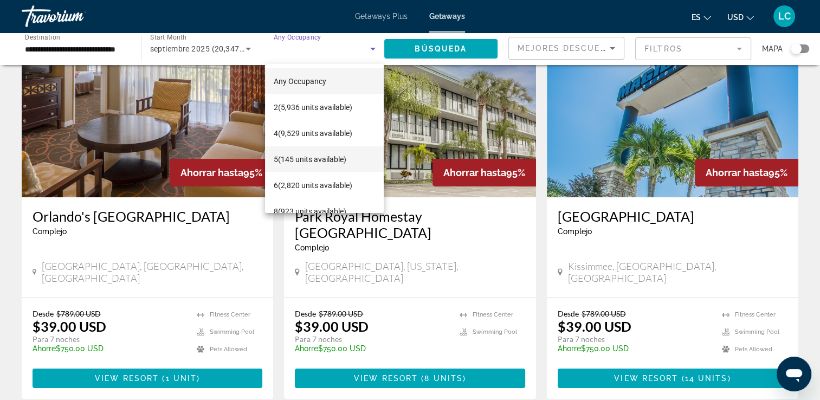
click at [327, 159] on span "5 (145 units available)" at bounding box center [310, 159] width 73 height 13
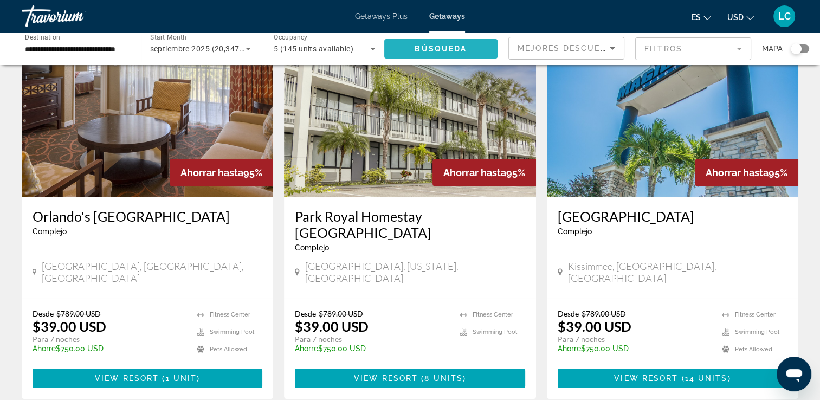
click at [439, 44] on span "Búsqueda" at bounding box center [440, 48] width 52 height 9
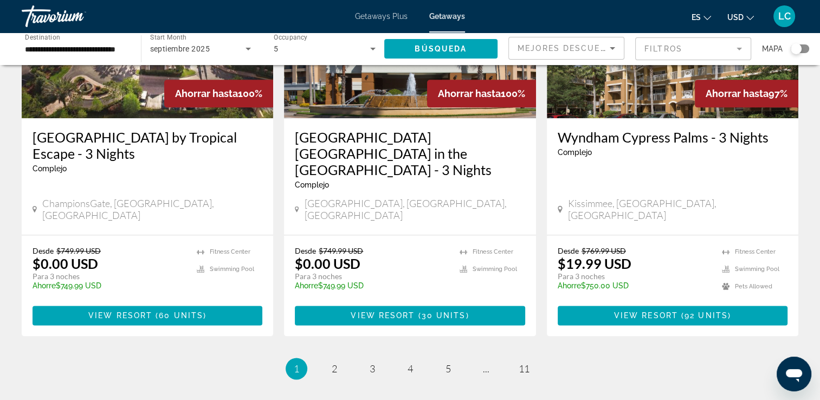
scroll to position [1385, 0]
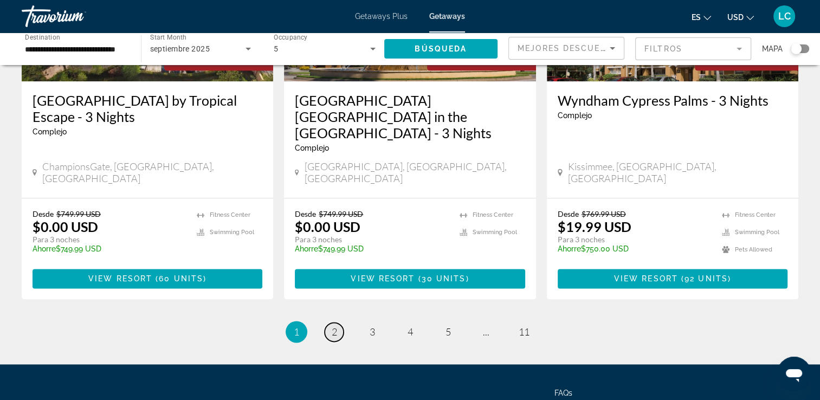
click at [336, 326] on span "2" at bounding box center [334, 332] width 5 height 12
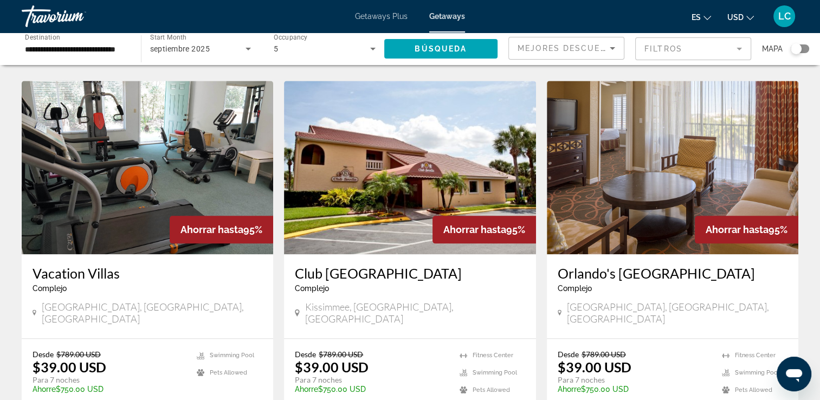
scroll to position [1285, 0]
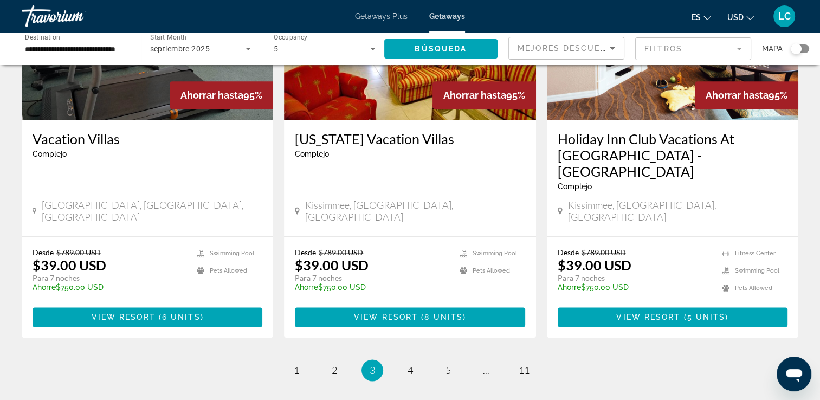
scroll to position [1333, 0]
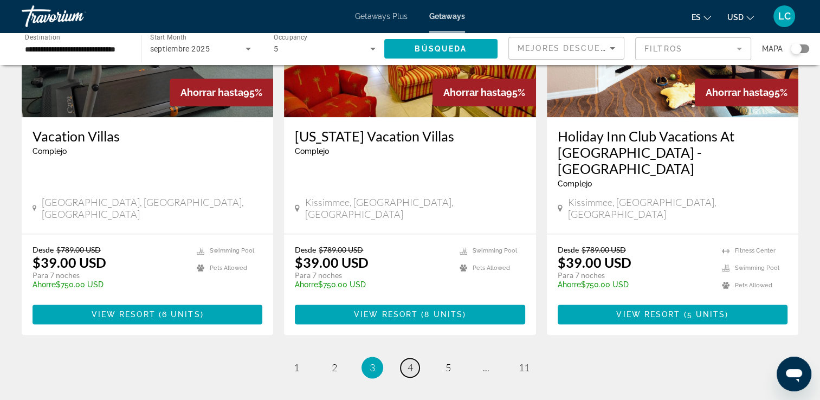
click at [410, 361] on span "4" at bounding box center [409, 367] width 5 height 12
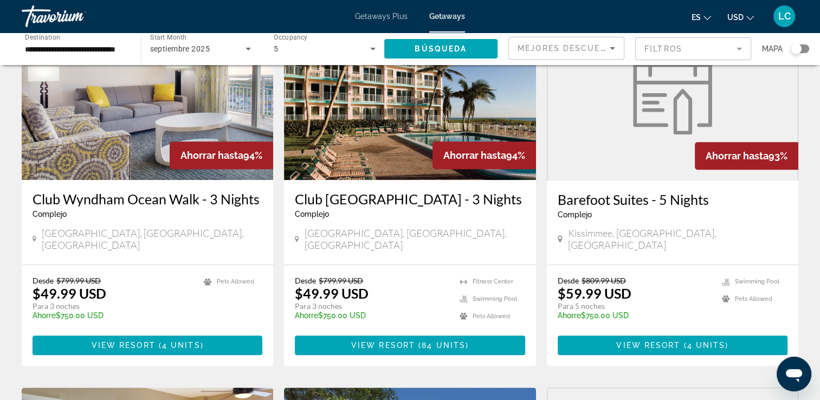
scroll to position [487, 0]
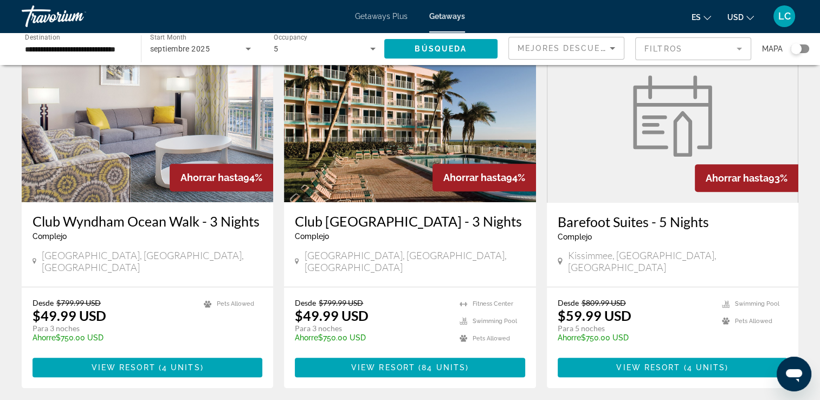
click at [443, 15] on span "Getaways" at bounding box center [447, 16] width 36 height 9
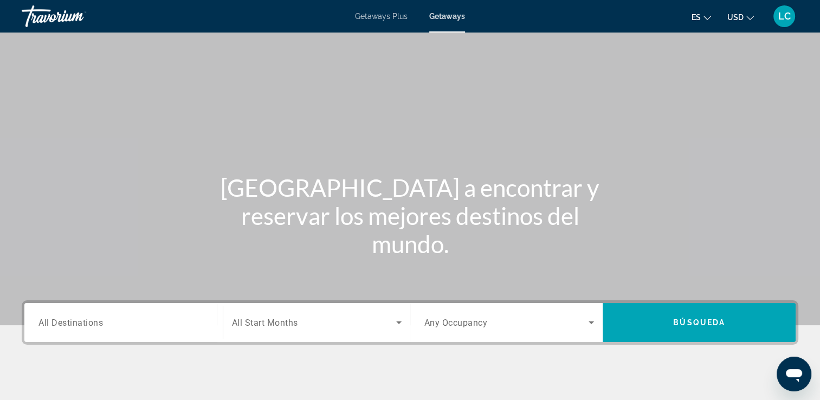
click at [69, 324] on span "All Destinations" at bounding box center [70, 322] width 64 height 10
click at [69, 324] on input "Destination All Destinations" at bounding box center [123, 322] width 170 height 13
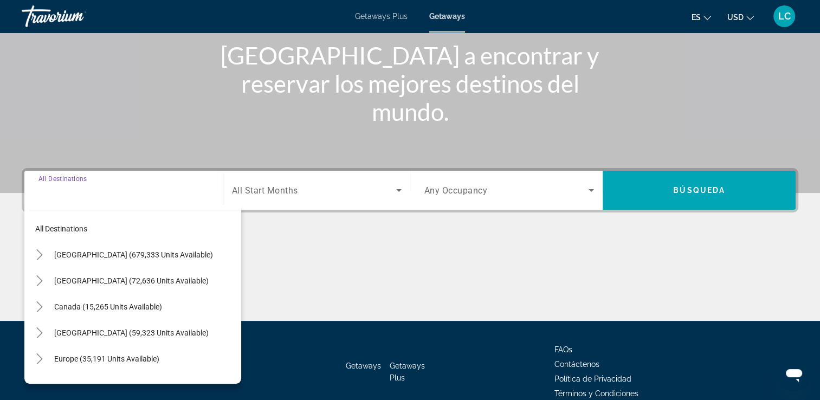
scroll to position [185, 0]
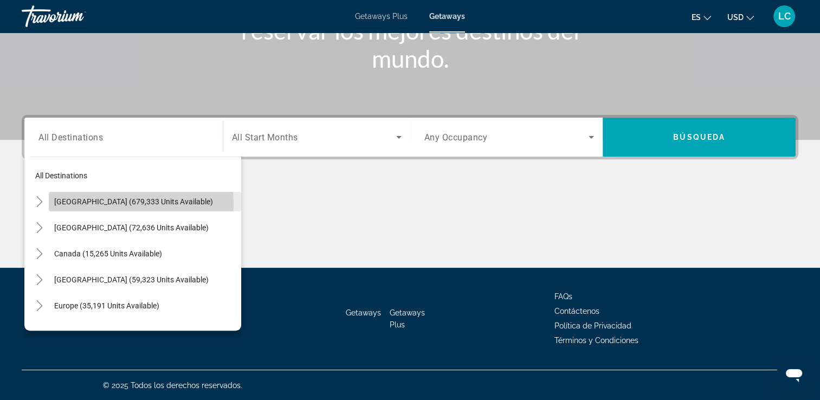
click at [119, 203] on span "[GEOGRAPHIC_DATA] (679,333 units available)" at bounding box center [133, 201] width 159 height 9
type input "**********"
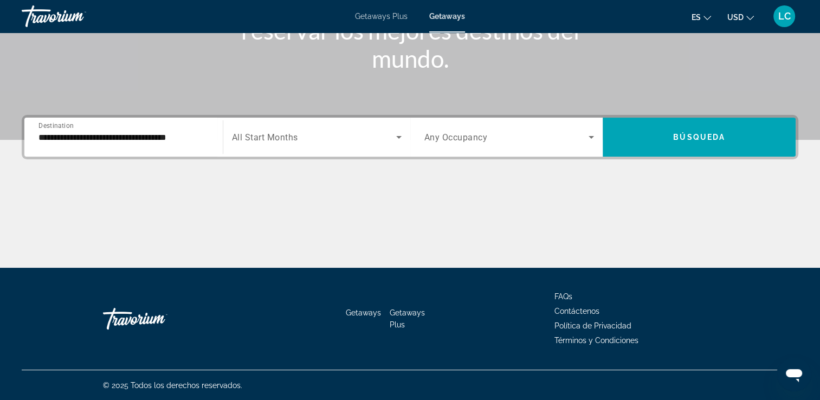
click at [332, 144] on div "Search widget" at bounding box center [317, 137] width 170 height 30
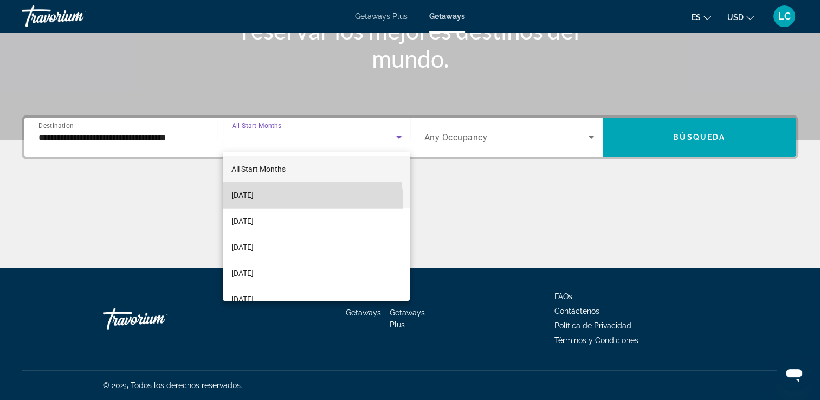
click at [290, 202] on mat-option "[DATE]" at bounding box center [316, 195] width 187 height 26
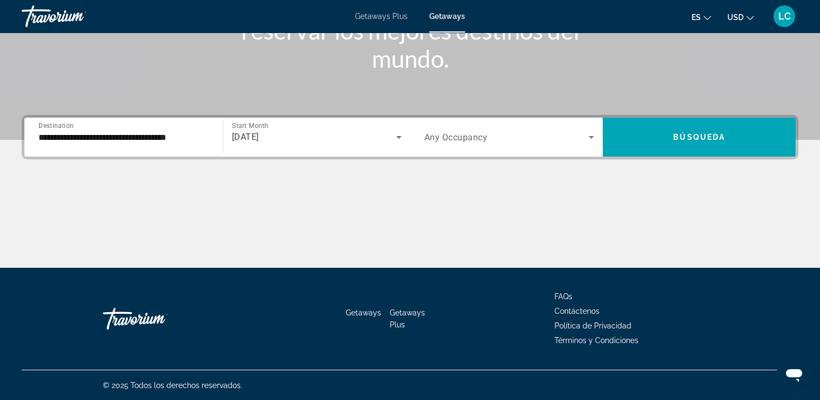
click at [475, 138] on span "Any Occupancy" at bounding box center [455, 137] width 63 height 10
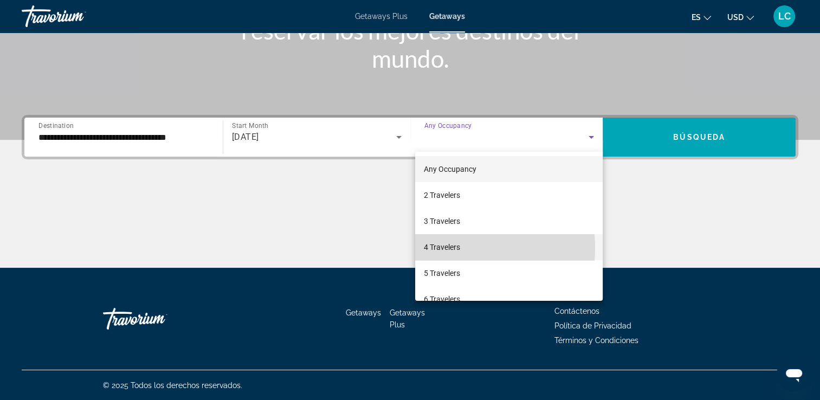
click at [449, 248] on span "4 Travelers" at bounding box center [442, 247] width 36 height 13
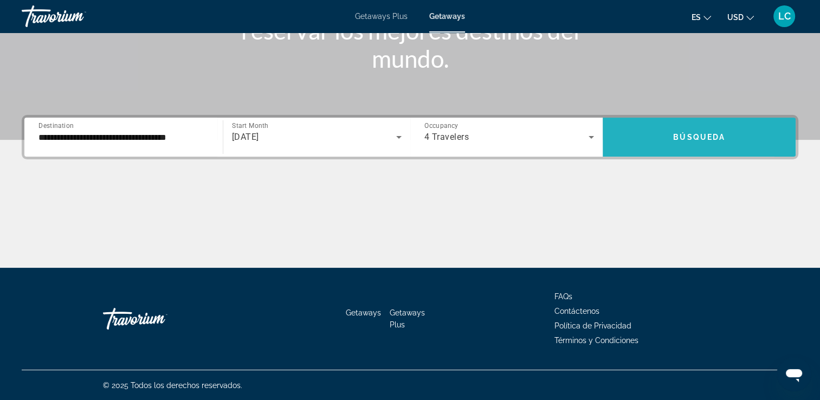
click at [648, 144] on span "Search widget" at bounding box center [699, 137] width 193 height 26
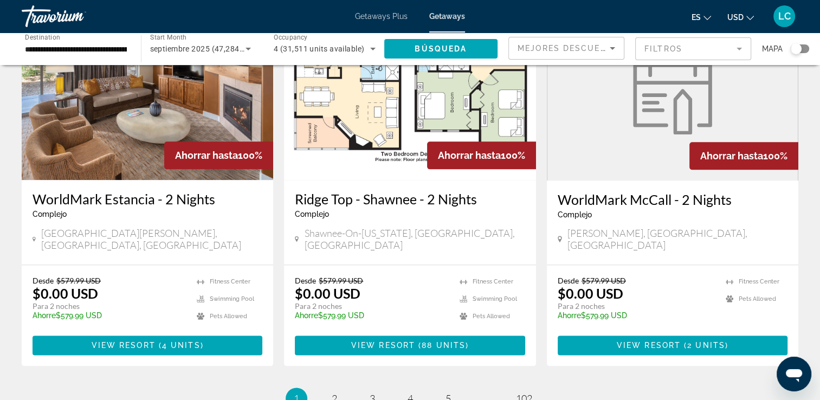
scroll to position [1296, 0]
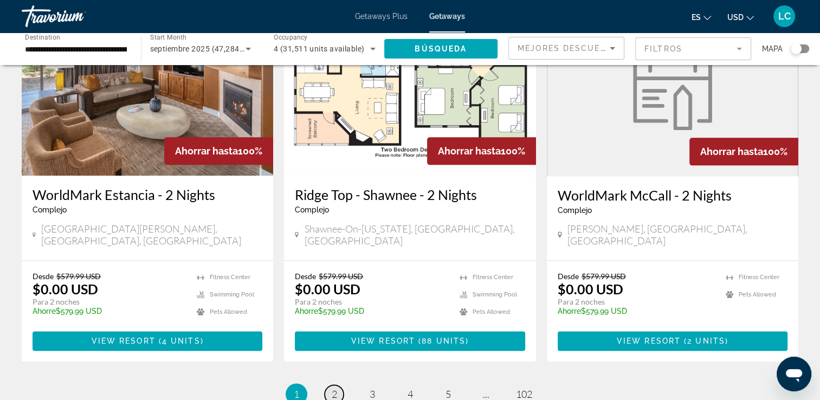
click at [333, 388] on span "2" at bounding box center [334, 394] width 5 height 12
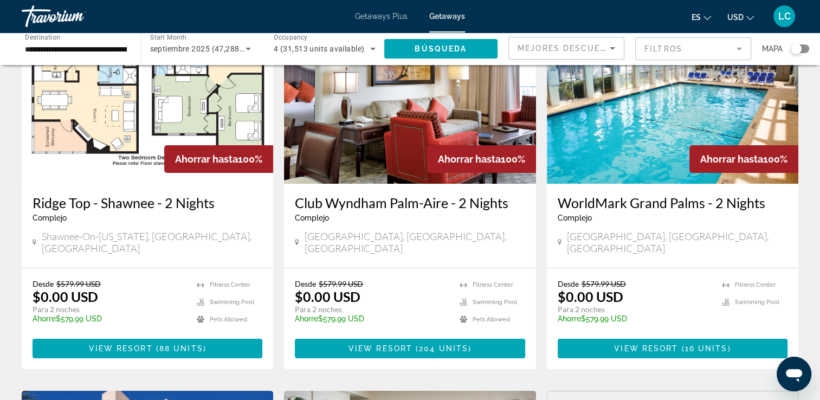
scroll to position [93, 0]
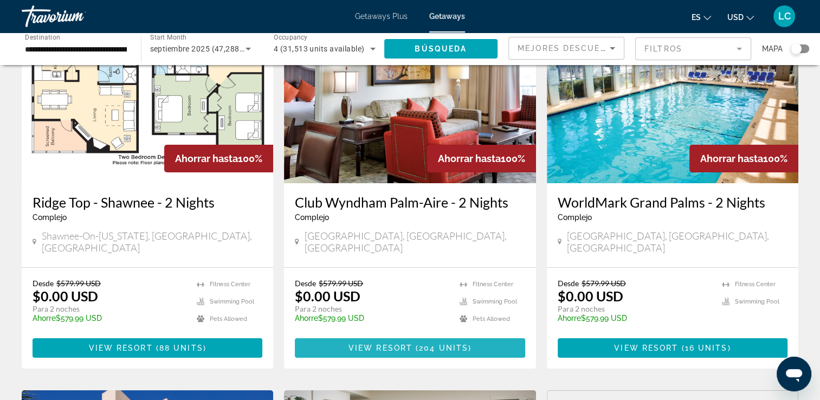
click at [364, 344] on span "View Resort" at bounding box center [380, 348] width 64 height 9
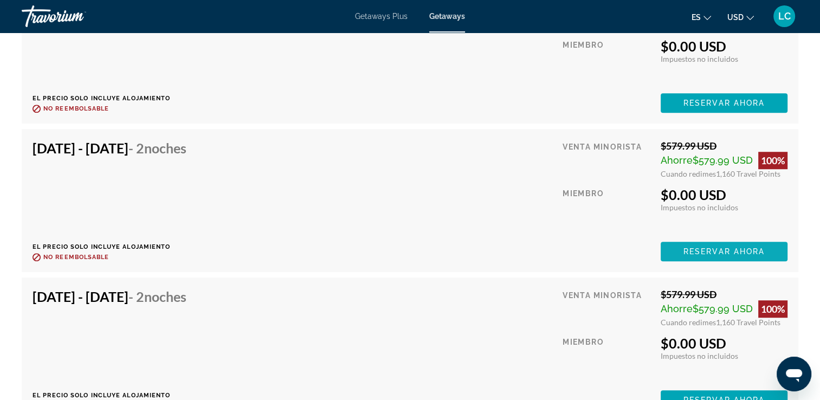
scroll to position [4935, 0]
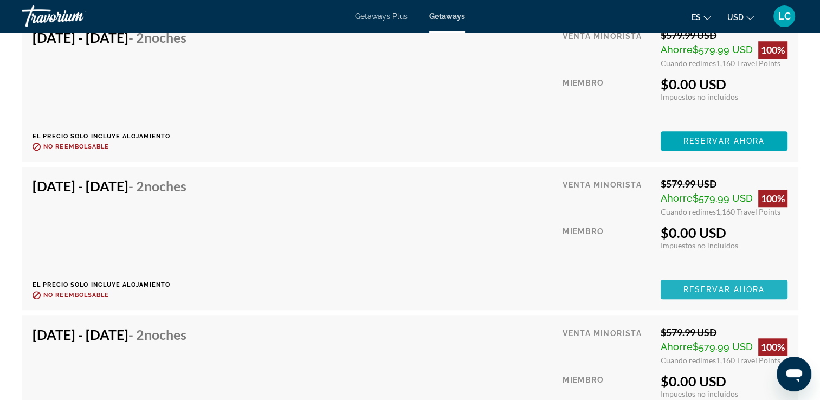
click at [696, 285] on span "Reservar ahora" at bounding box center [723, 289] width 81 height 9
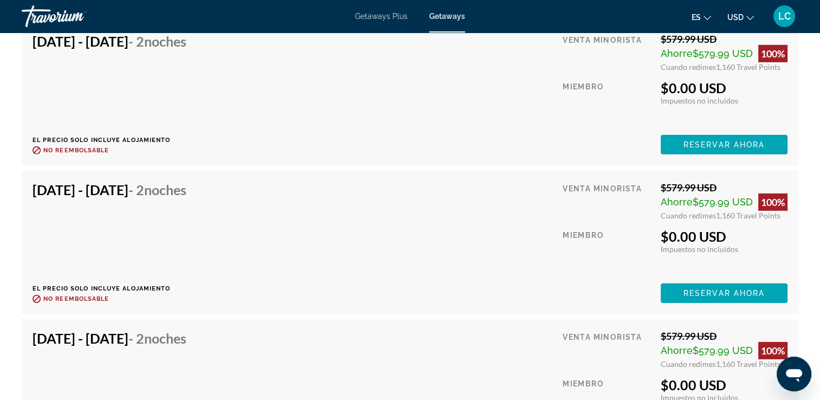
scroll to position [3300, 0]
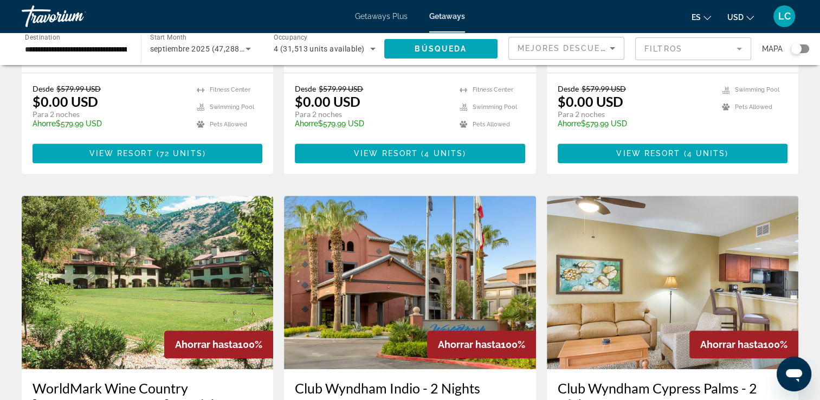
scroll to position [1084, 0]
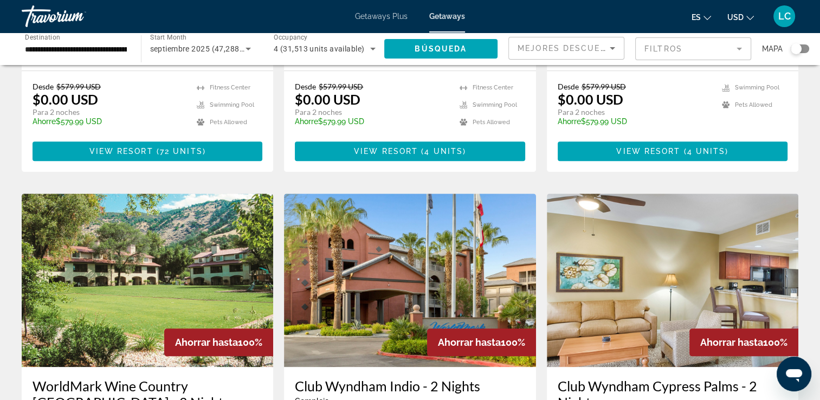
click at [448, 16] on span "Getaways" at bounding box center [447, 16] width 36 height 9
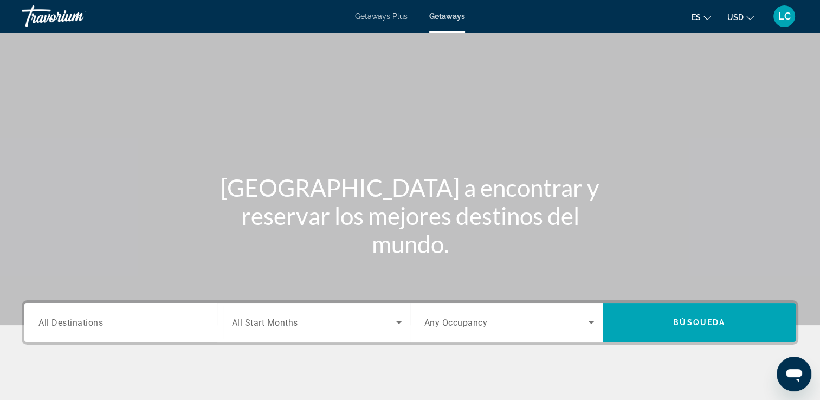
click at [387, 16] on span "Getaways Plus" at bounding box center [381, 16] width 53 height 9
click at [88, 321] on span "All Destinations" at bounding box center [70, 322] width 64 height 10
click at [88, 321] on input "Destination All Destinations" at bounding box center [123, 322] width 170 height 13
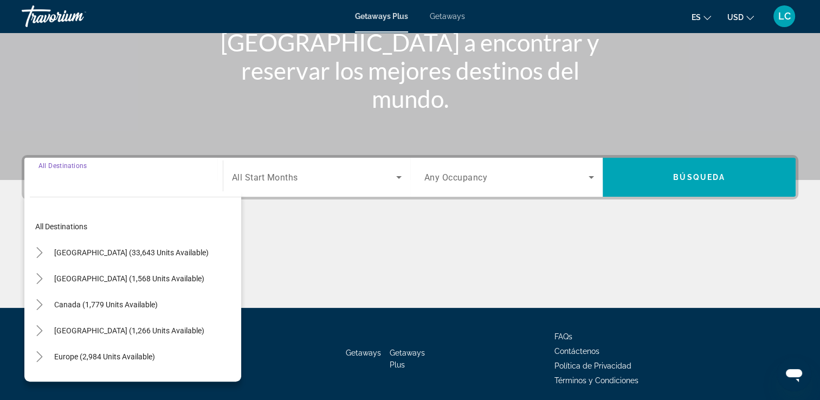
scroll to position [185, 0]
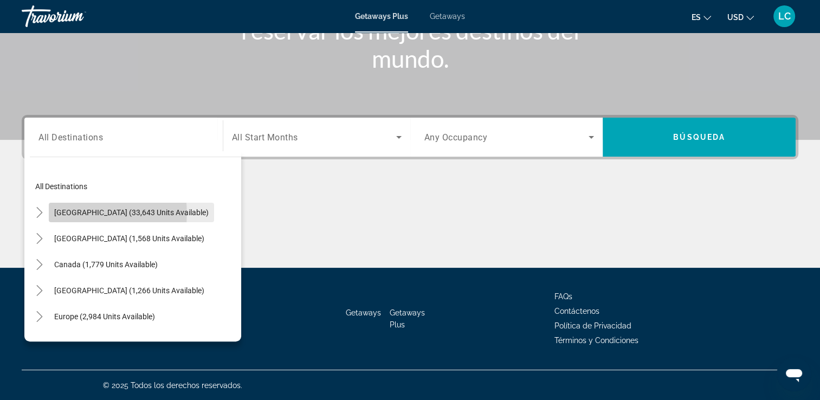
click at [91, 213] on span "[GEOGRAPHIC_DATA] (33,643 units available)" at bounding box center [131, 212] width 154 height 9
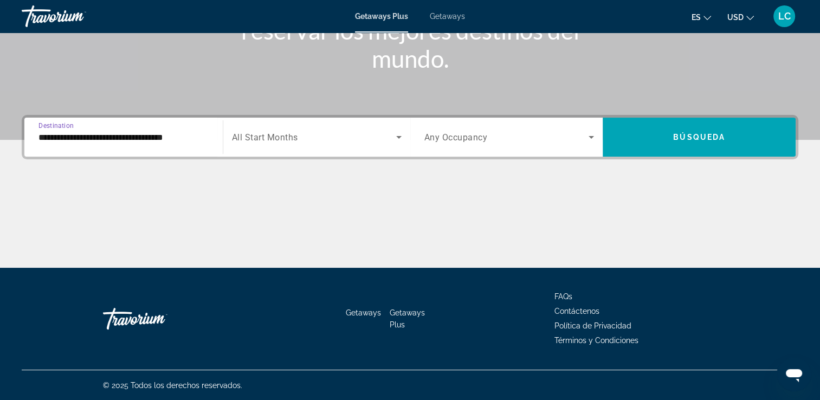
click at [284, 133] on span "All Start Months" at bounding box center [265, 137] width 66 height 10
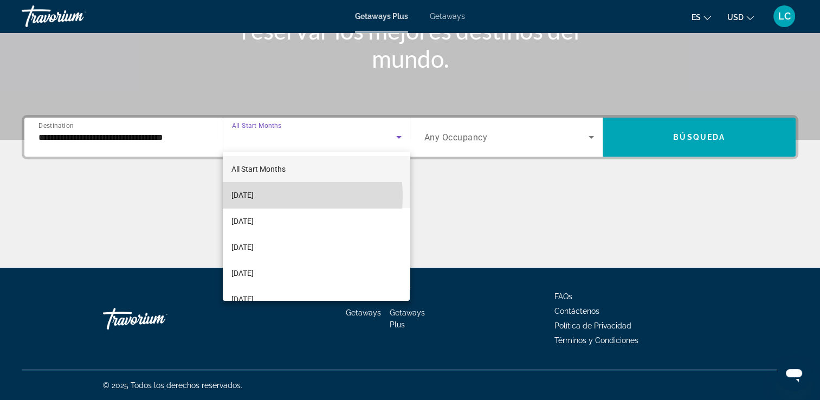
click at [254, 196] on span "[DATE]" at bounding box center [242, 195] width 22 height 13
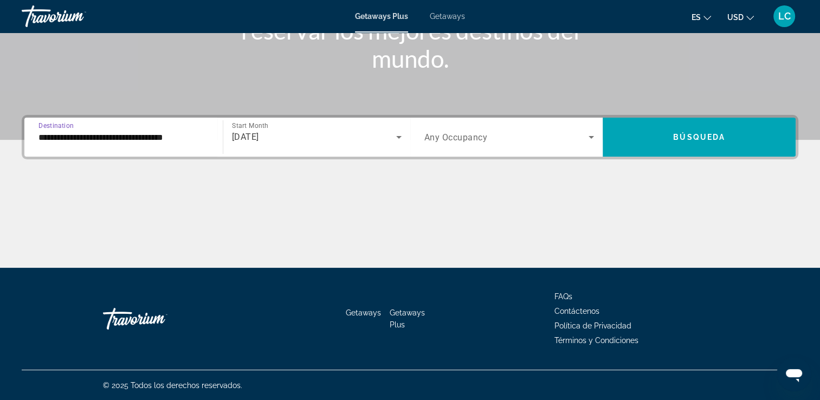
click at [127, 140] on input "**********" at bounding box center [123, 137] width 170 height 13
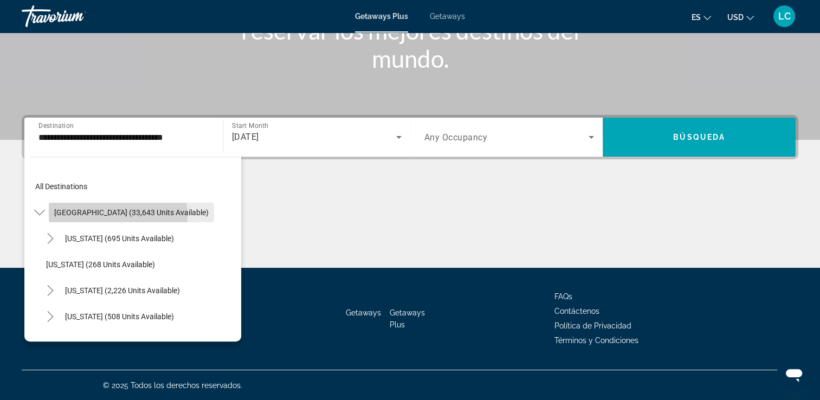
click at [100, 216] on span "[GEOGRAPHIC_DATA] (33,643 units available)" at bounding box center [131, 212] width 154 height 9
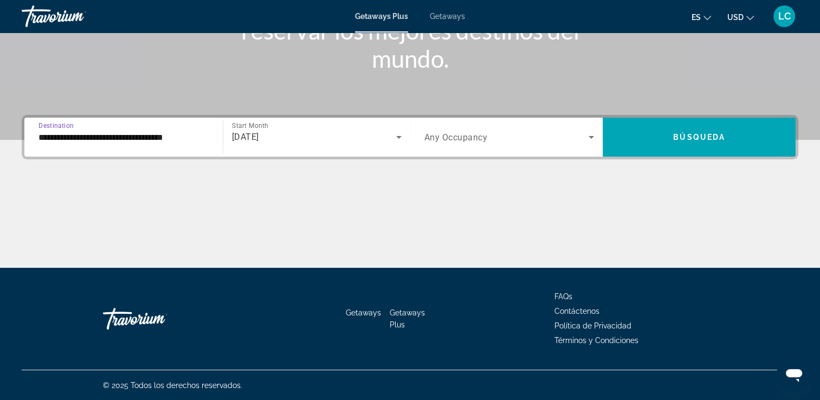
click at [111, 134] on input "**********" at bounding box center [123, 137] width 170 height 13
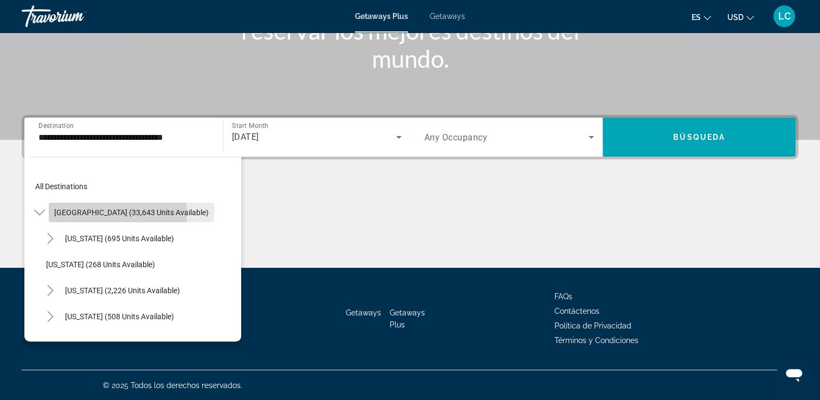
click at [76, 215] on span "[GEOGRAPHIC_DATA] (33,643 units available)" at bounding box center [131, 212] width 154 height 9
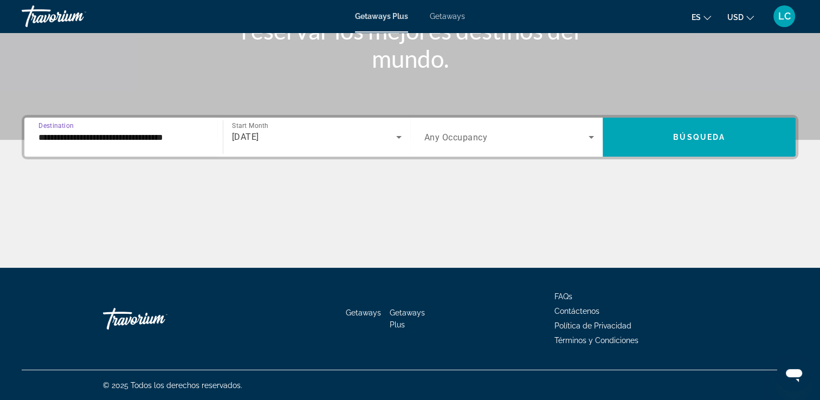
click at [57, 140] on input "**********" at bounding box center [123, 137] width 170 height 13
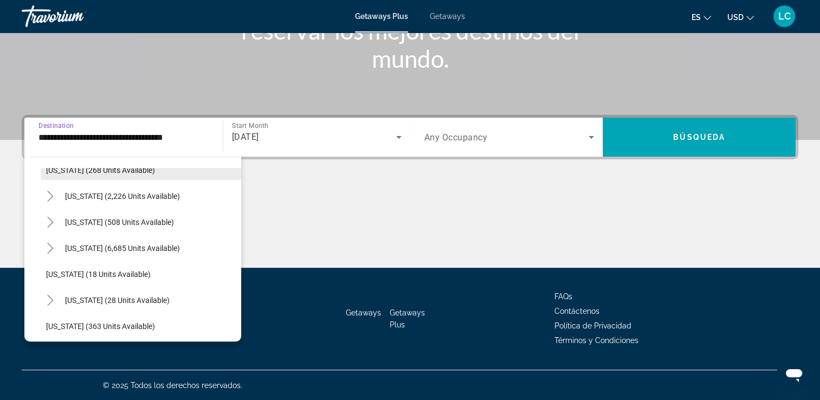
scroll to position [99, 0]
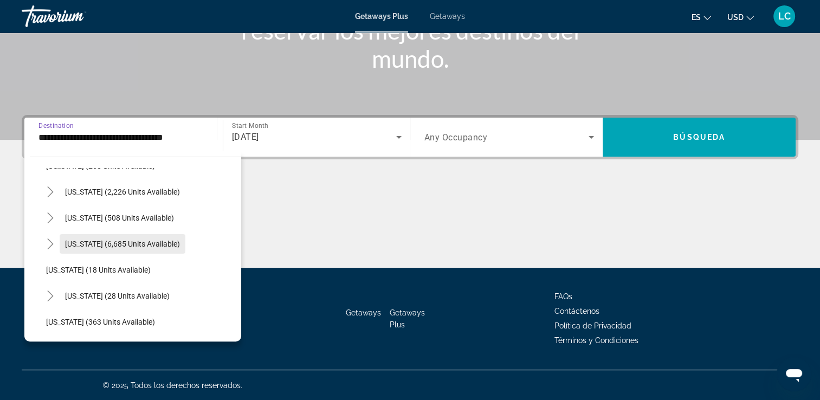
click at [108, 243] on span "[US_STATE] (6,685 units available)" at bounding box center [122, 243] width 115 height 9
type input "**********"
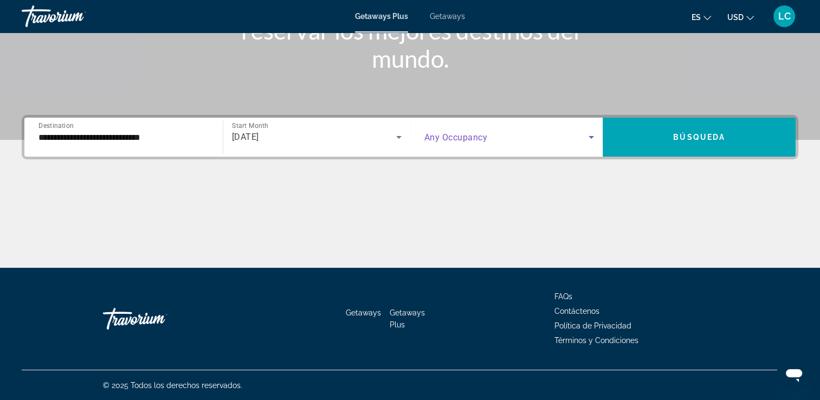
click at [593, 134] on icon "Search widget" at bounding box center [591, 137] width 13 height 13
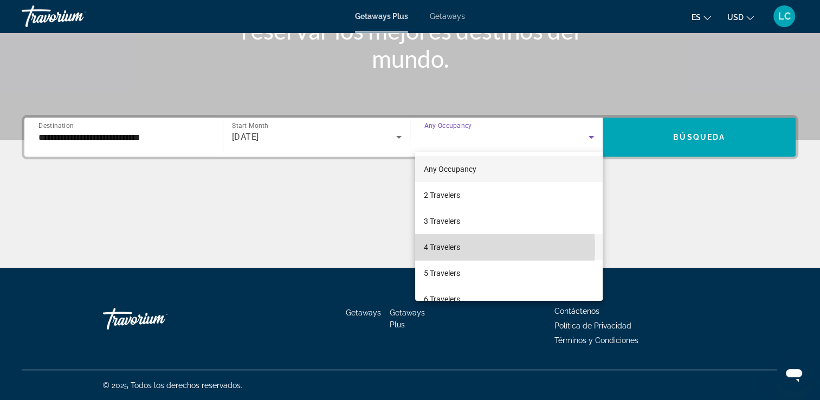
click at [462, 248] on mat-option "4 Travelers" at bounding box center [508, 247] width 187 height 26
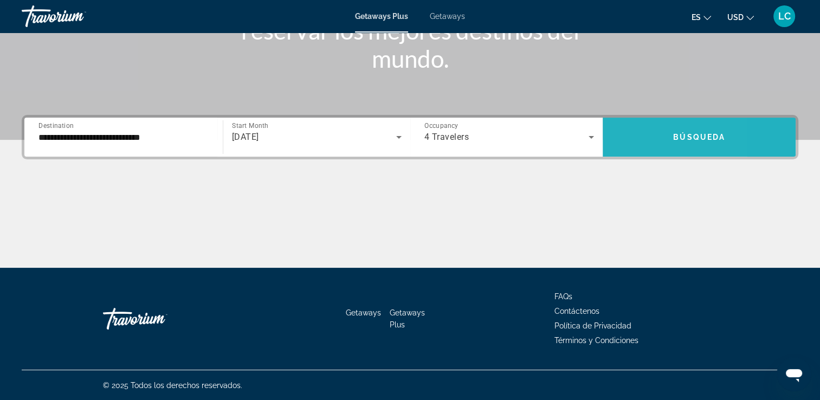
click at [634, 135] on span "Search widget" at bounding box center [699, 137] width 193 height 26
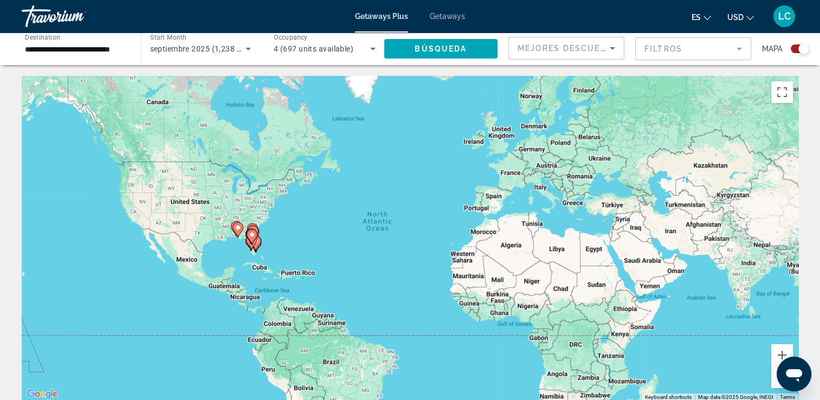
click at [254, 236] on image "Main content" at bounding box center [252, 234] width 7 height 7
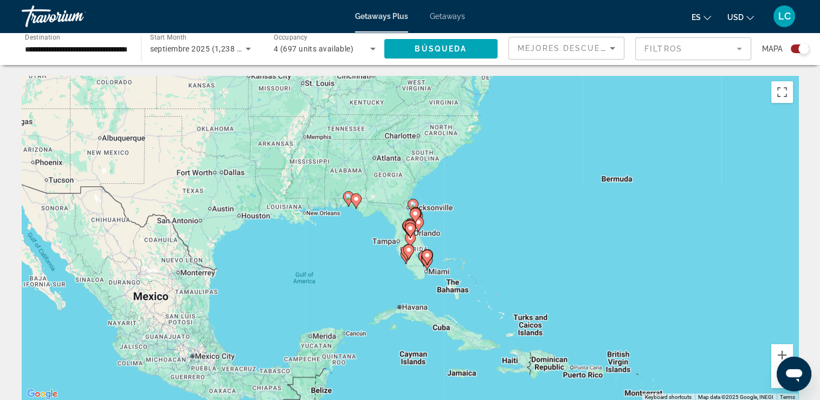
click at [429, 263] on gmp-advanced-marker "Main content" at bounding box center [427, 257] width 11 height 16
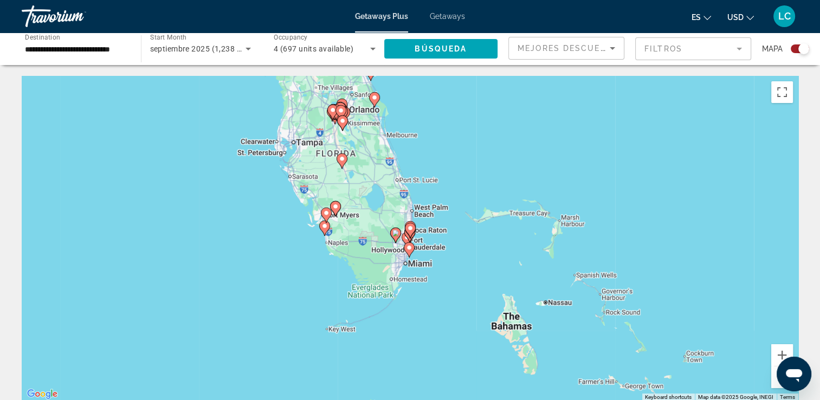
click at [407, 247] on image "Main content" at bounding box center [409, 247] width 7 height 7
type input "**********"
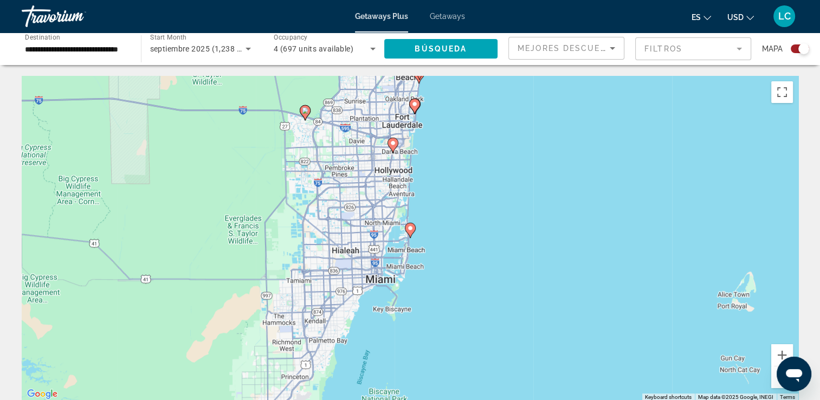
click at [419, 79] on icon "Main content" at bounding box center [419, 72] width 10 height 14
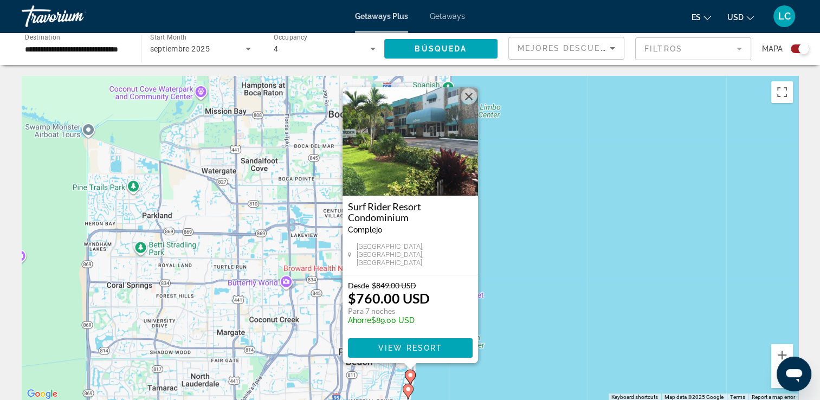
click at [470, 101] on button "Close" at bounding box center [469, 96] width 16 height 16
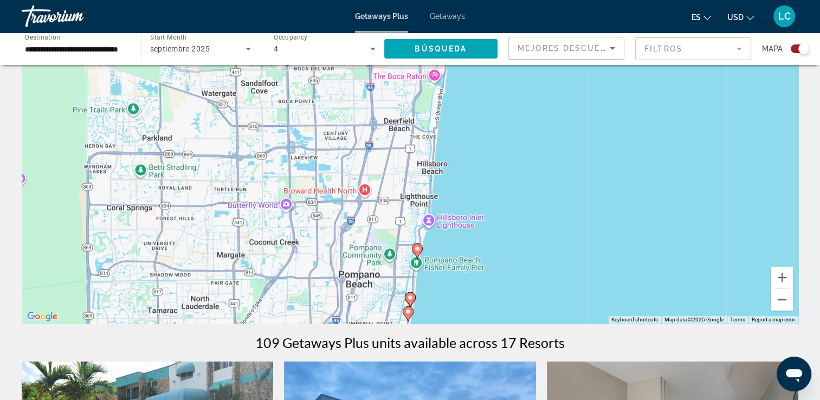
scroll to position [78, 0]
click at [411, 300] on icon "Main content" at bounding box center [410, 299] width 10 height 14
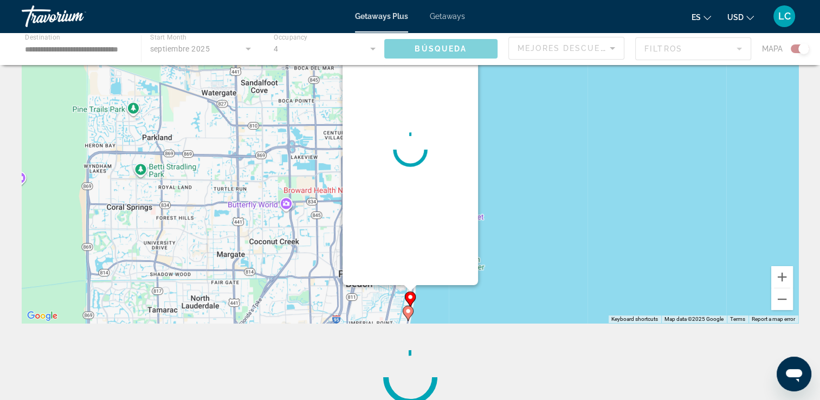
scroll to position [0, 0]
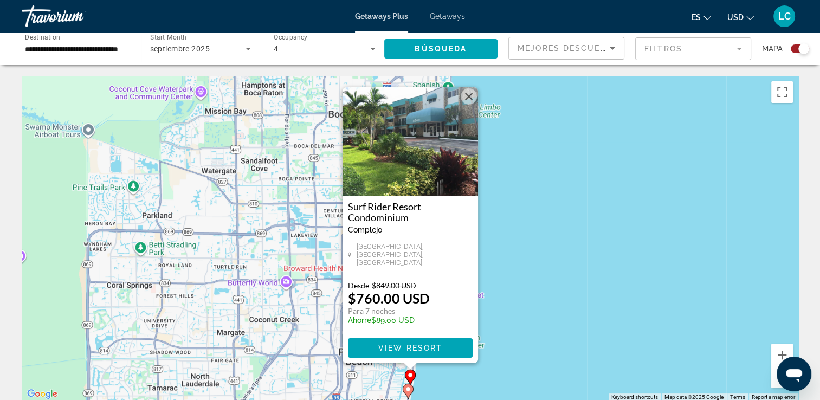
click at [468, 95] on button "Close" at bounding box center [469, 96] width 16 height 16
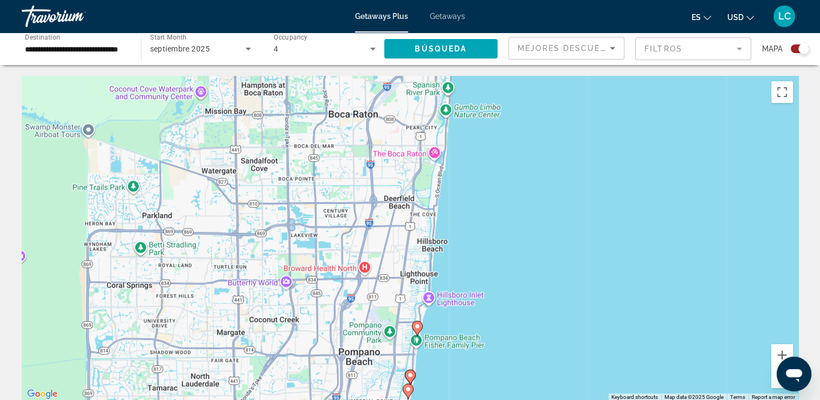
click at [407, 391] on image "Main content" at bounding box center [408, 389] width 7 height 7
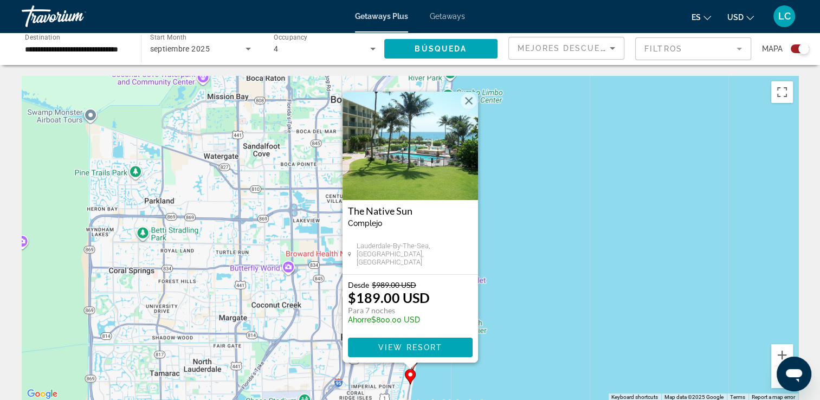
click at [469, 98] on button "Close" at bounding box center [469, 101] width 16 height 16
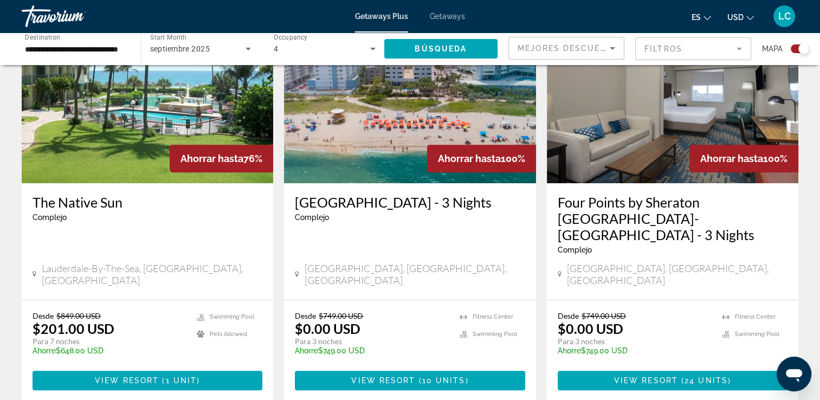
scroll to position [432, 0]
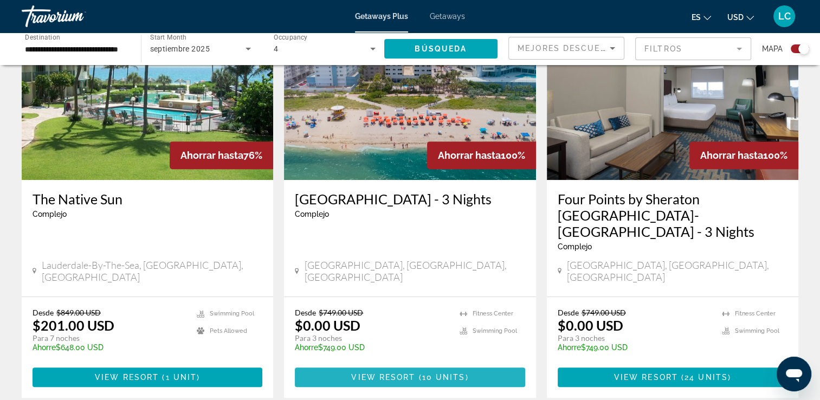
click at [388, 373] on span "View Resort" at bounding box center [383, 377] width 64 height 9
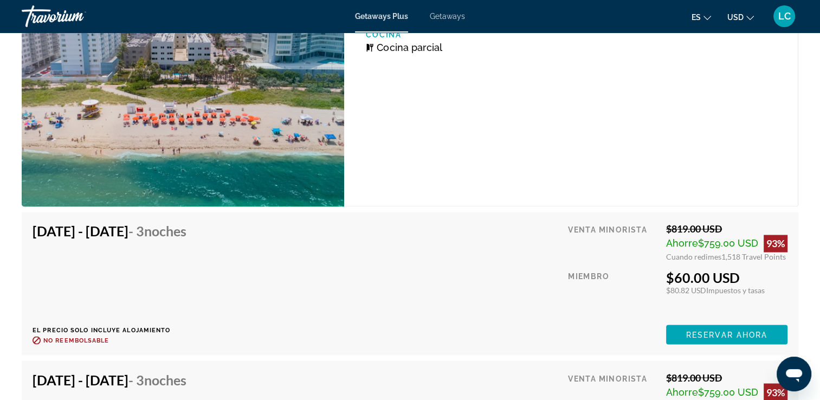
scroll to position [1790, 0]
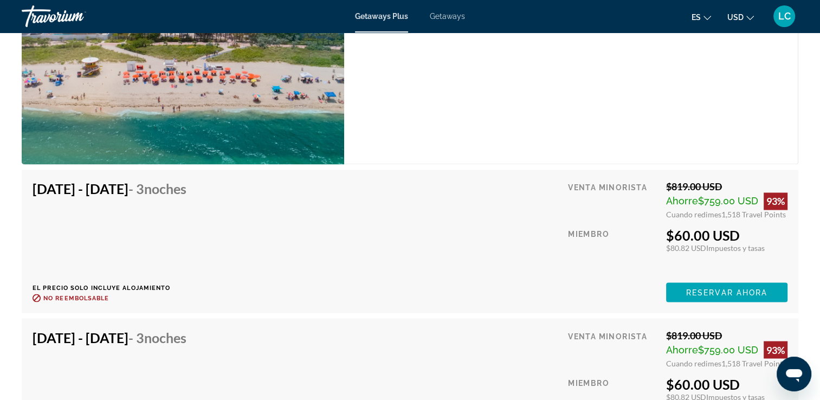
click at [388, 365] on div "[DATE] - [DATE] - 3 noches El precio solo incluye alojamiento Reembolsable hast…" at bounding box center [410, 389] width 755 height 121
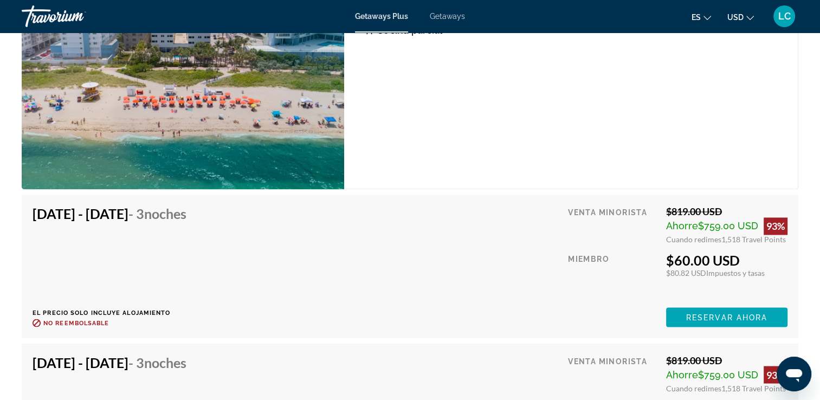
scroll to position [1767, 0]
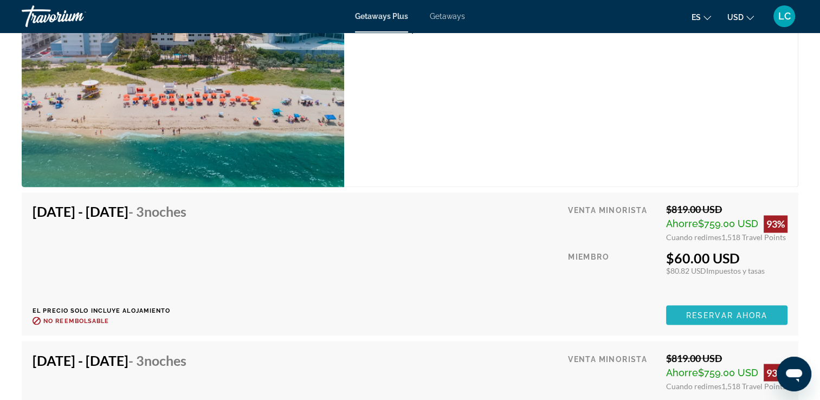
click at [687, 314] on span "Reservar ahora" at bounding box center [726, 314] width 81 height 9
